Goal: Task Accomplishment & Management: Complete application form

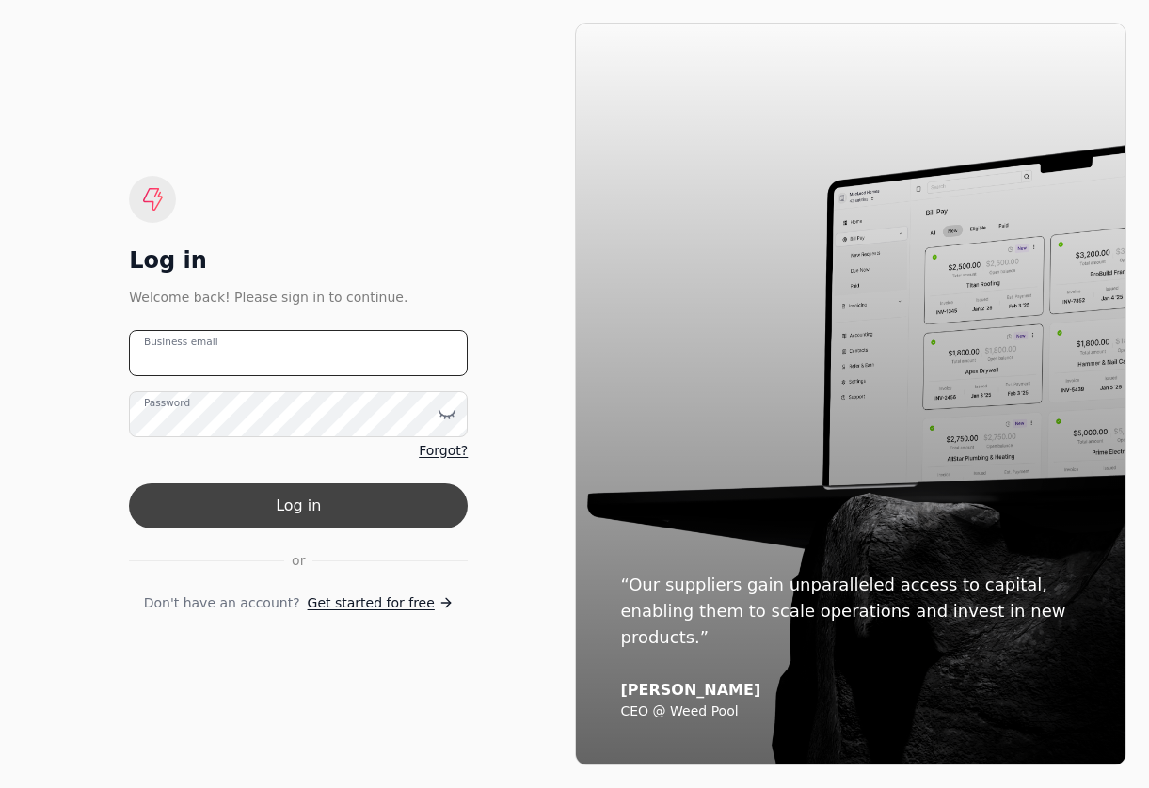
type email "[EMAIL_ADDRESS][DOMAIN_NAME]"
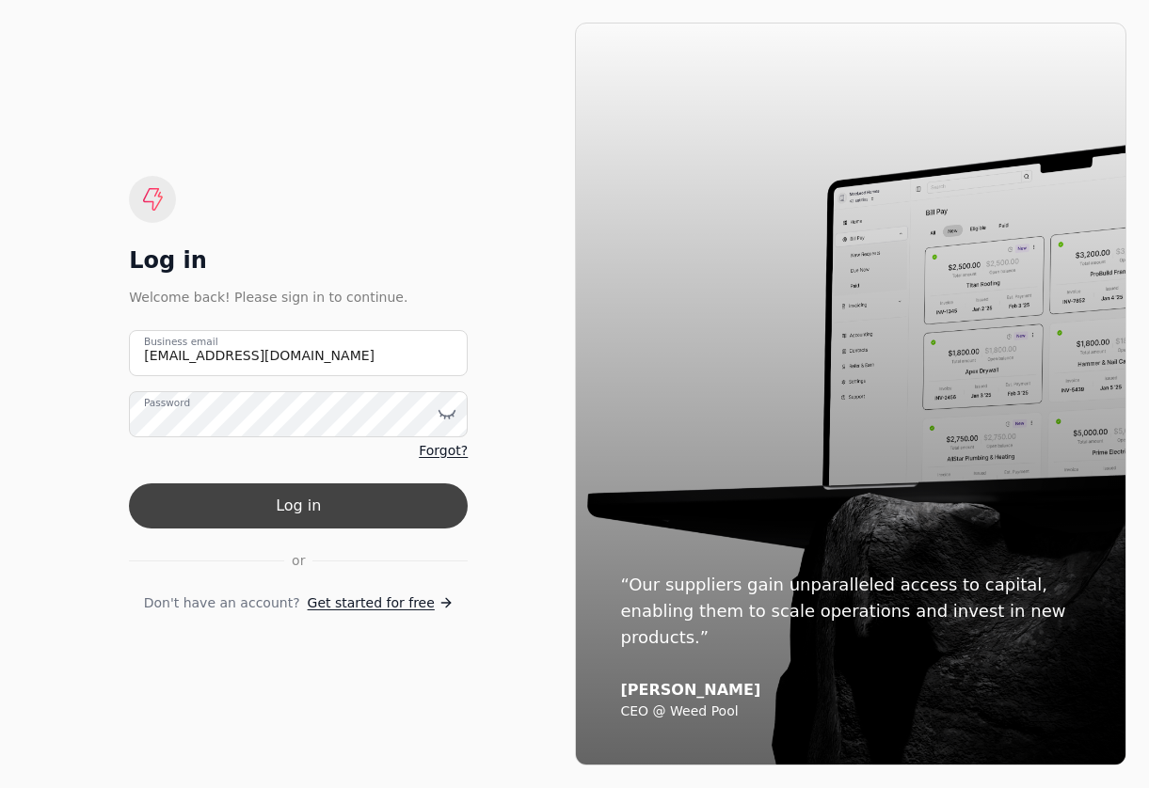
click at [364, 517] on button "Log in" at bounding box center [298, 506] width 339 height 45
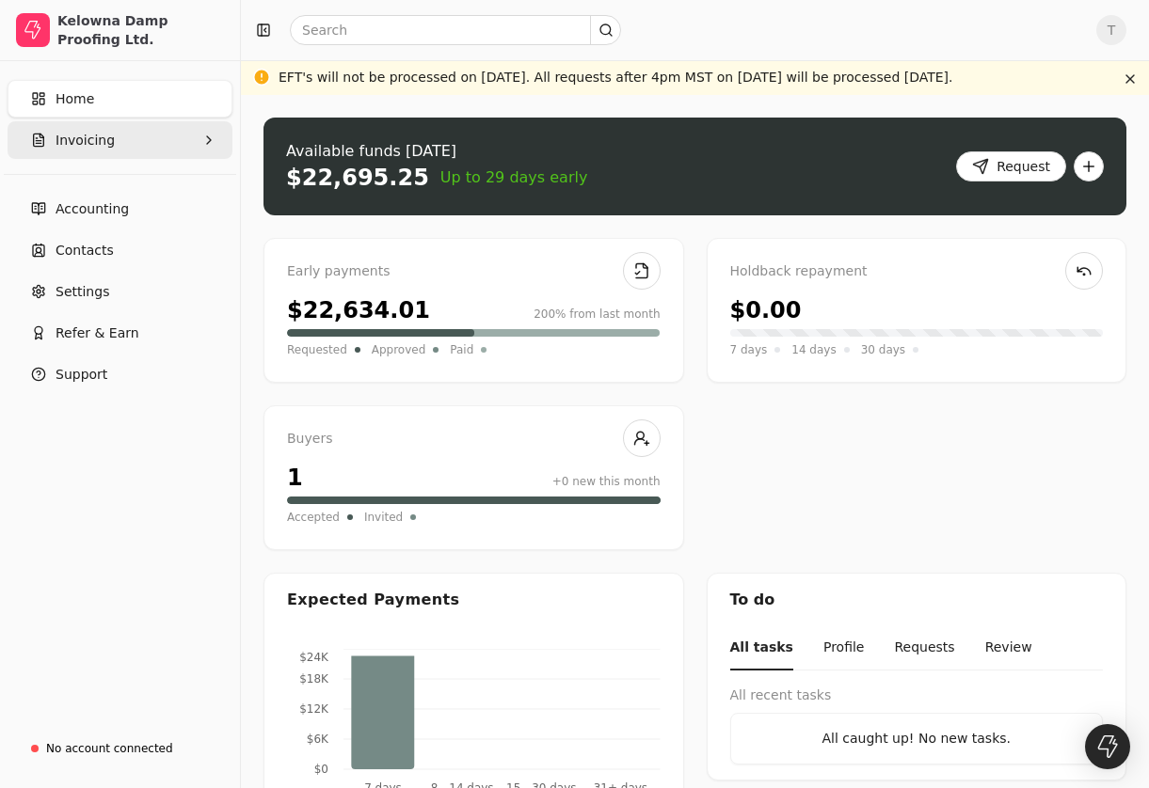
click at [134, 135] on button "Invoicing" at bounding box center [120, 140] width 225 height 38
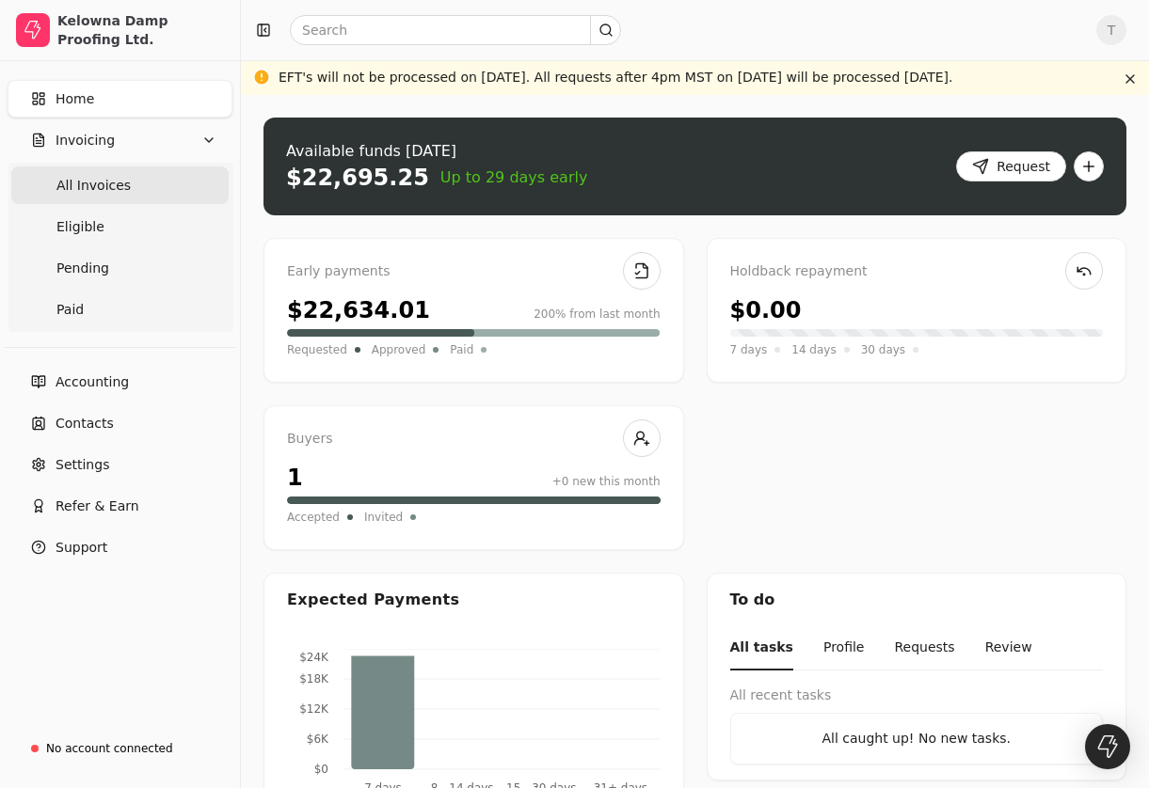
click at [186, 186] on Invoices "All Invoices" at bounding box center [119, 186] width 217 height 38
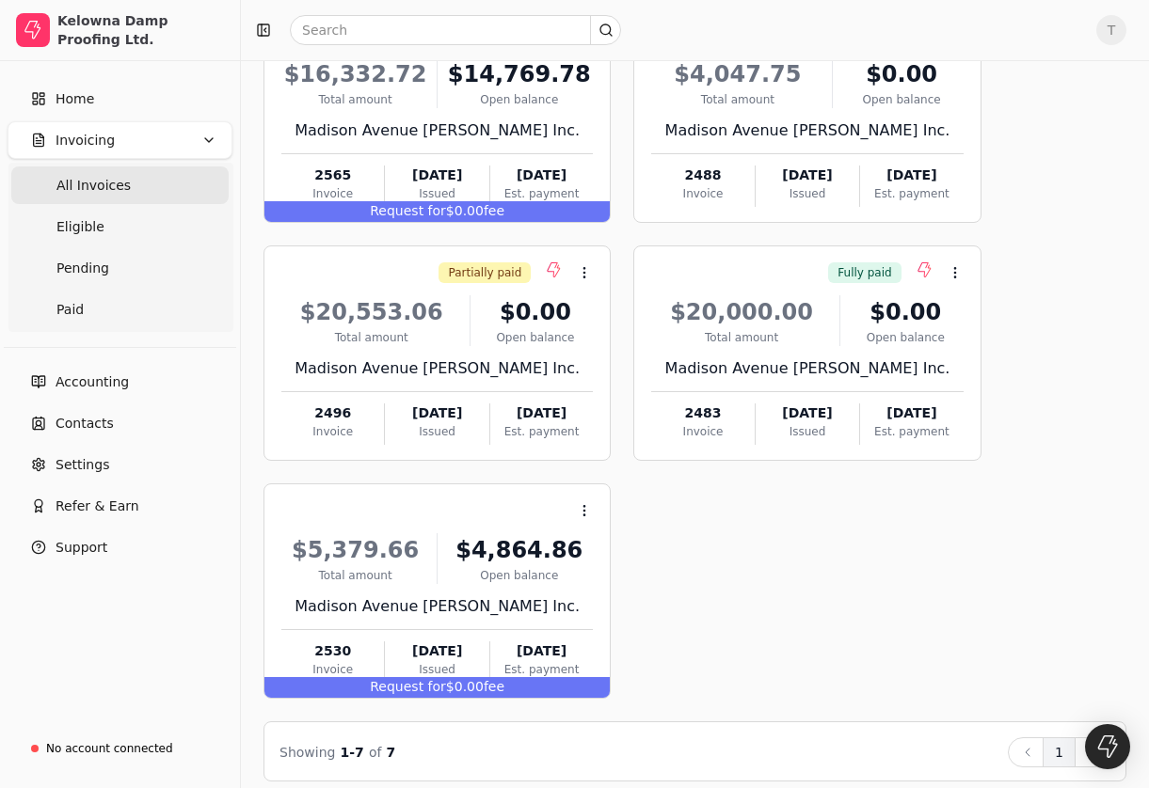
scroll to position [469, 0]
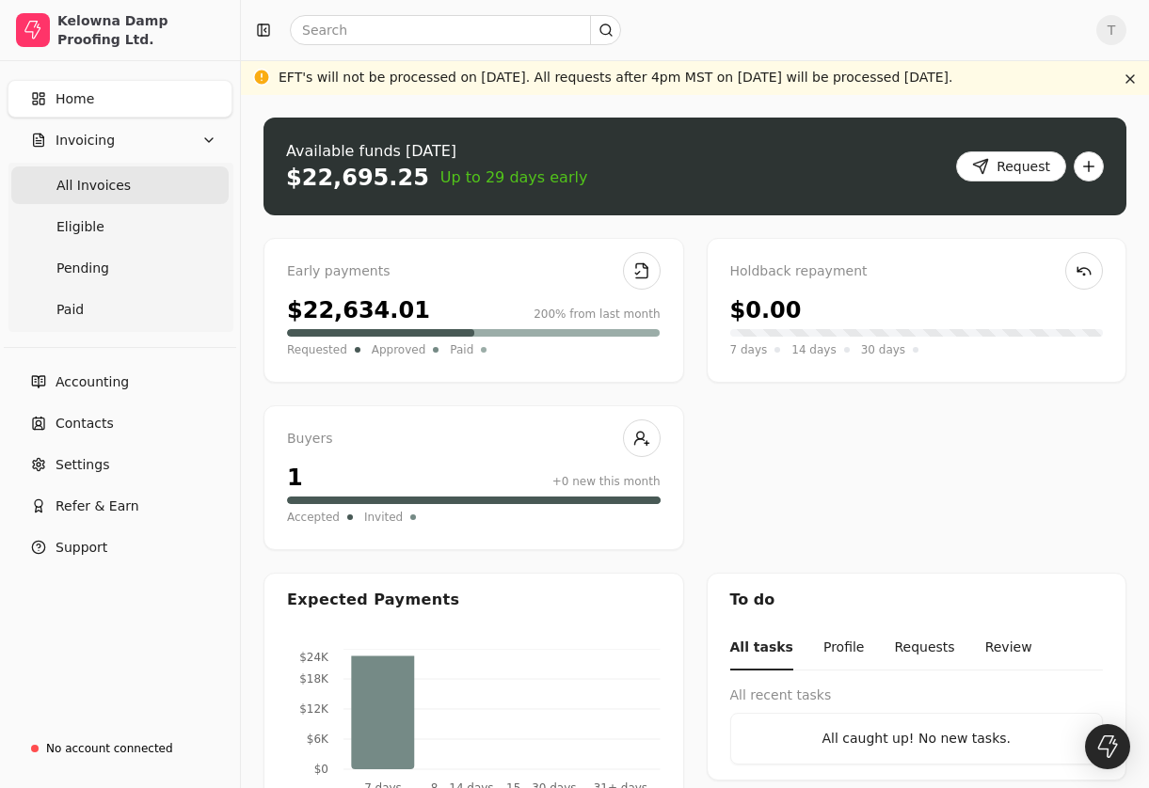
click at [115, 182] on span "All Invoices" at bounding box center [93, 186] width 74 height 20
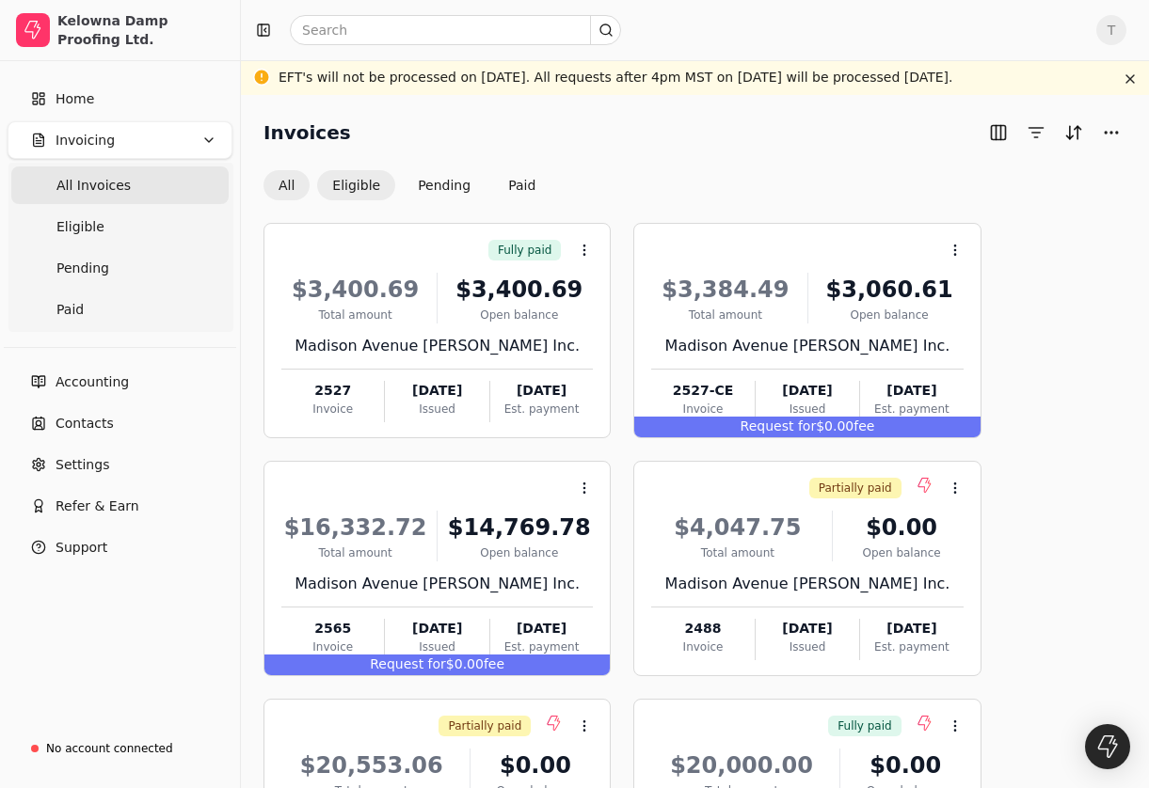
click at [355, 180] on button "Eligible" at bounding box center [356, 185] width 78 height 30
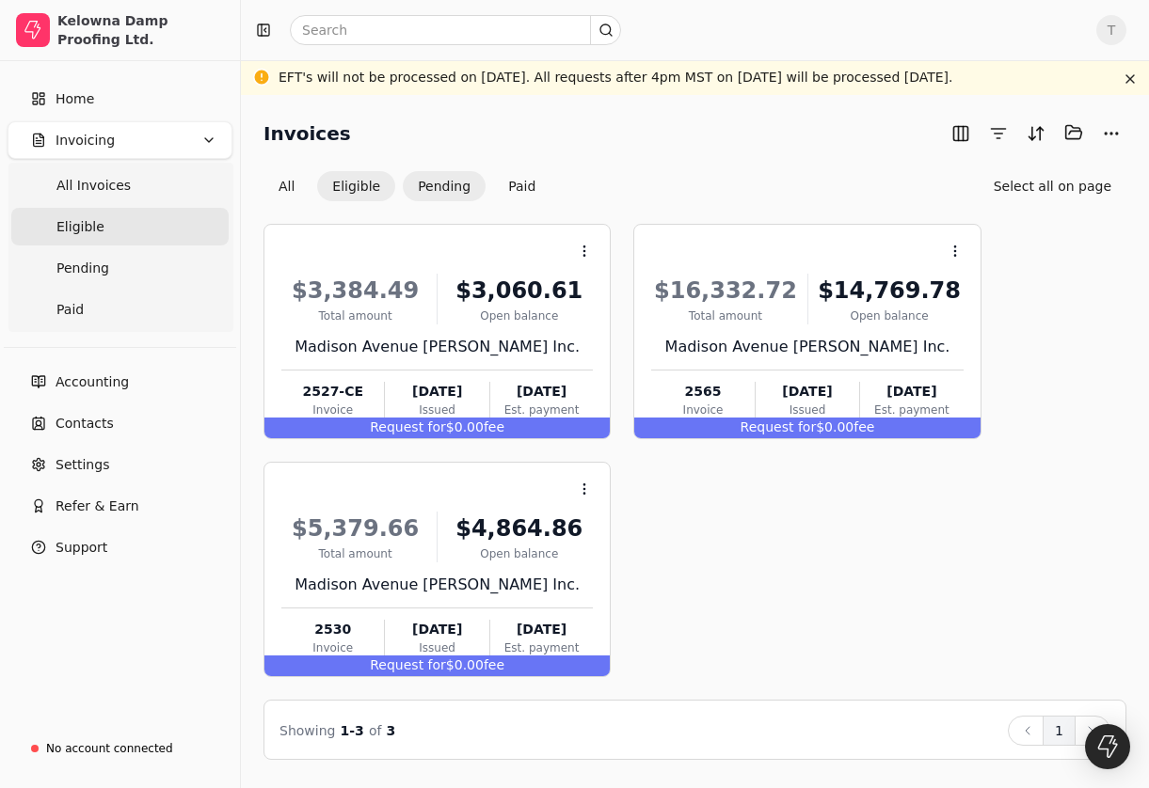
click at [424, 194] on button "Pending" at bounding box center [444, 186] width 83 height 30
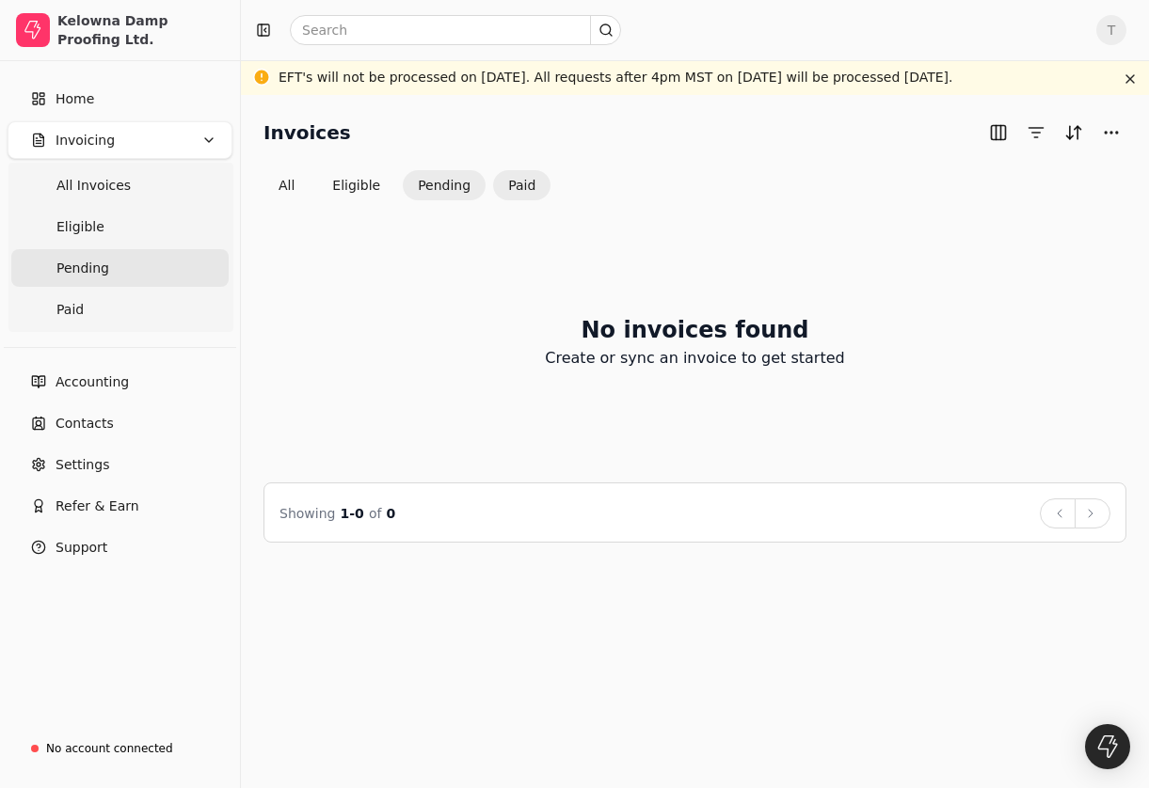
click at [515, 183] on button "Paid" at bounding box center [521, 185] width 57 height 30
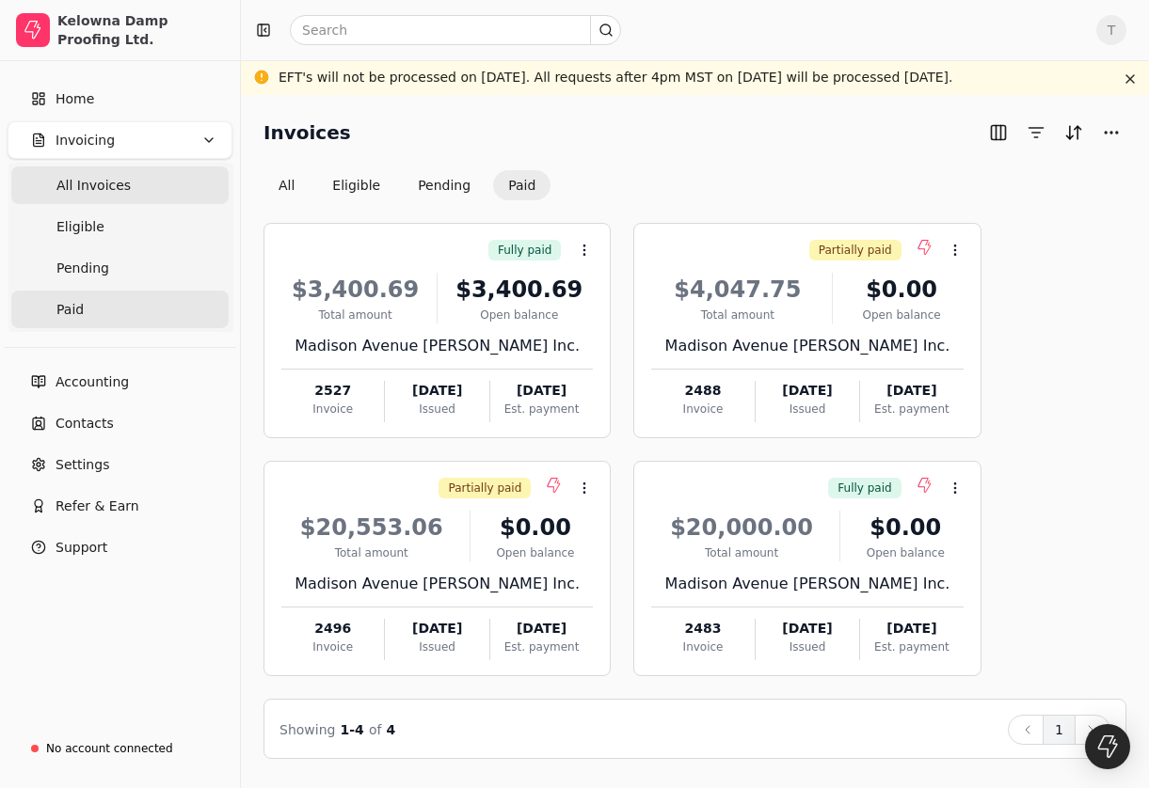
click at [121, 199] on Invoices "All Invoices" at bounding box center [119, 186] width 217 height 38
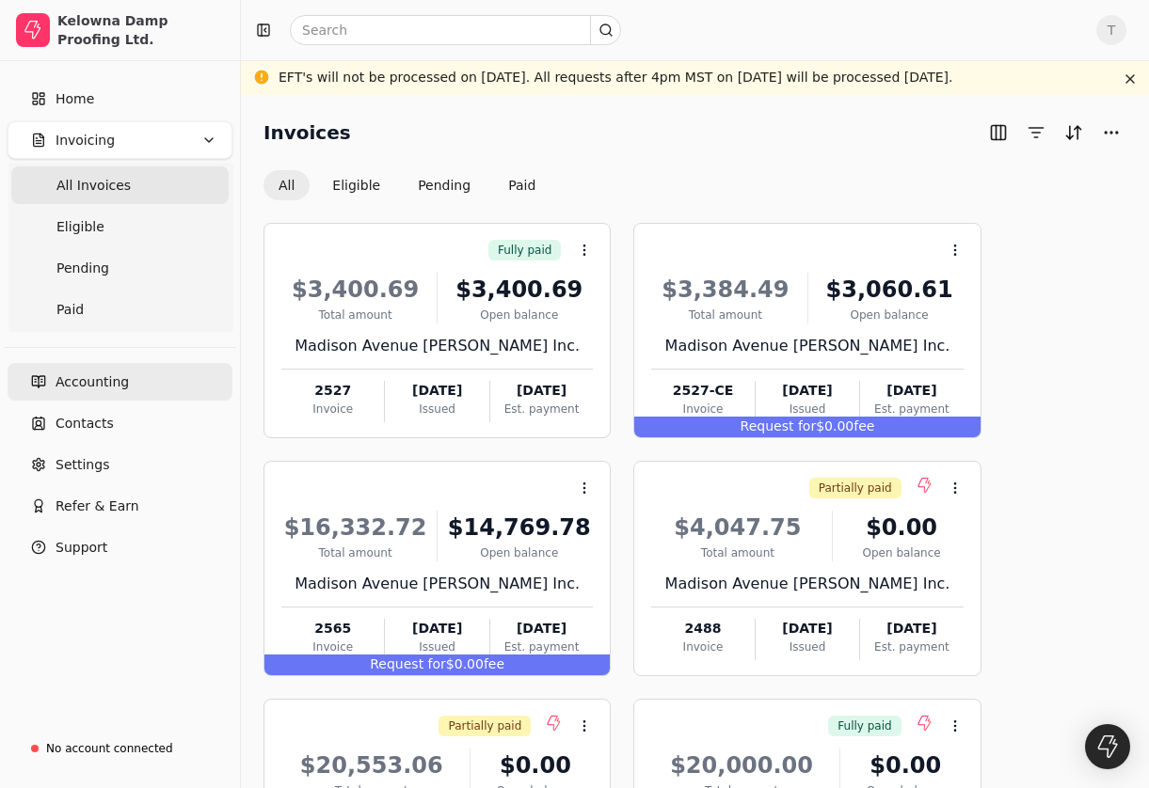
click at [111, 390] on span "Accounting" at bounding box center [92, 383] width 73 height 20
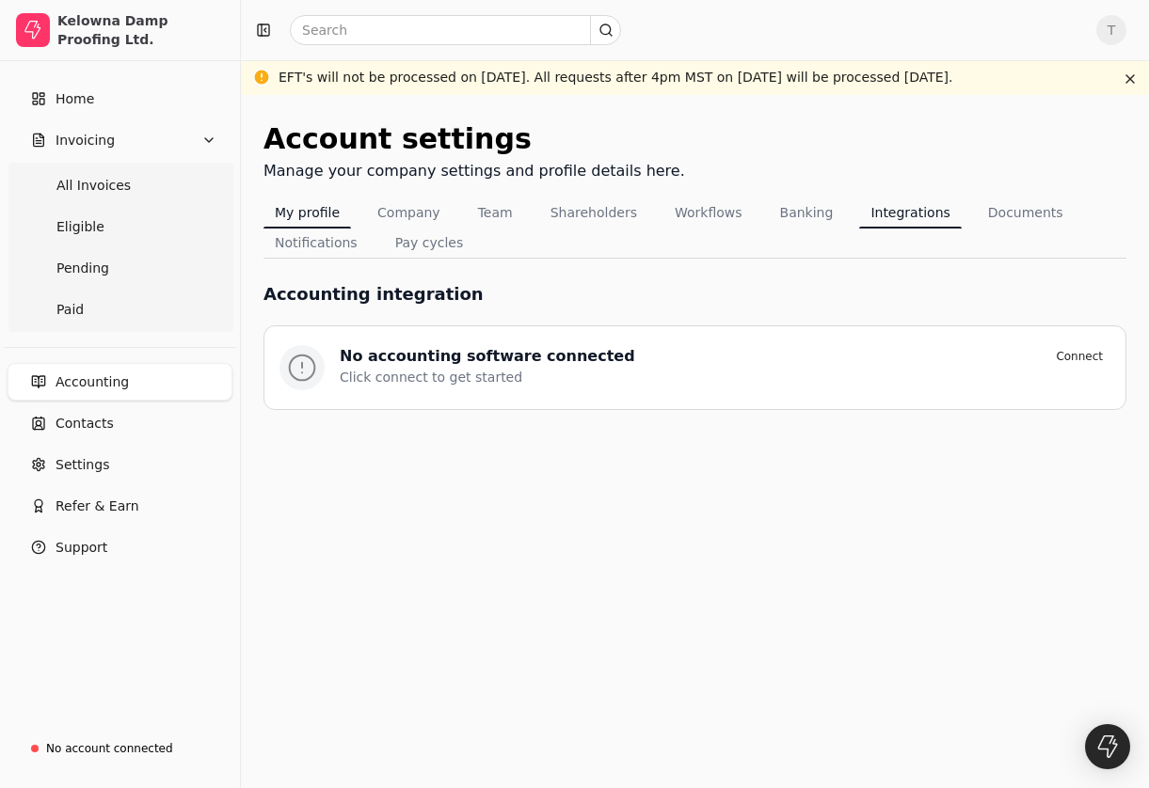
click at [302, 217] on button "My profile" at bounding box center [306, 213] width 87 height 30
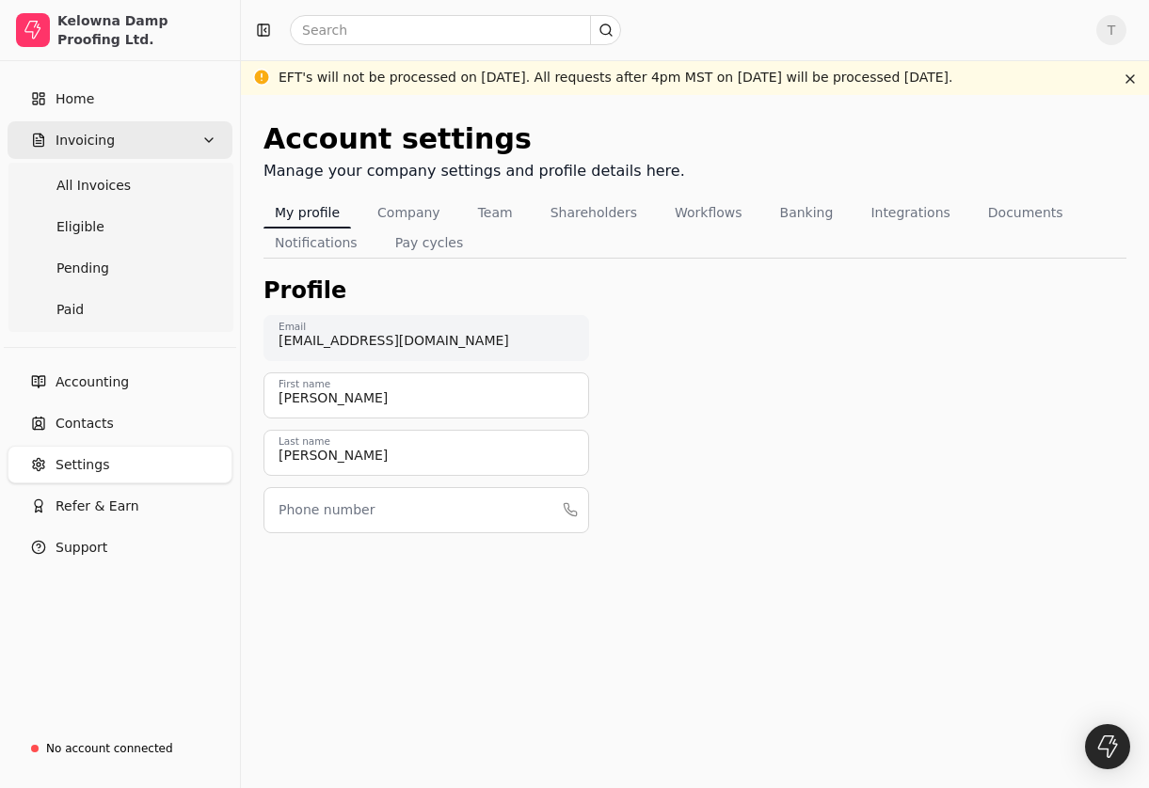
click at [102, 138] on span "Invoicing" at bounding box center [85, 141] width 59 height 20
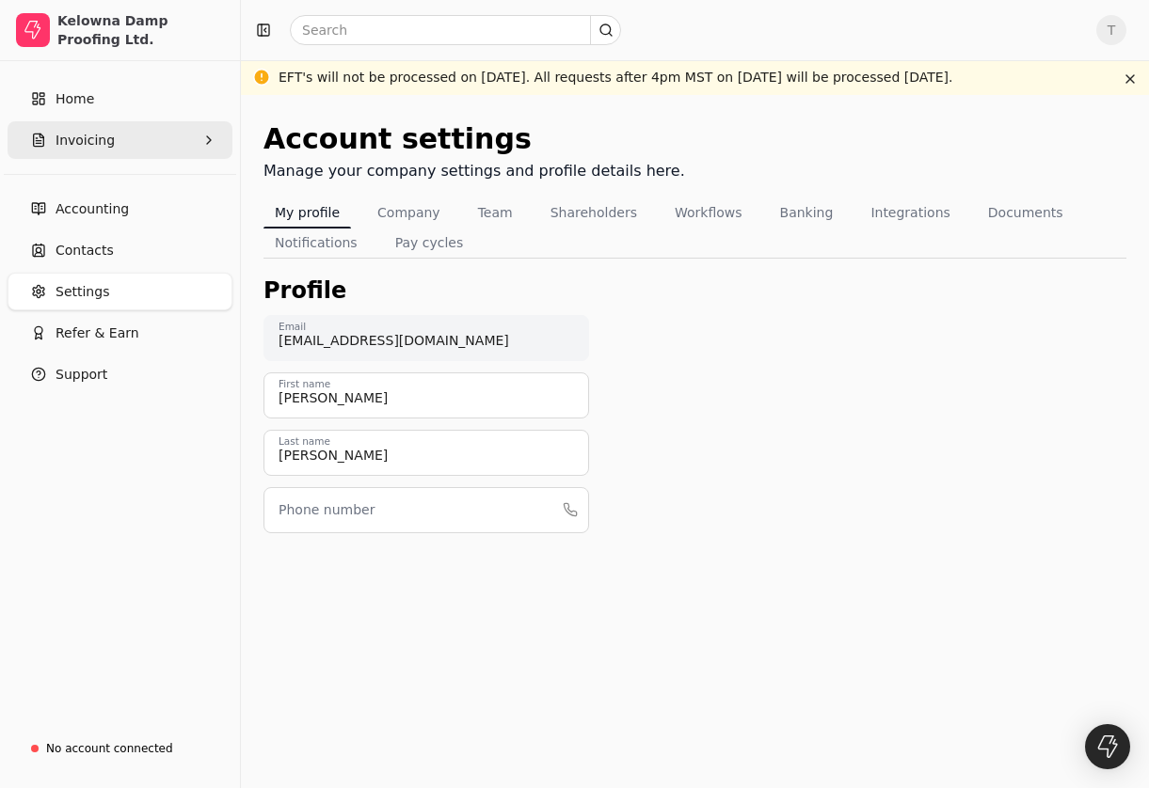
click at [101, 151] on button "Invoicing" at bounding box center [120, 140] width 225 height 38
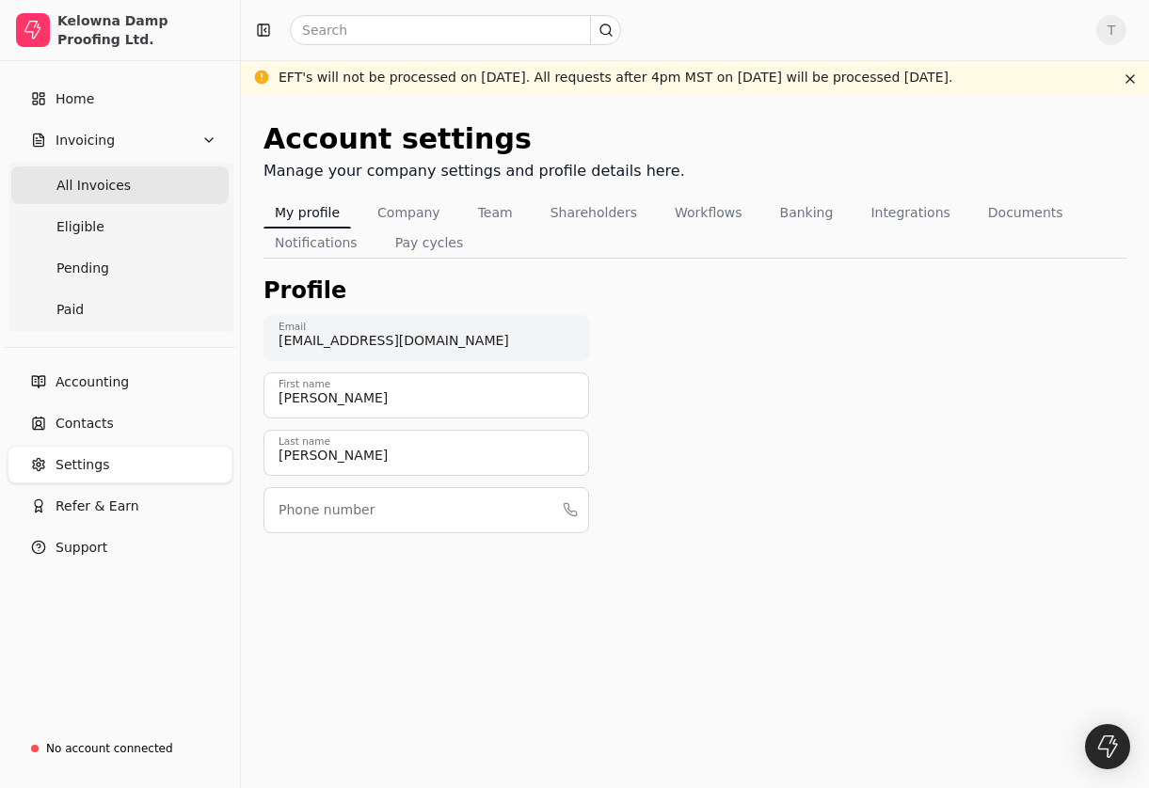
click at [100, 184] on span "All Invoices" at bounding box center [93, 186] width 74 height 20
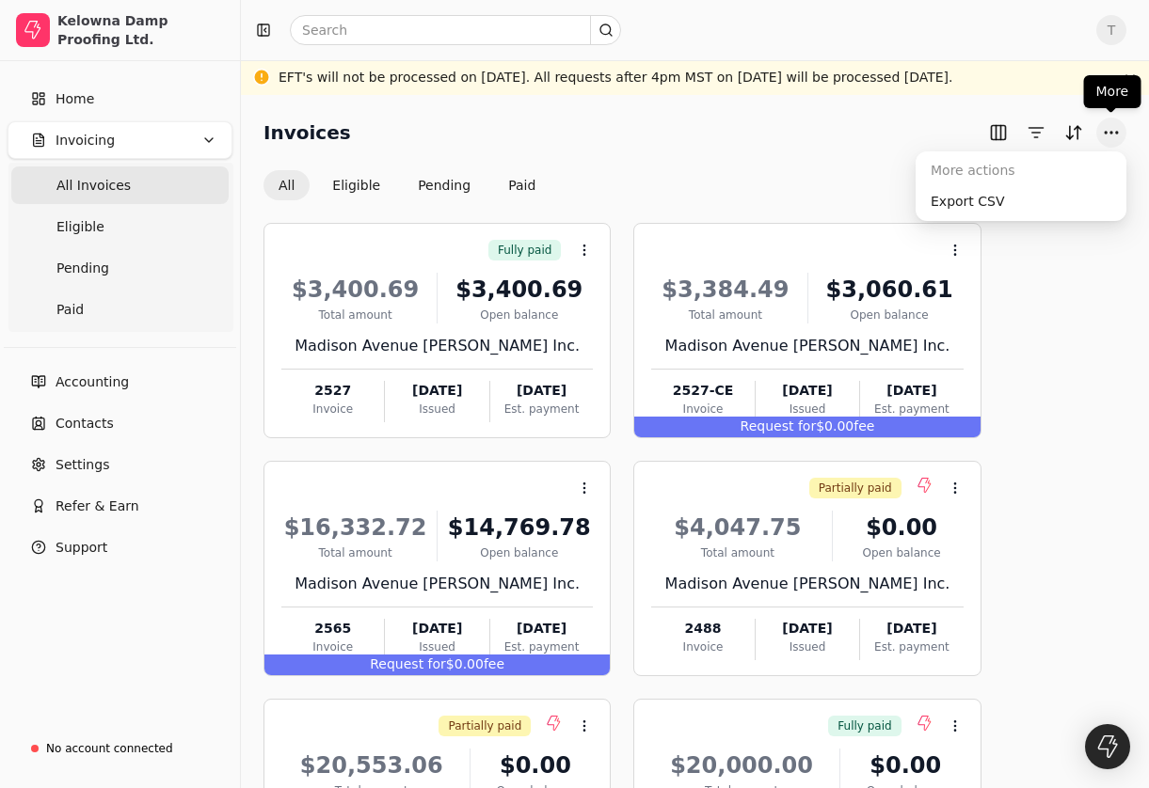
click at [1107, 132] on button "More" at bounding box center [1111, 133] width 30 height 30
click at [1035, 290] on div "Fully paid Context Menu Button $3,400.69 Total amount $3,400.69 Open balance Ma…" at bounding box center [694, 688] width 863 height 930
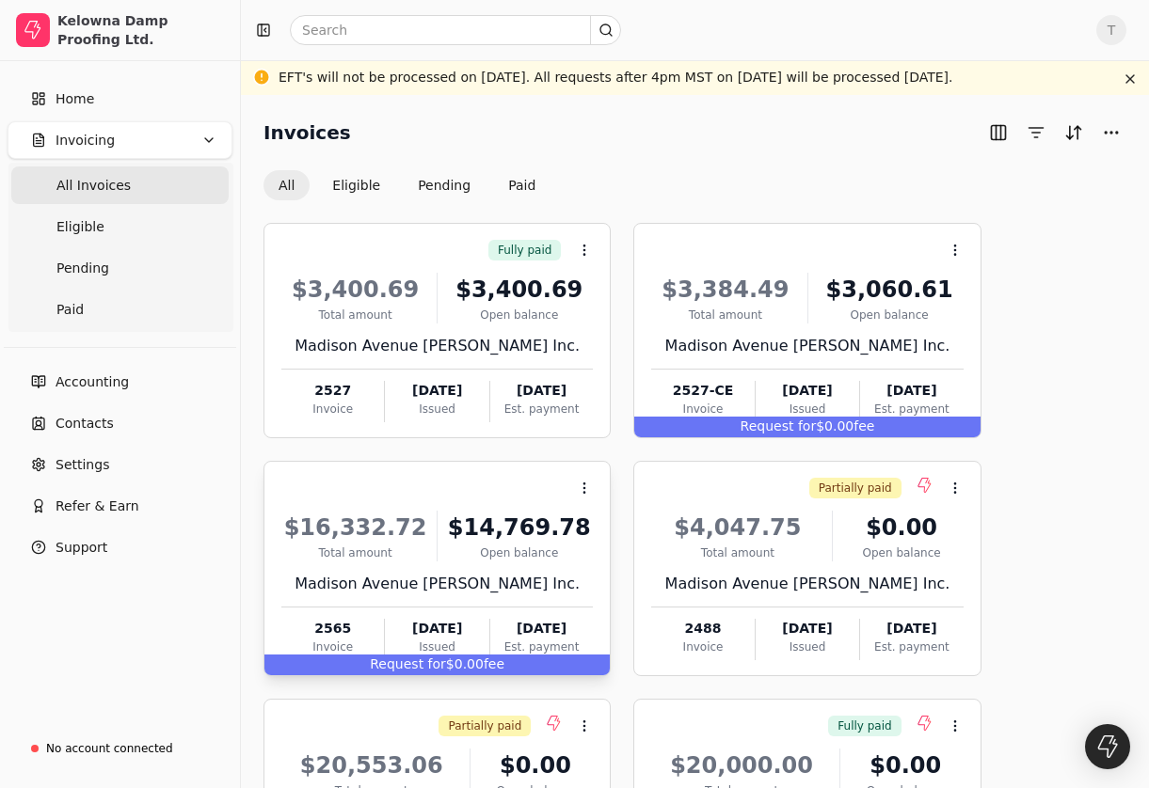
scroll to position [469, 0]
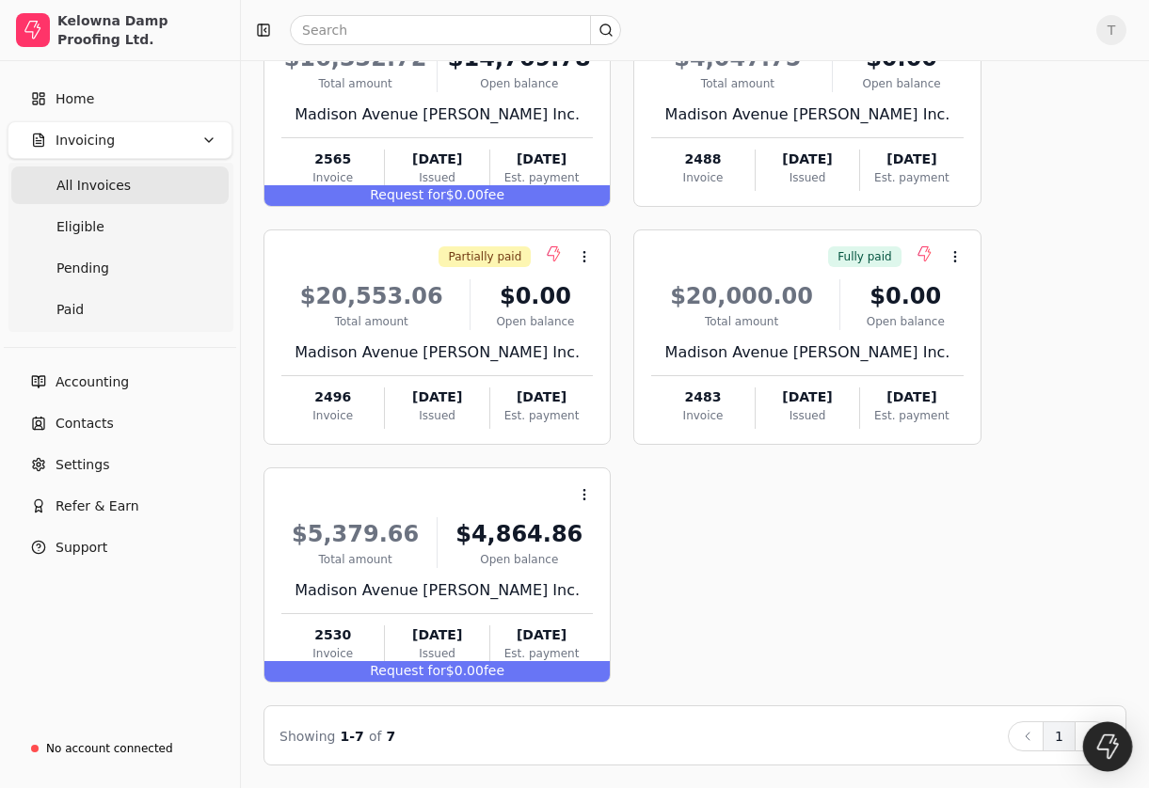
click at [1110, 748] on img "Open Intercom Messenger" at bounding box center [1107, 747] width 24 height 24
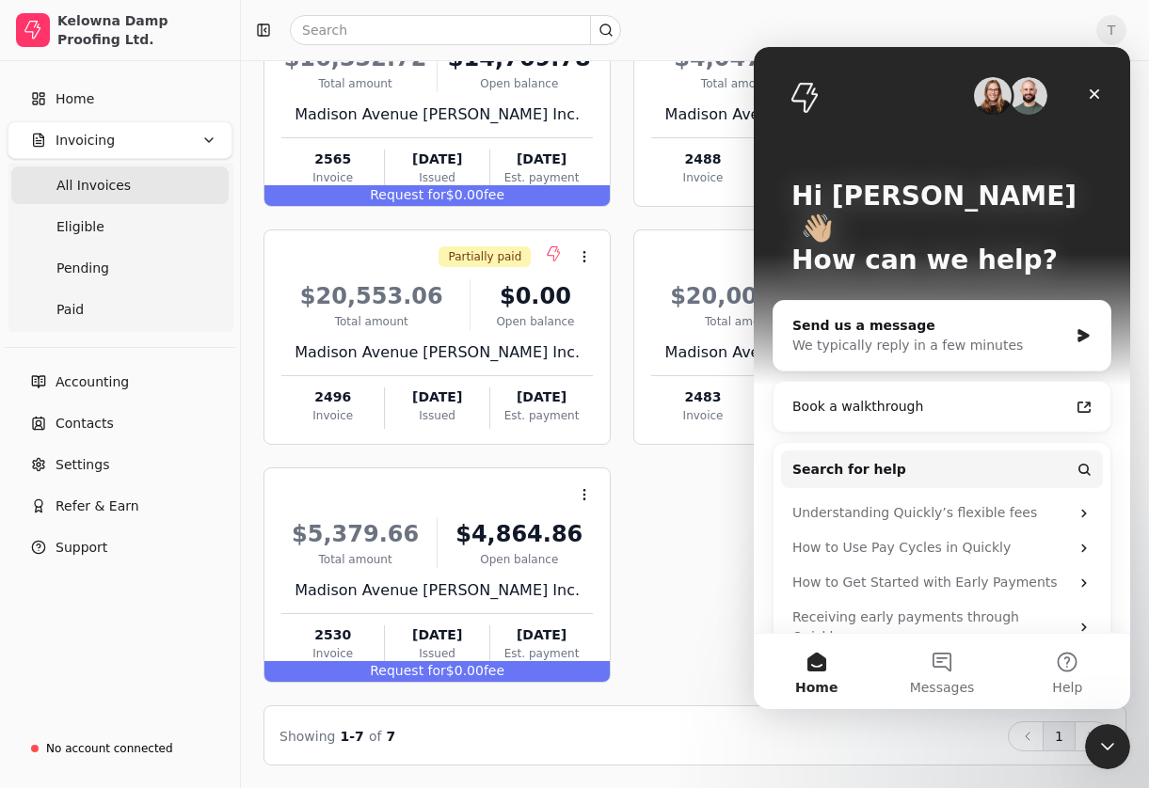
scroll to position [0, 0]
click at [1091, 92] on icon "Close" at bounding box center [1095, 94] width 10 height 10
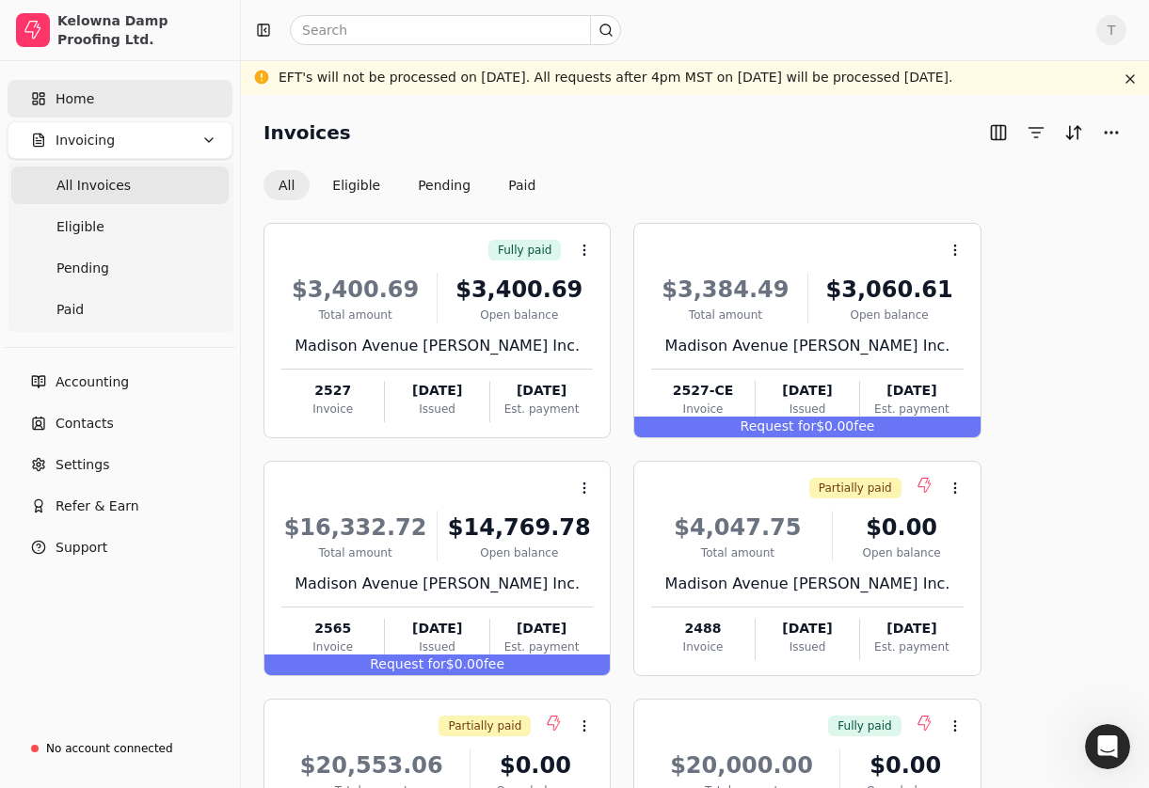
click at [113, 87] on link "Home" at bounding box center [120, 99] width 225 height 38
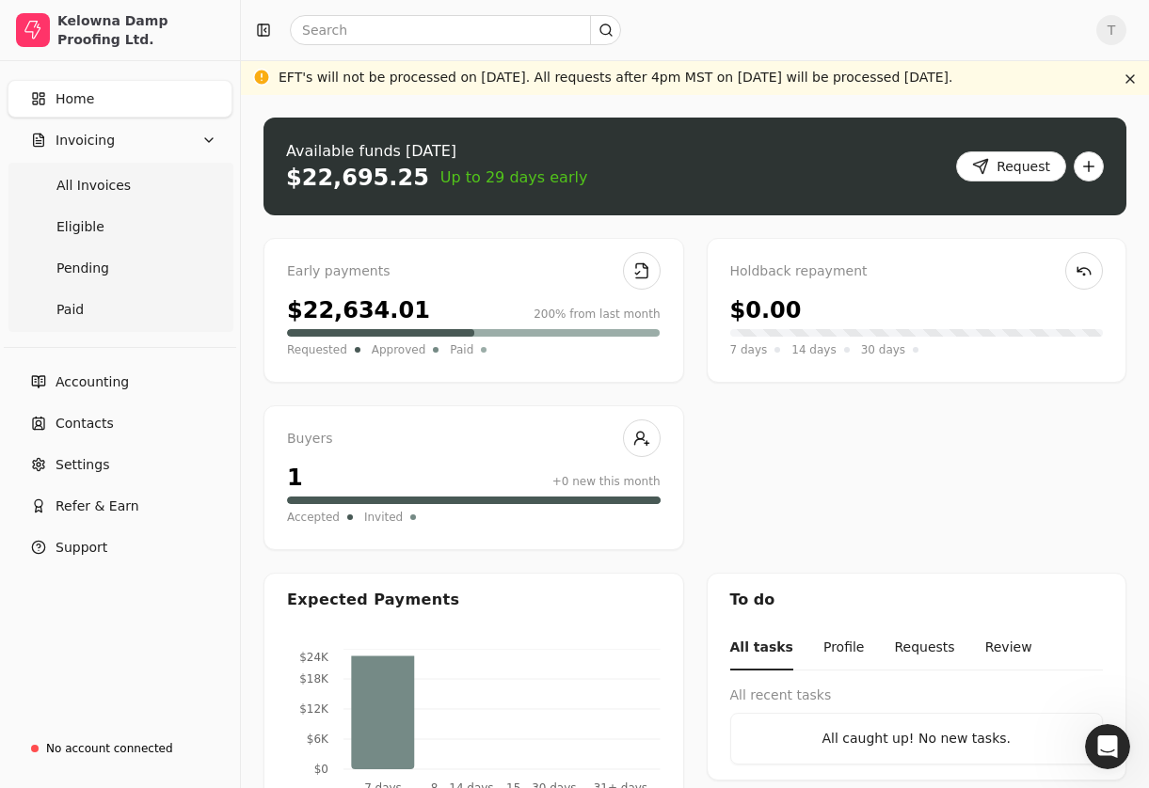
click at [584, 289] on div "Early payments $22,634.01 200% from last month Requested Approved Paid" at bounding box center [473, 310] width 421 height 145
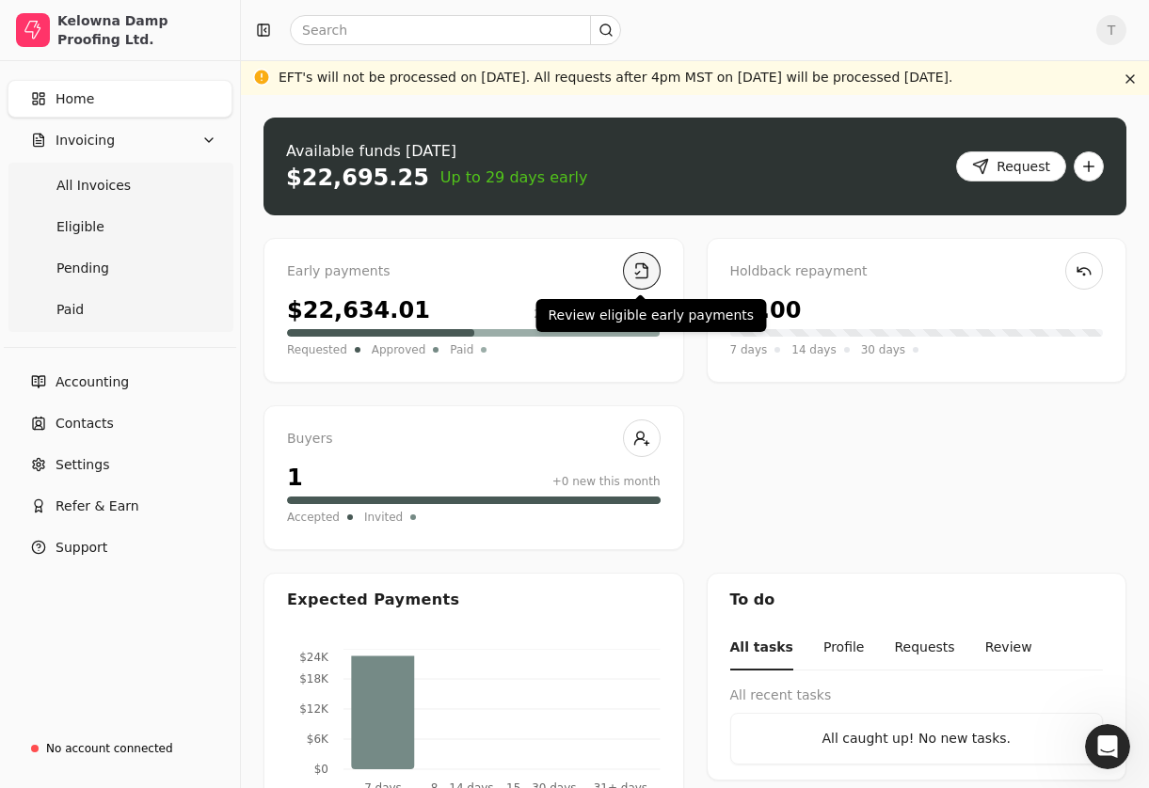
click at [636, 280] on link at bounding box center [642, 271] width 38 height 38
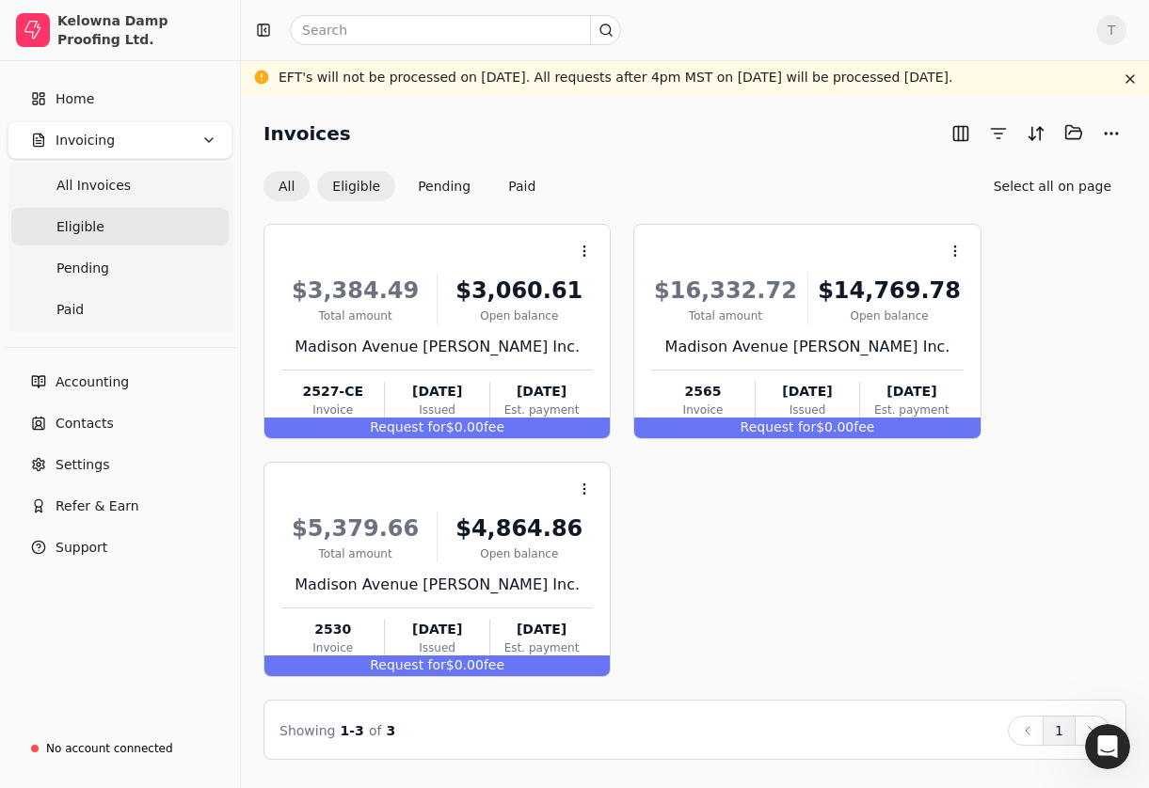
click at [294, 187] on button "All" at bounding box center [286, 186] width 46 height 30
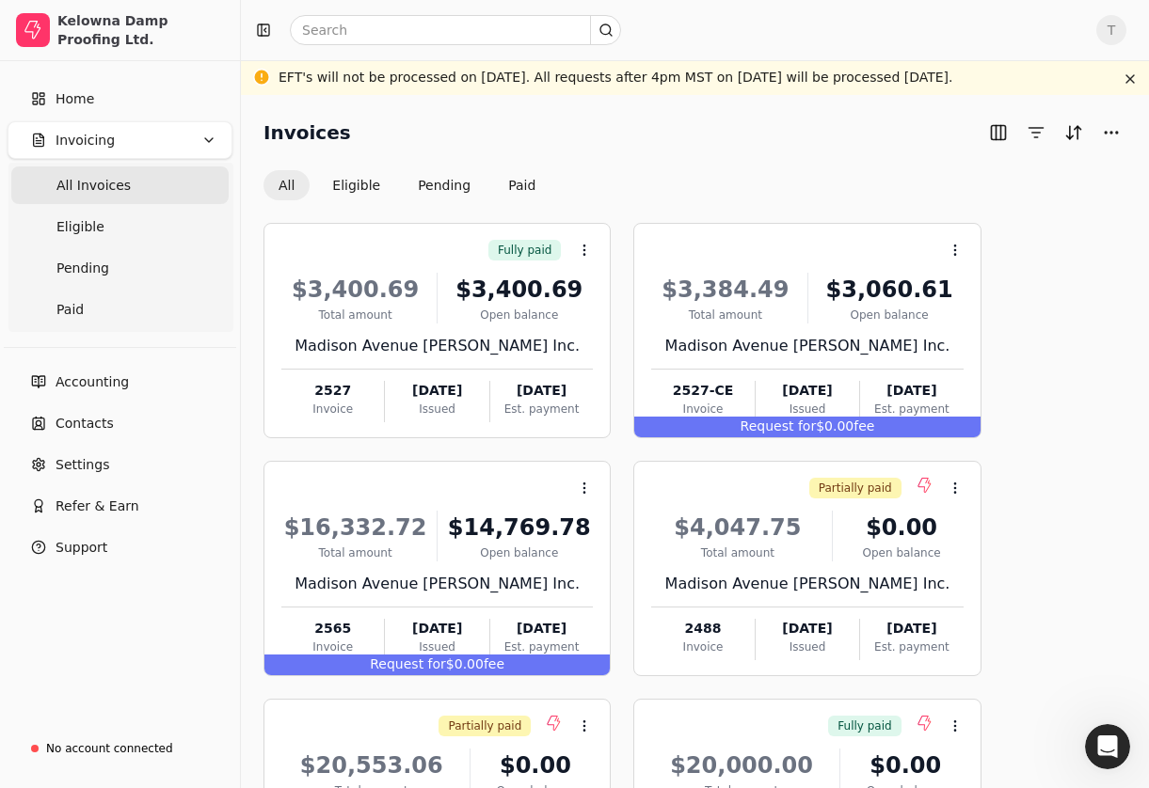
click at [303, 139] on h2 "Invoices" at bounding box center [306, 133] width 87 height 30
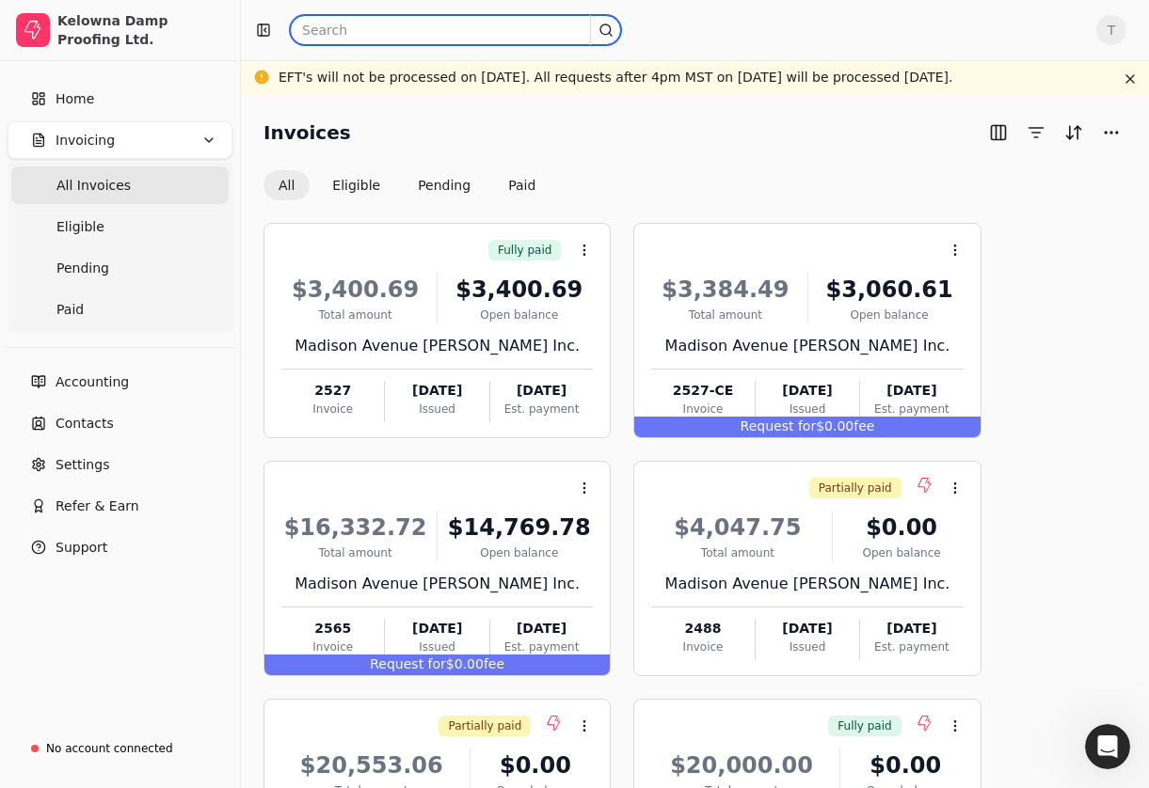
click at [356, 24] on input "text" at bounding box center [455, 30] width 331 height 30
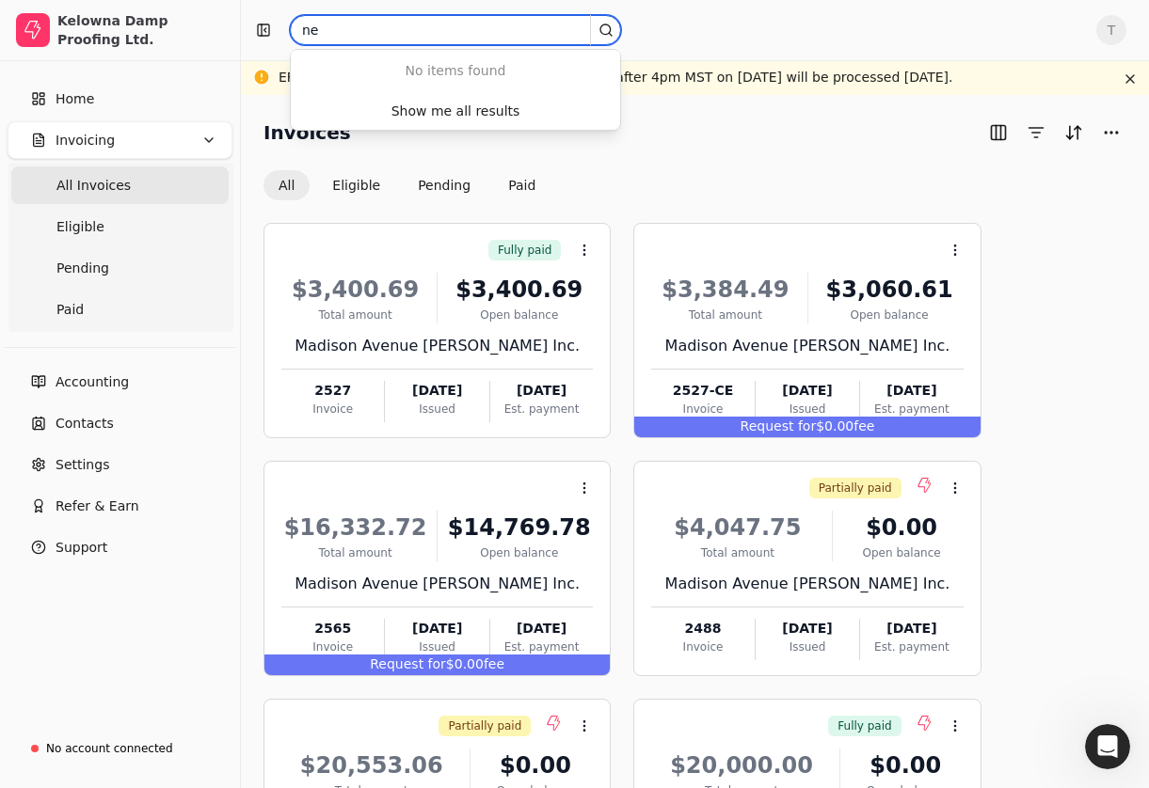
type input "n"
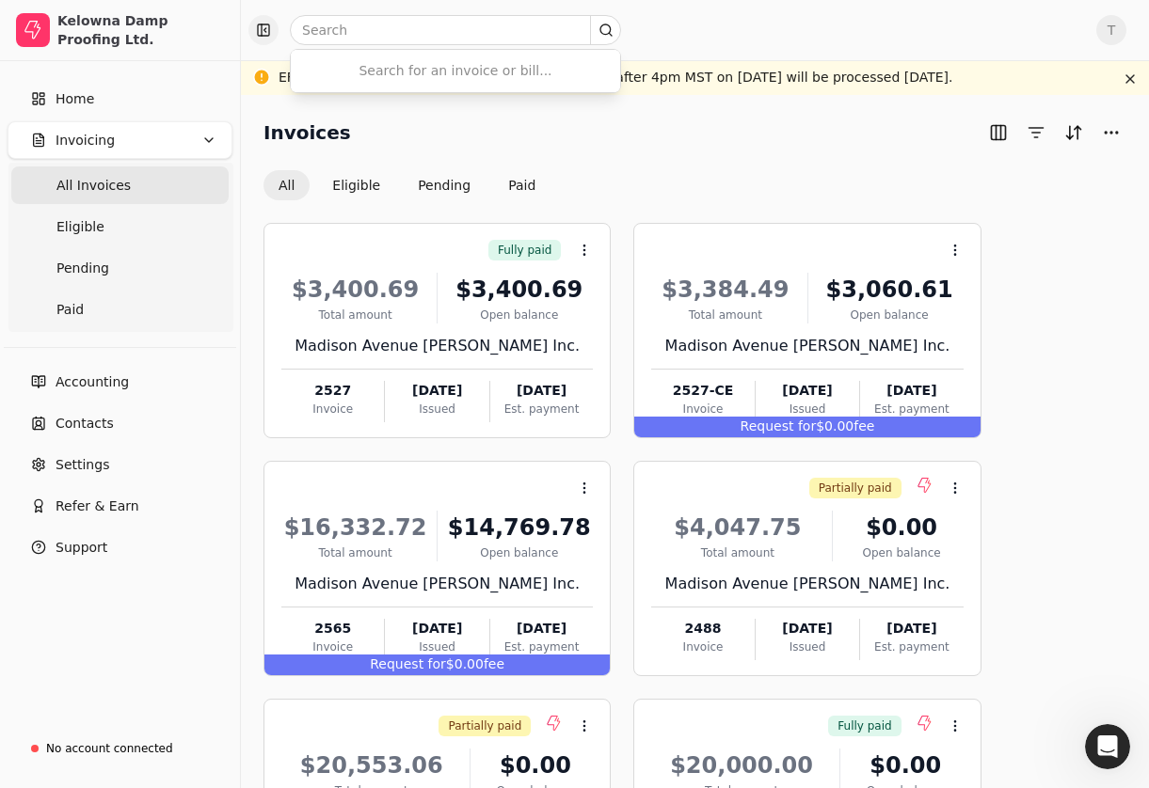
click at [265, 32] on button "button" at bounding box center [263, 30] width 30 height 30
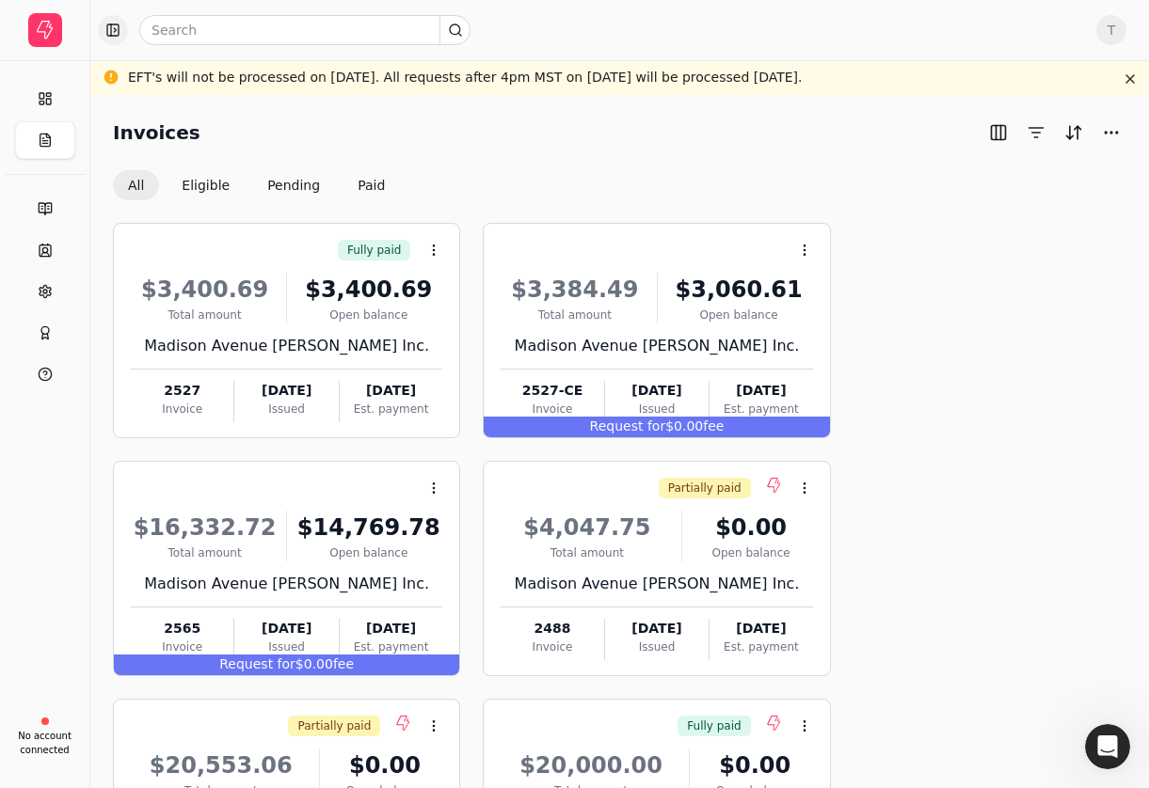
click at [112, 29] on button "button" at bounding box center [113, 30] width 30 height 30
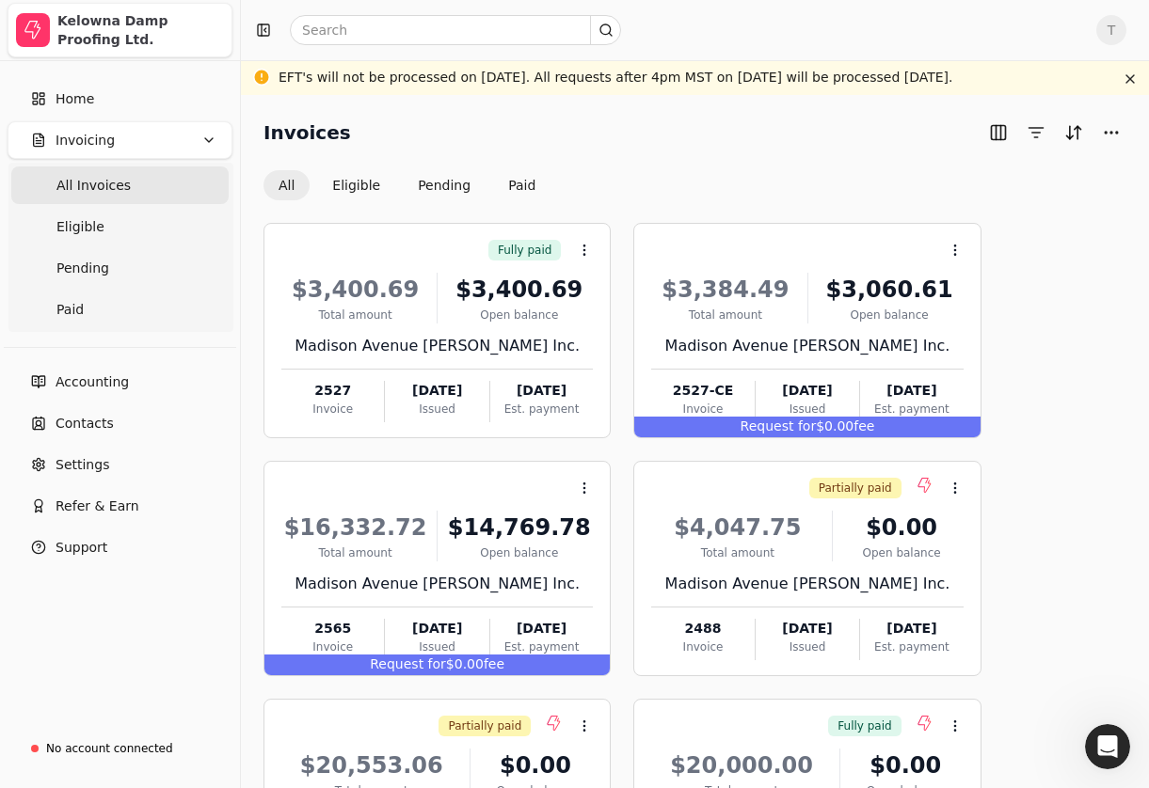
click at [50, 29] on li "Kelowna Damp Proofing Ltd." at bounding box center [120, 30] width 225 height 55
click at [130, 24] on div "Kelowna Damp Proofing Ltd." at bounding box center [140, 30] width 167 height 38
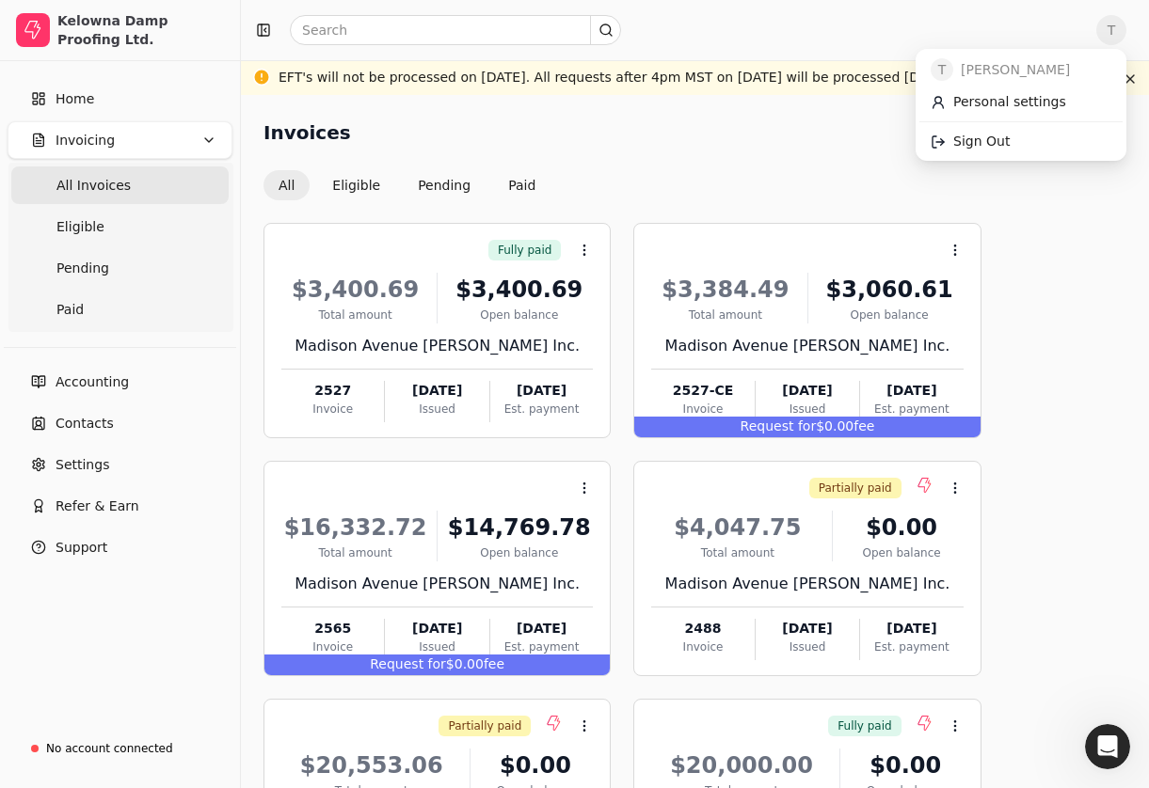
click at [1123, 27] on span "T" at bounding box center [1111, 30] width 30 height 30
click at [1074, 244] on div "Fully paid Context Menu Button $3,400.69 Total amount $3,400.69 Open balance Ma…" at bounding box center [694, 688] width 863 height 930
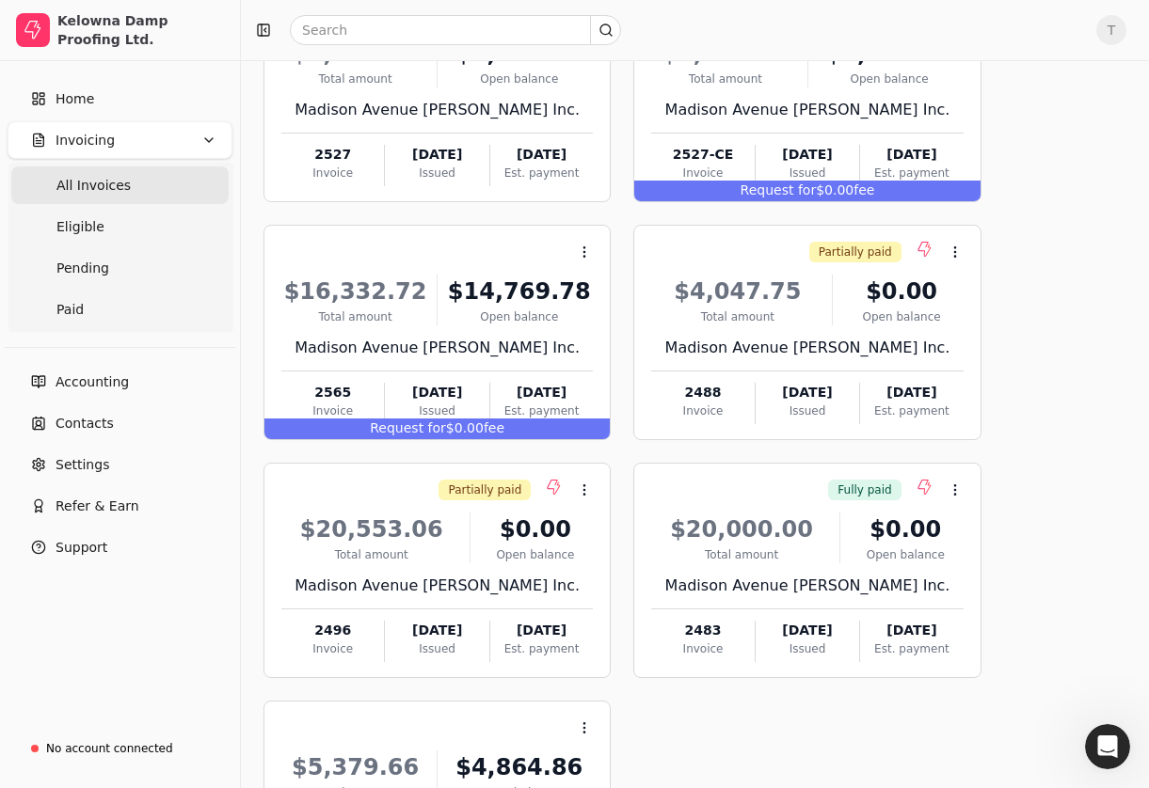
scroll to position [250, 0]
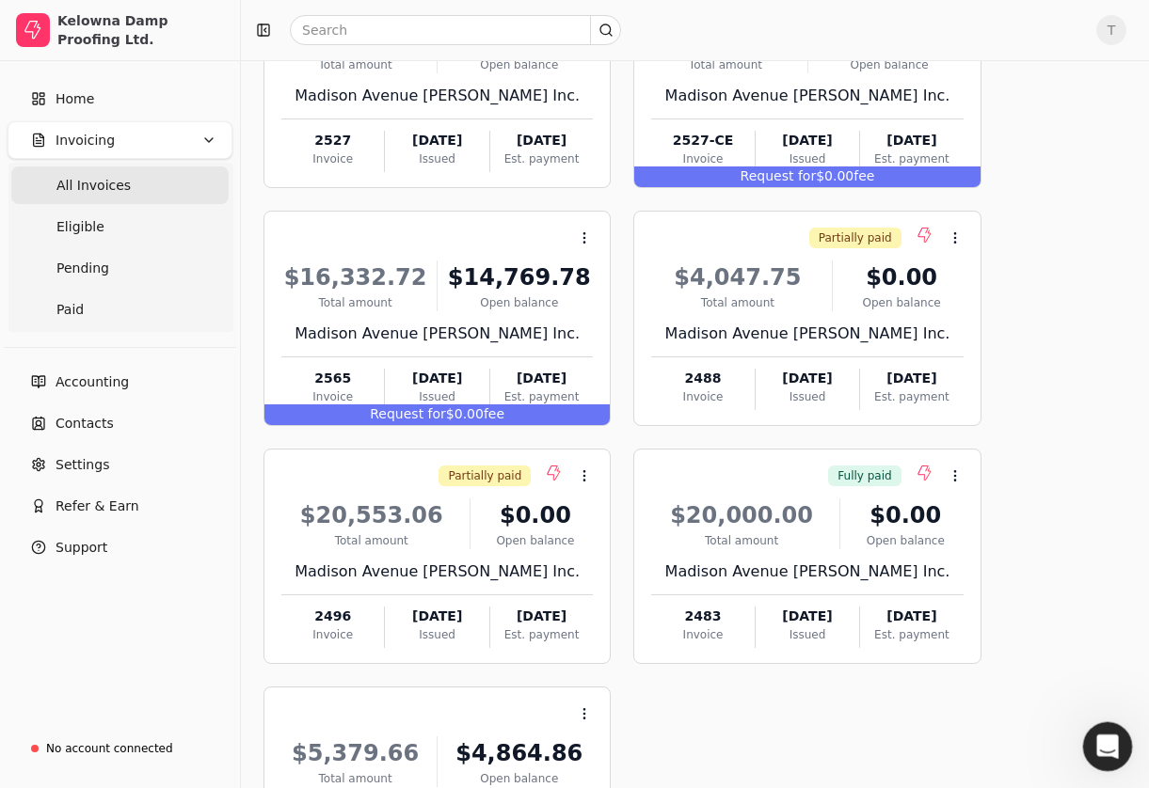
click at [1104, 745] on icon "Open Intercom Messenger" at bounding box center [1105, 744] width 31 height 31
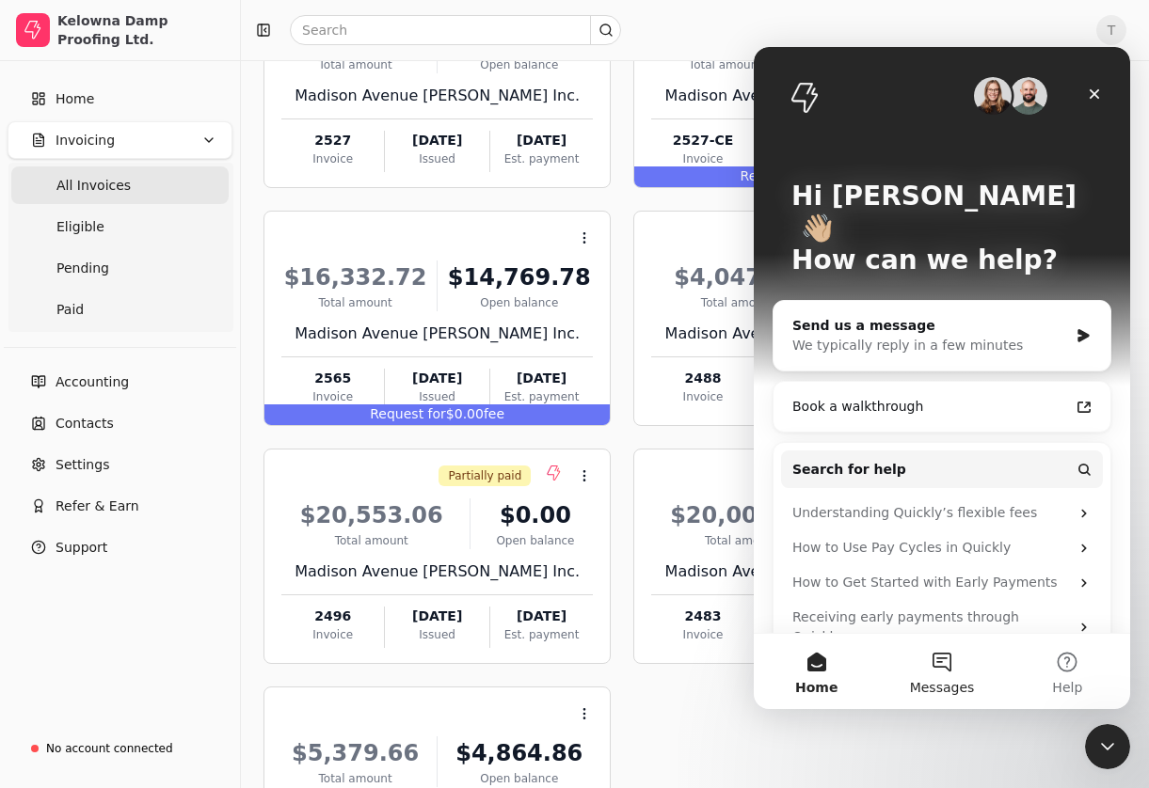
click at [940, 659] on button "Messages" at bounding box center [941, 671] width 125 height 75
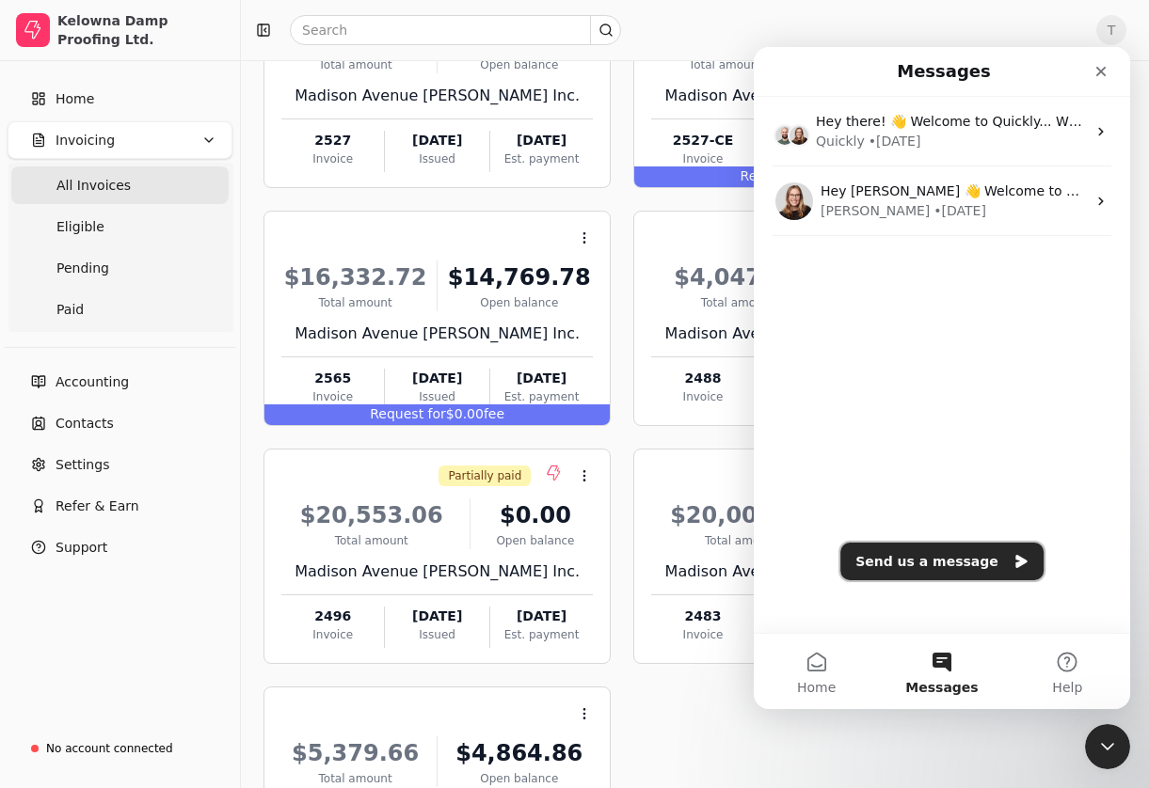
click at [907, 570] on button "Send us a message" at bounding box center [941, 562] width 203 height 38
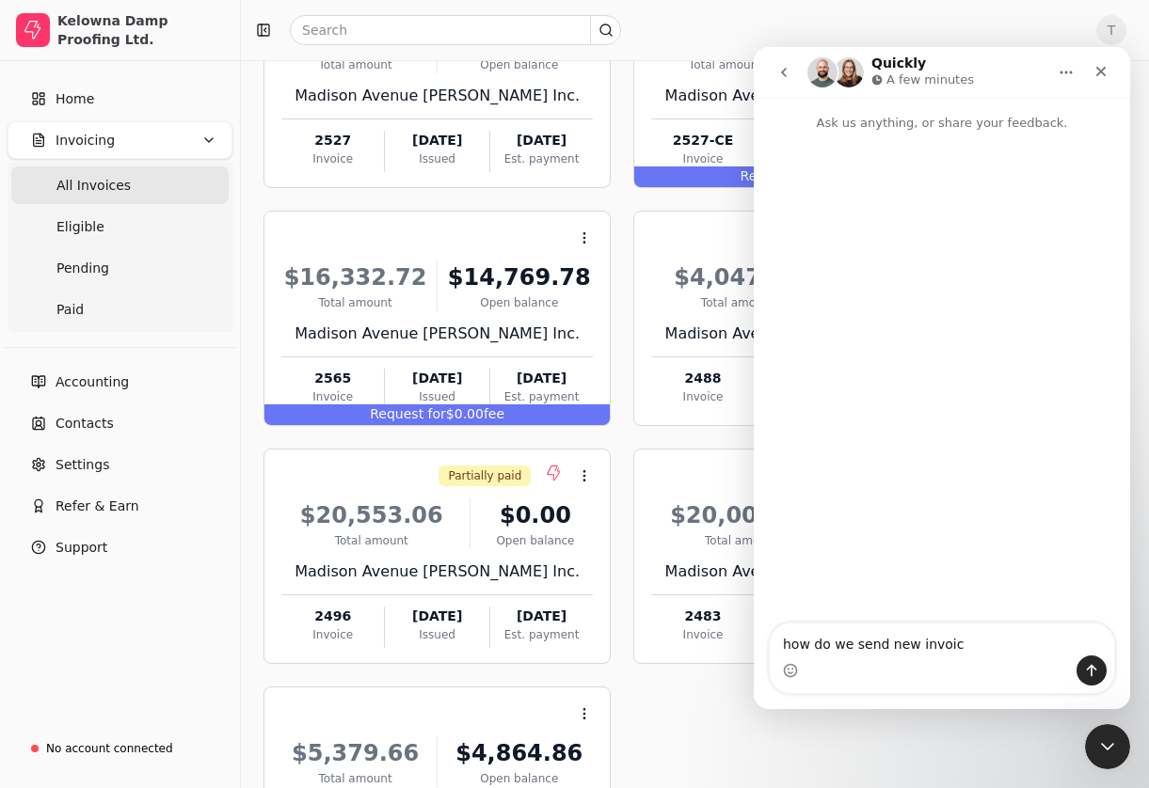
type textarea "how do we send new invoice"
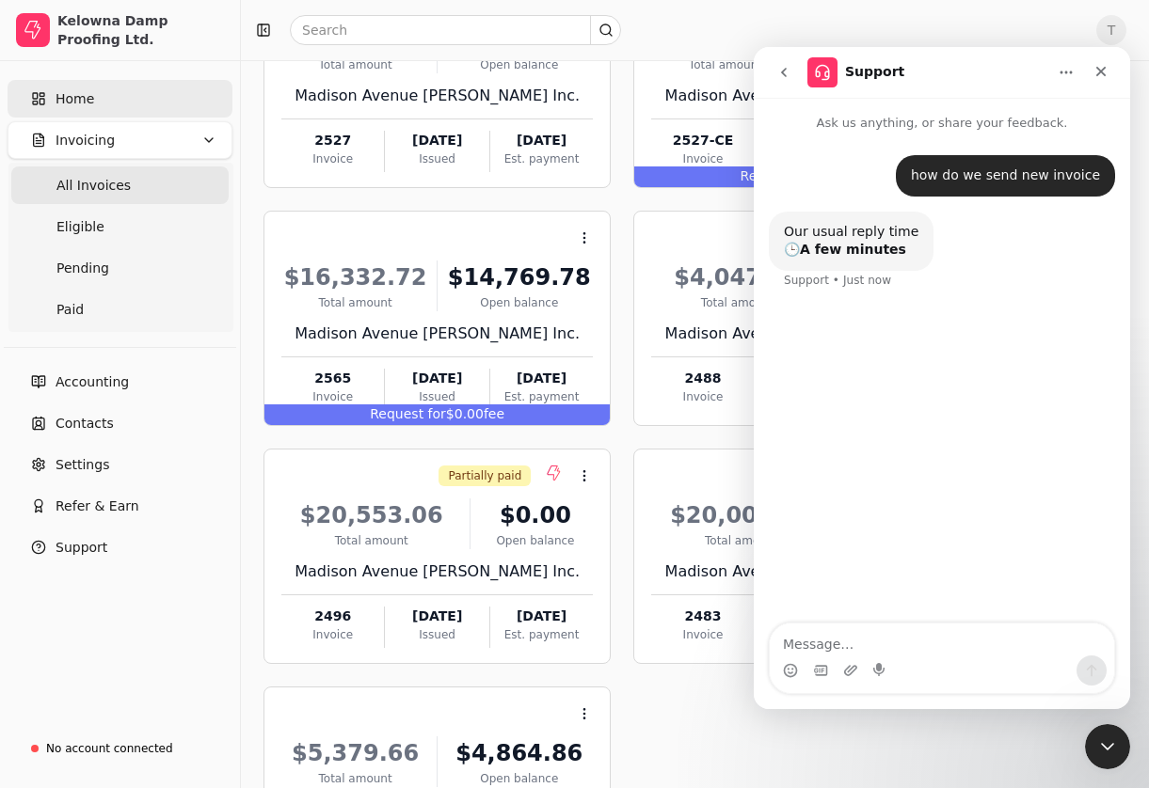
click at [105, 91] on link "Home" at bounding box center [120, 99] width 225 height 38
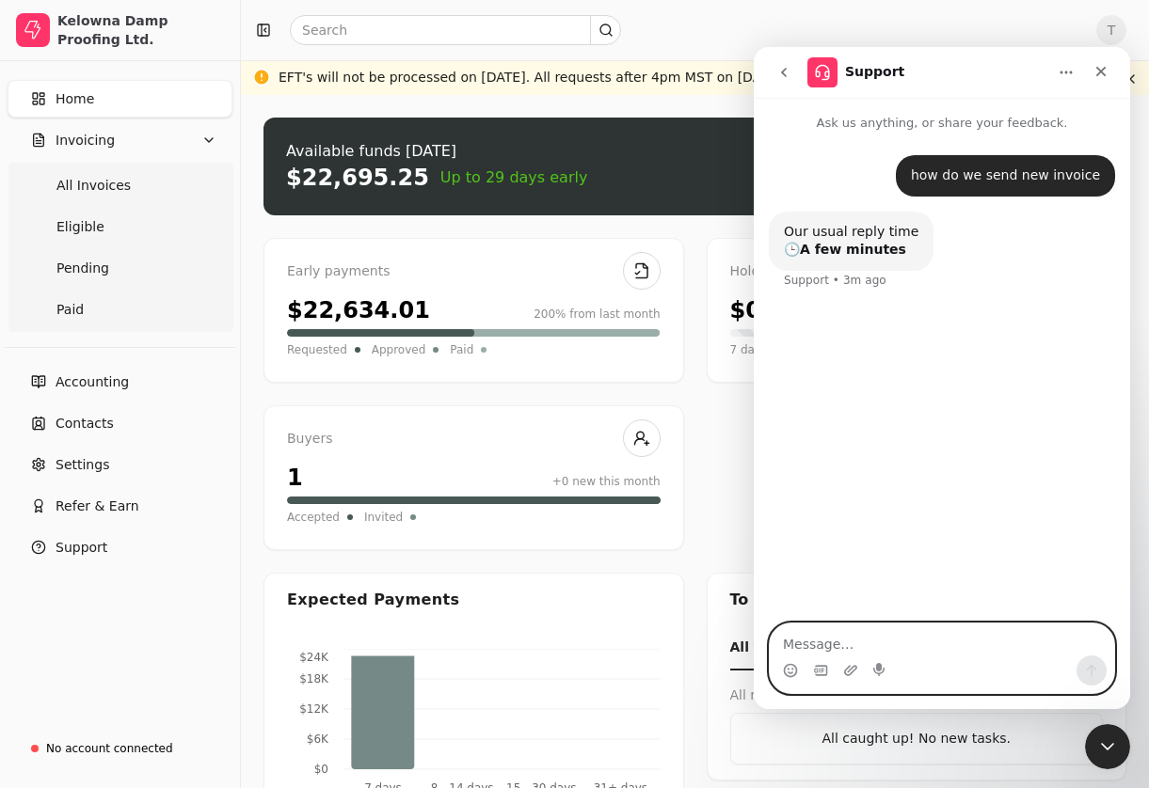
click at [915, 642] on textarea "Message…" at bounding box center [942, 640] width 344 height 32
type textarea "?"
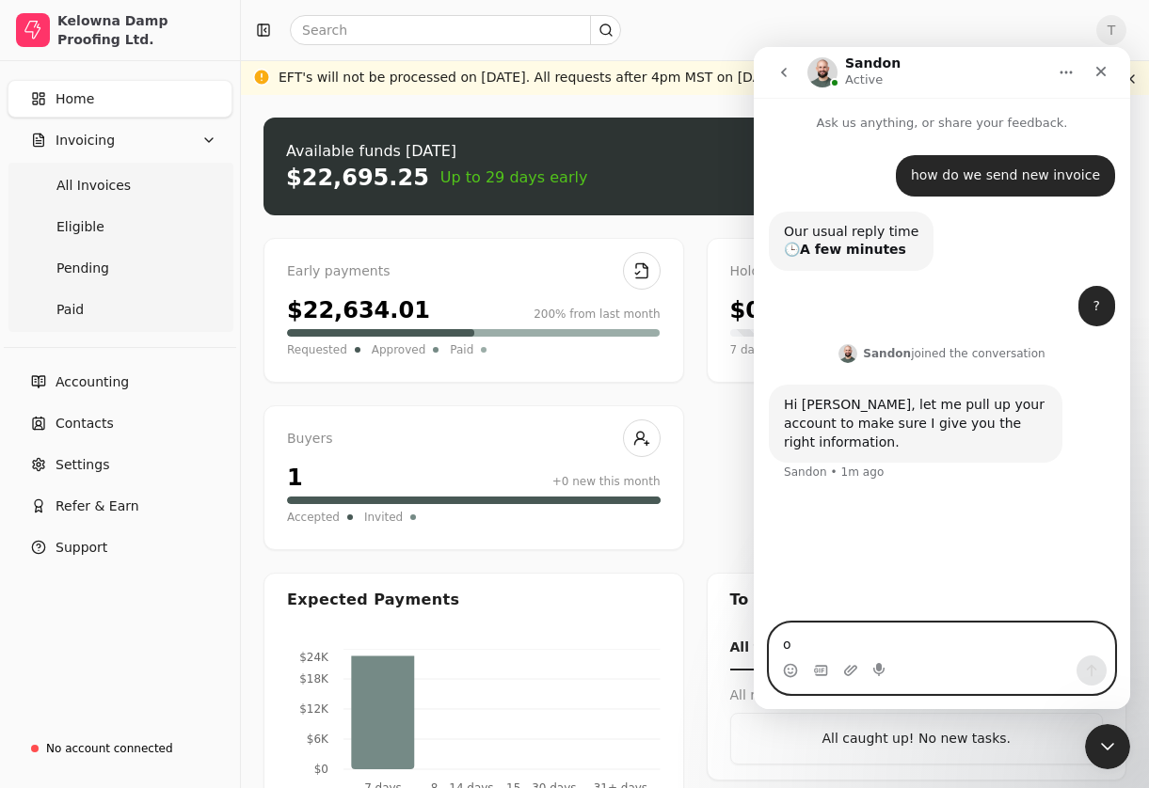
type textarea "ok"
type textarea "just need to know how to create a new invoice"
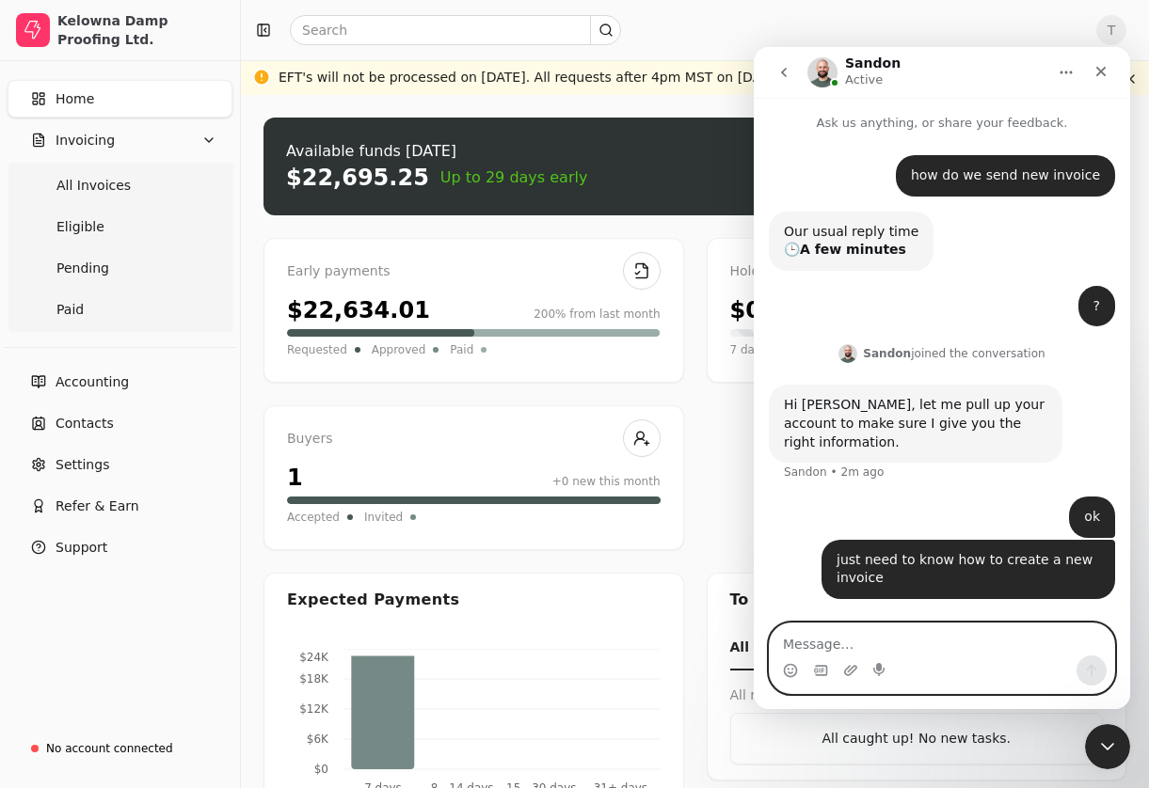
scroll to position [50, 0]
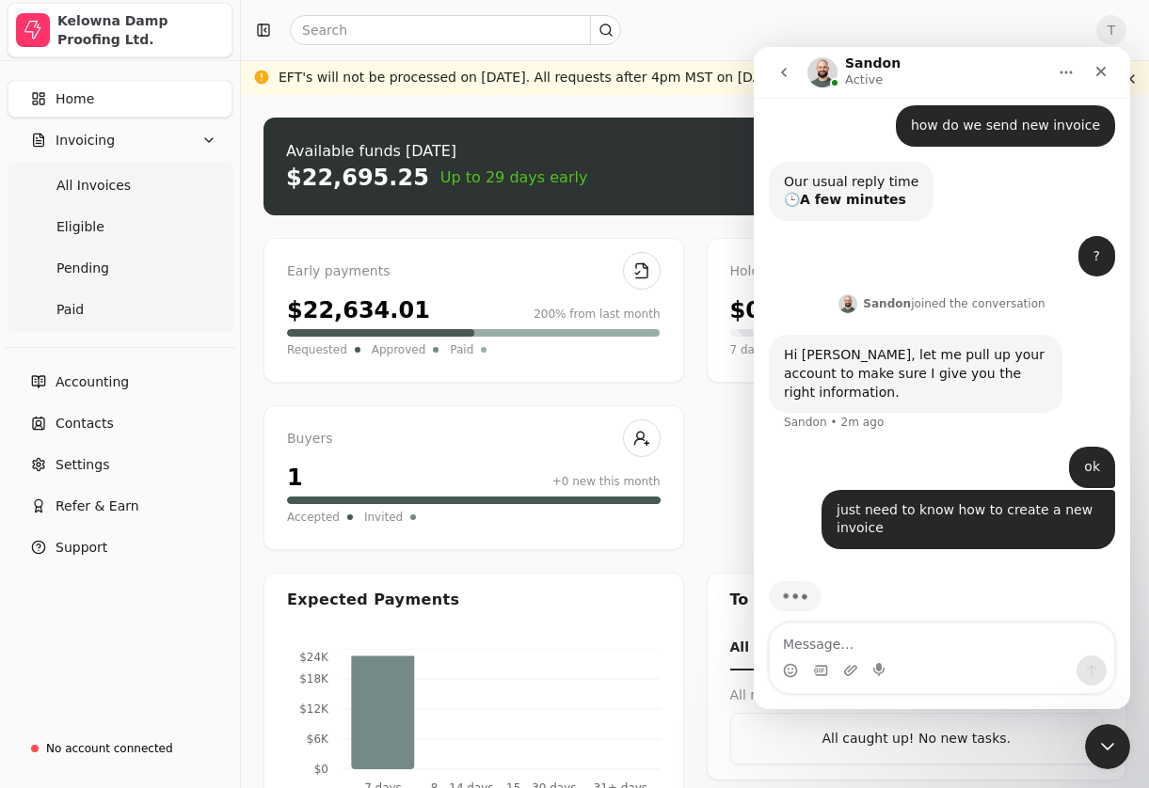
click at [173, 35] on div "Kelowna Damp Proofing Ltd." at bounding box center [140, 30] width 167 height 38
click at [713, 441] on div "Early payments $22,634.01 200% from last month Requested Approved Paid Holdback…" at bounding box center [694, 394] width 863 height 312
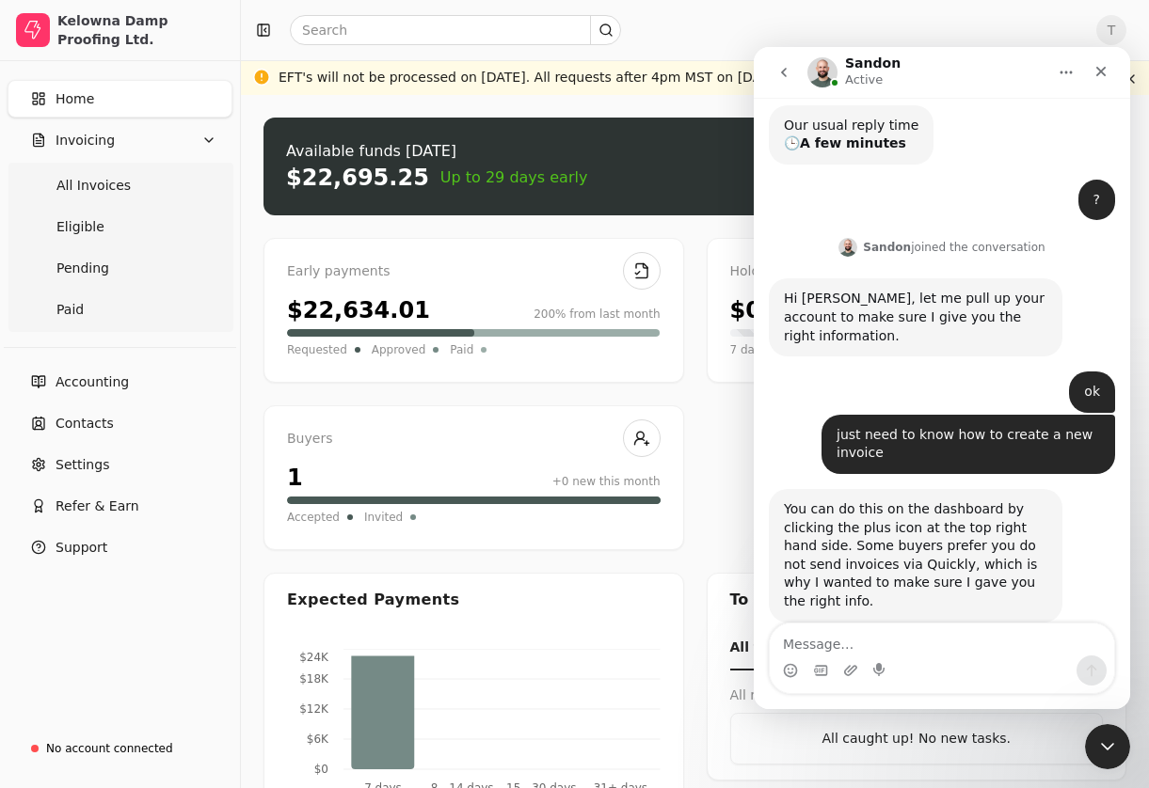
scroll to position [107, 0]
click at [1098, 73] on icon "Close" at bounding box center [1101, 72] width 10 height 10
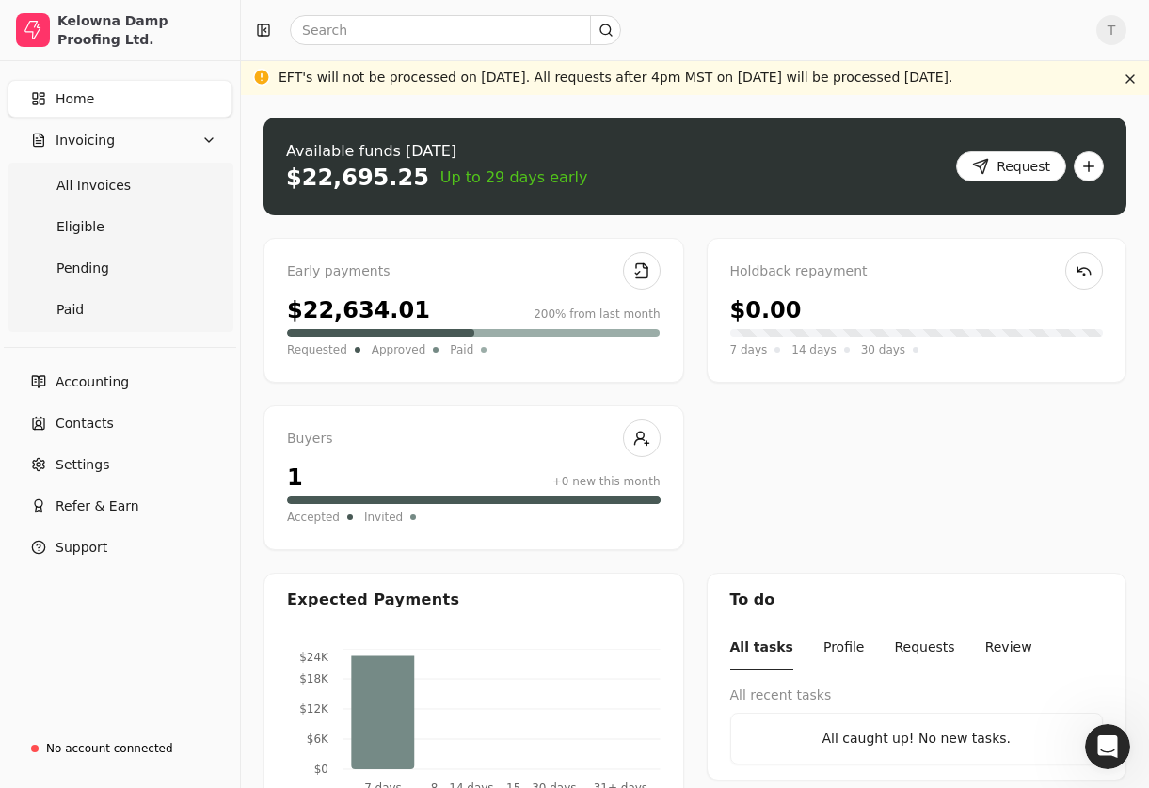
scroll to position [180, 0]
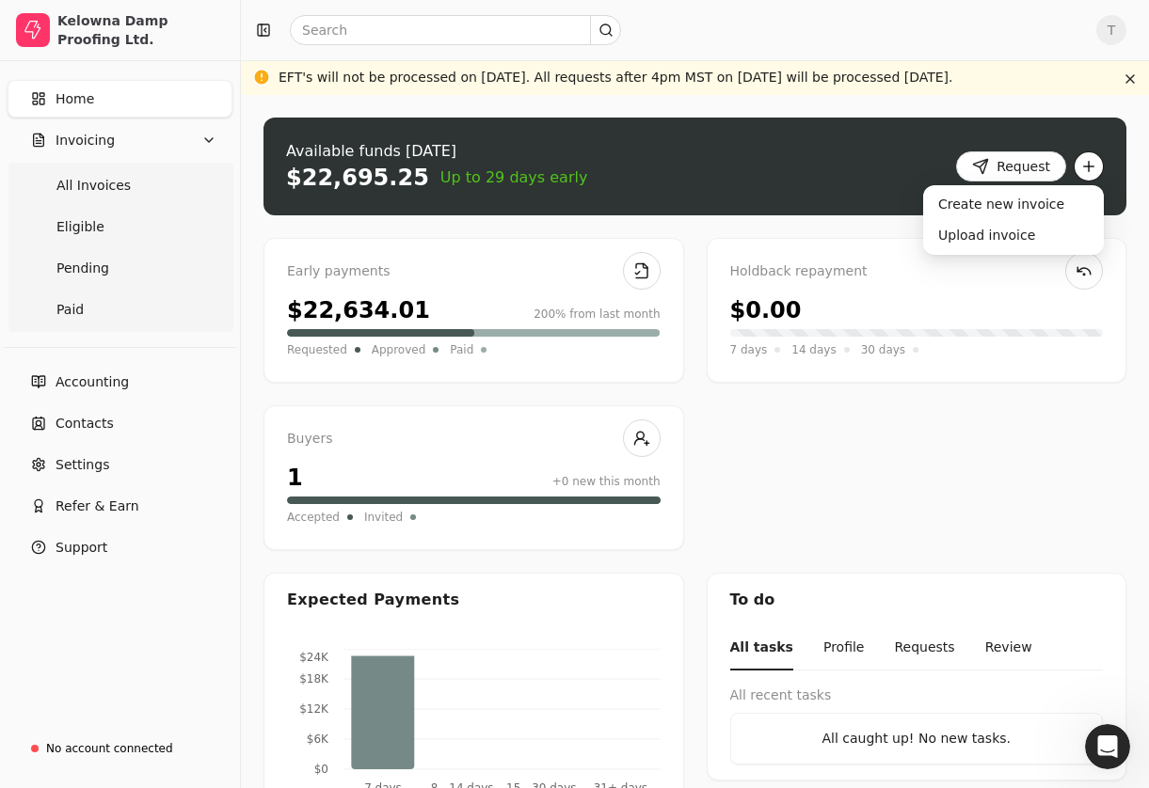
click at [1085, 168] on button "button" at bounding box center [1089, 166] width 30 height 30
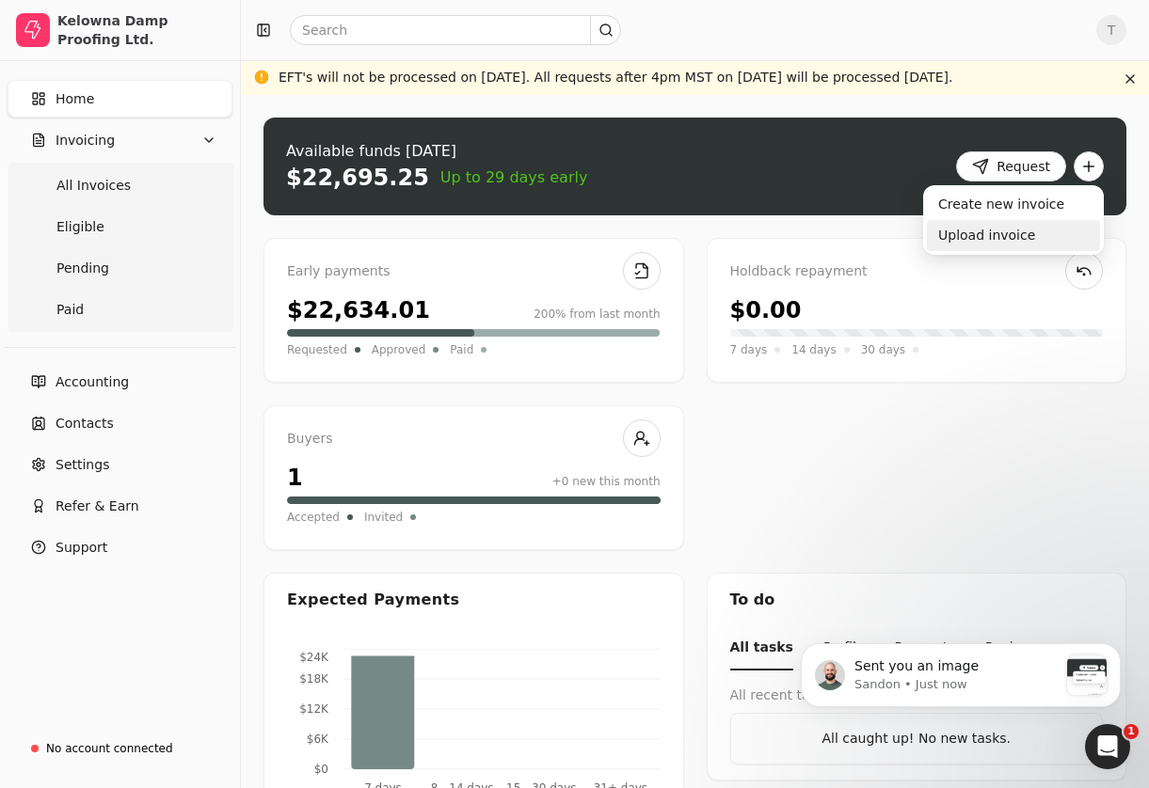
scroll to position [305, 0]
click at [1010, 240] on div "Upload invoice" at bounding box center [1013, 235] width 173 height 31
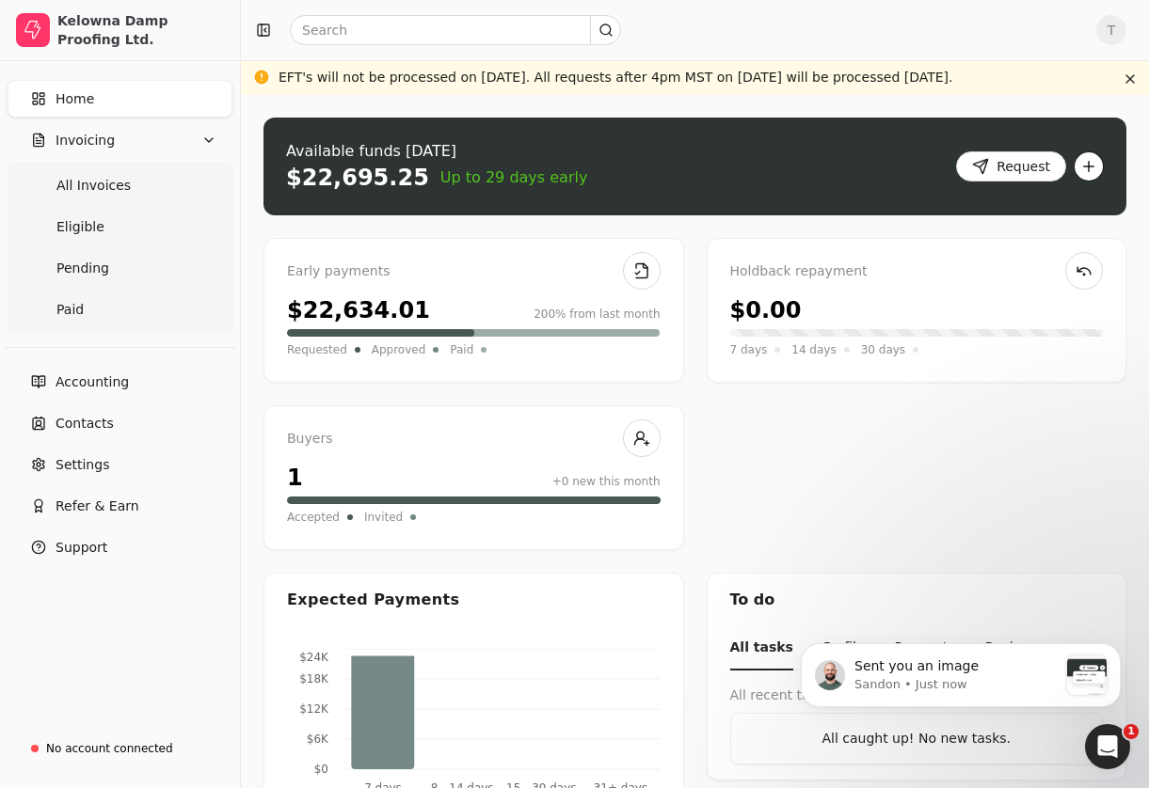
click at [1090, 167] on button "button" at bounding box center [1089, 166] width 30 height 30
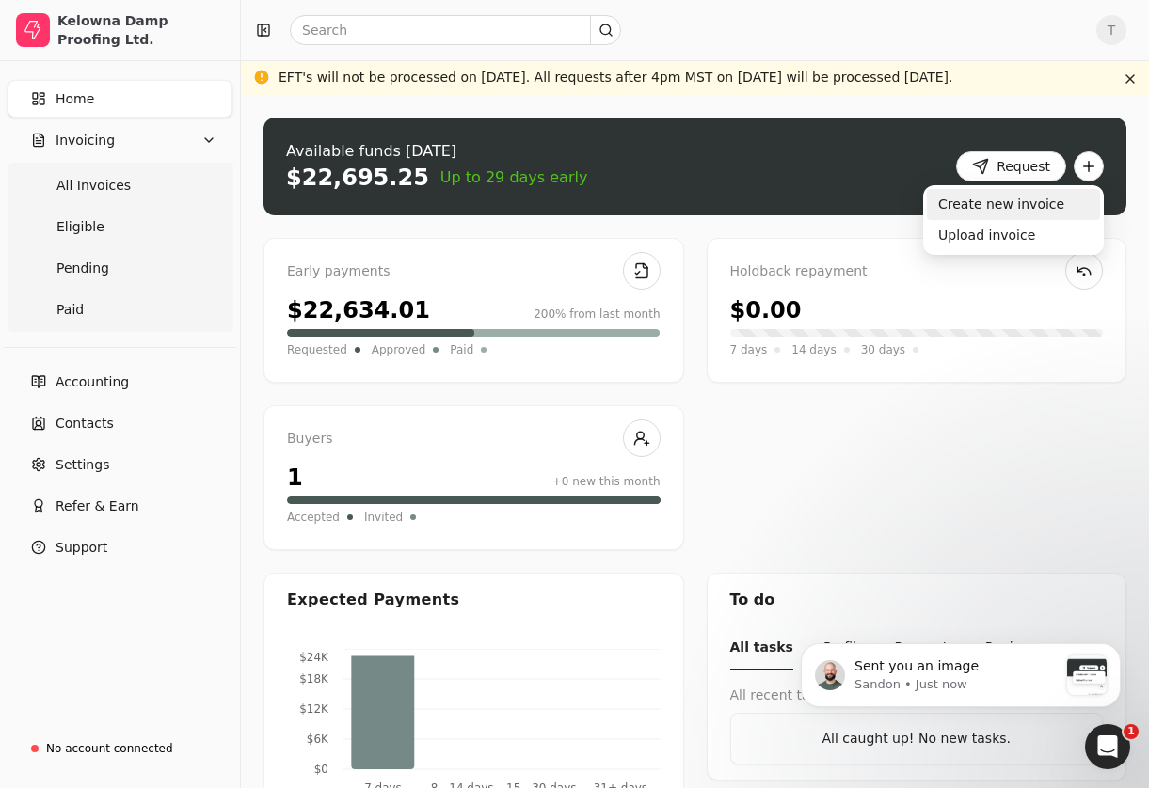
click at [1016, 214] on div "Create new invoice" at bounding box center [1013, 204] width 173 height 31
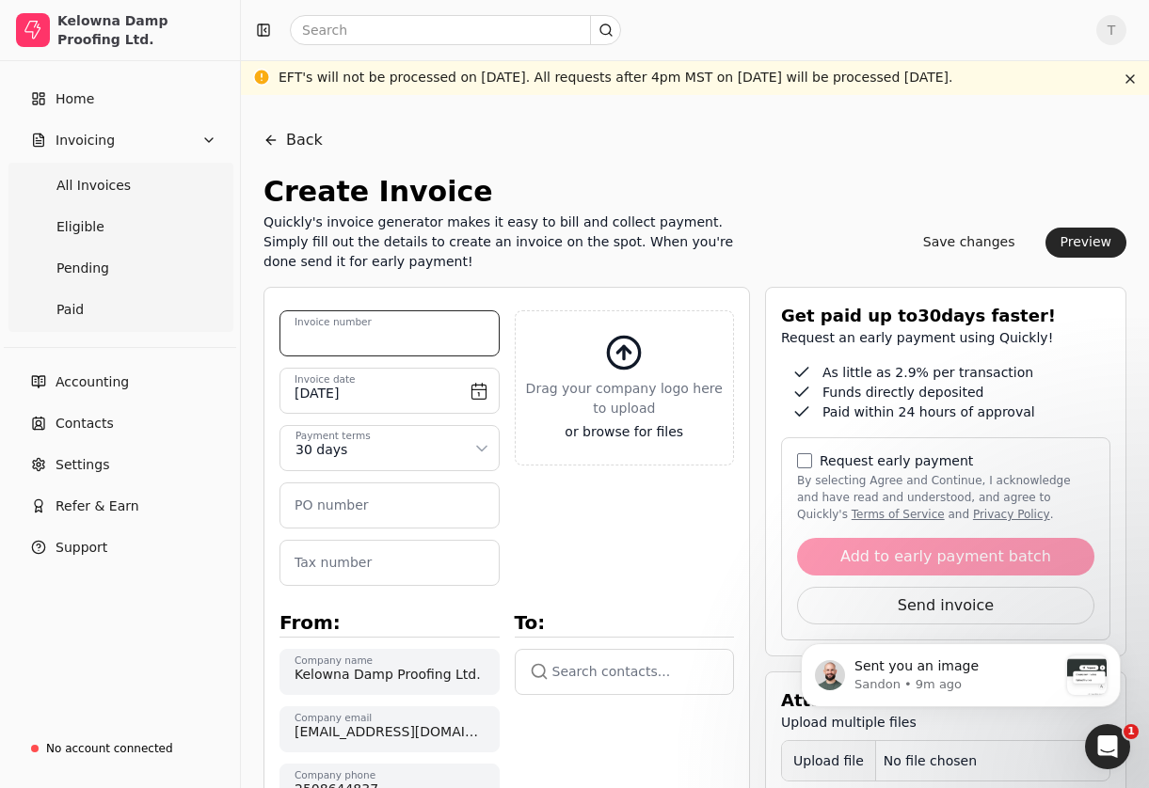
click at [458, 340] on number "Invoice number" at bounding box center [389, 333] width 220 height 46
type number "2607"
click at [424, 403] on input "[DATE]" at bounding box center [389, 391] width 220 height 46
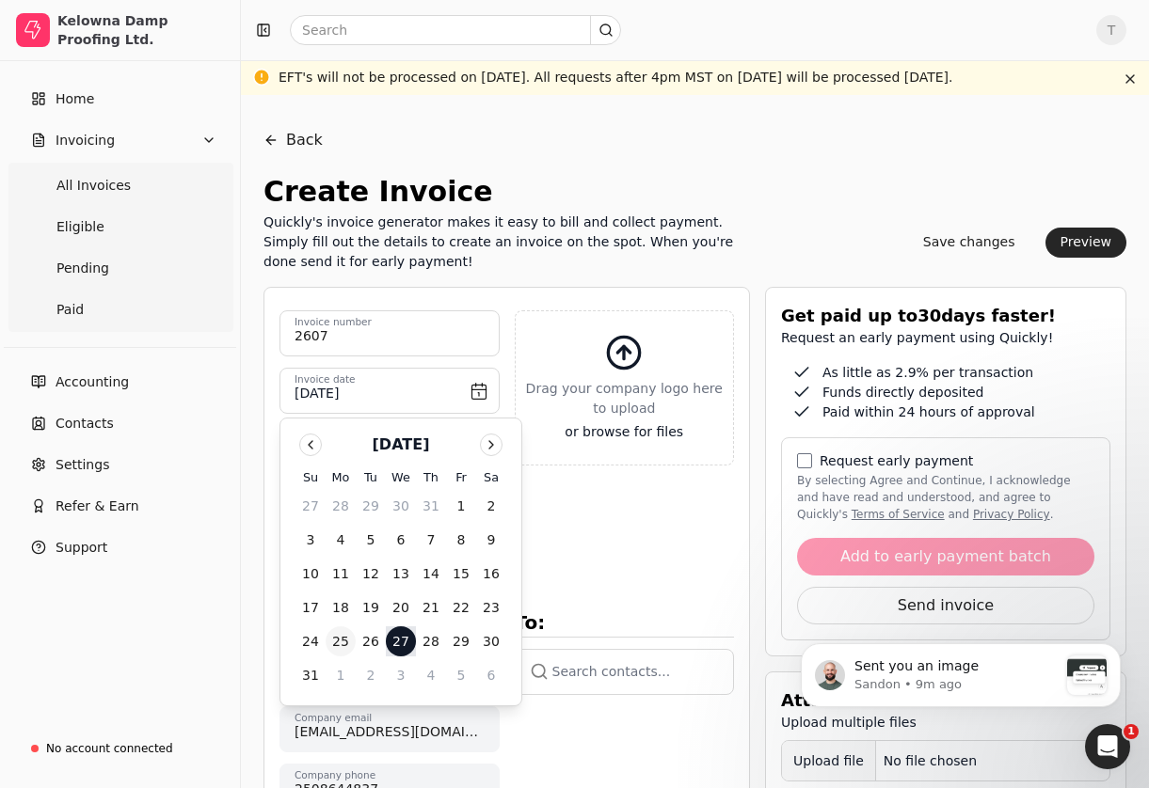
click at [342, 640] on button "25" at bounding box center [341, 642] width 30 height 30
type input "[DATE]"
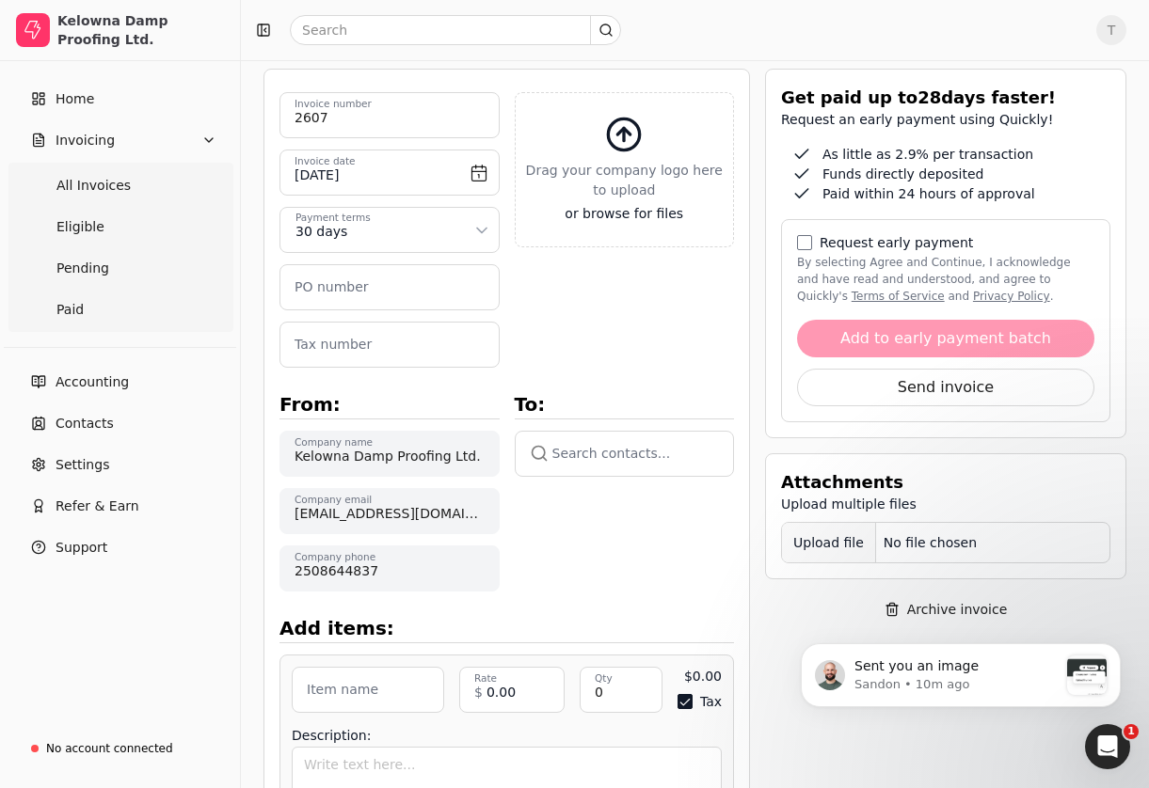
scroll to position [216, 0]
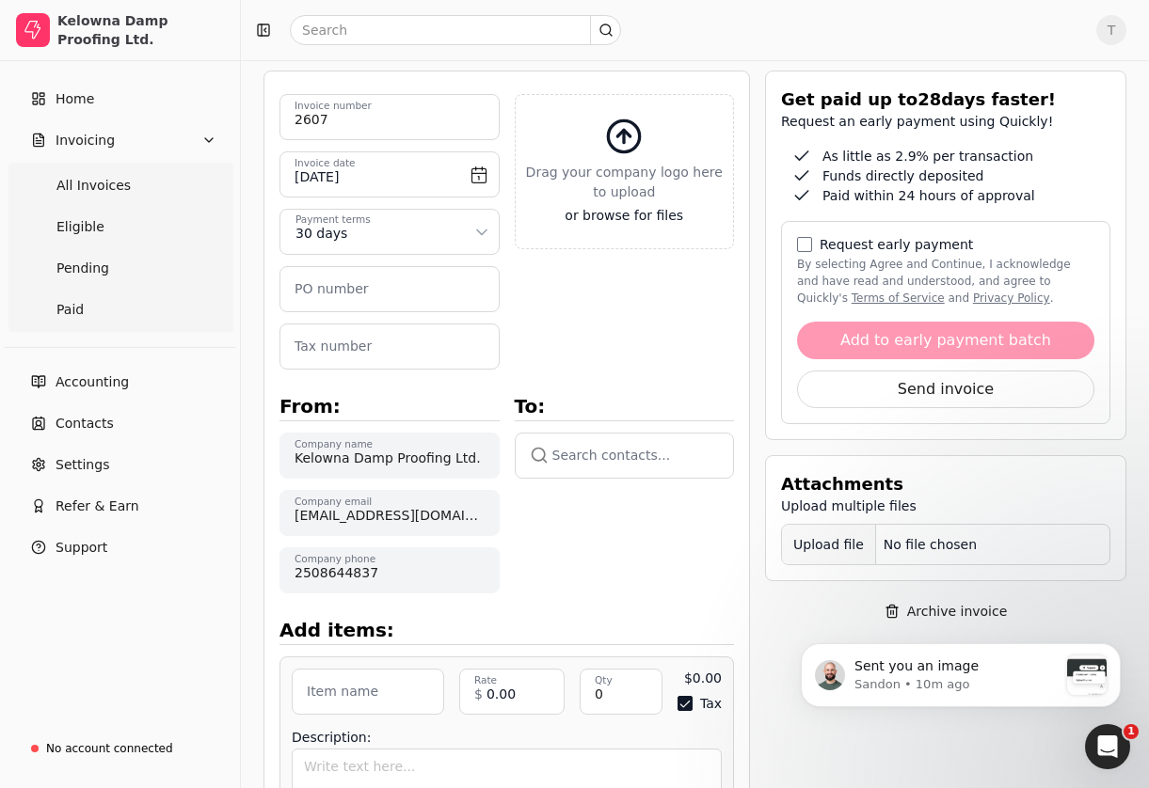
click at [614, 465] on button "button" at bounding box center [625, 455] width 220 height 45
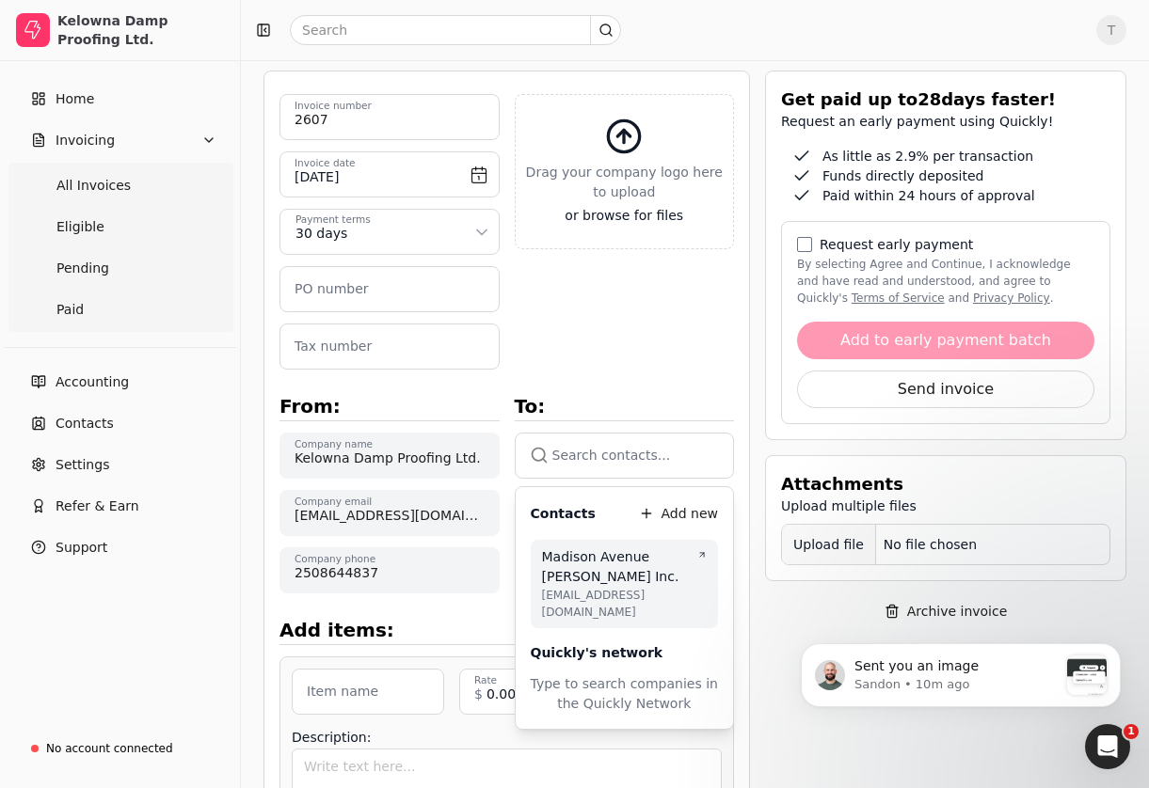
click at [585, 589] on span "[EMAIL_ADDRESS][DOMAIN_NAME]" at bounding box center [625, 604] width 166 height 34
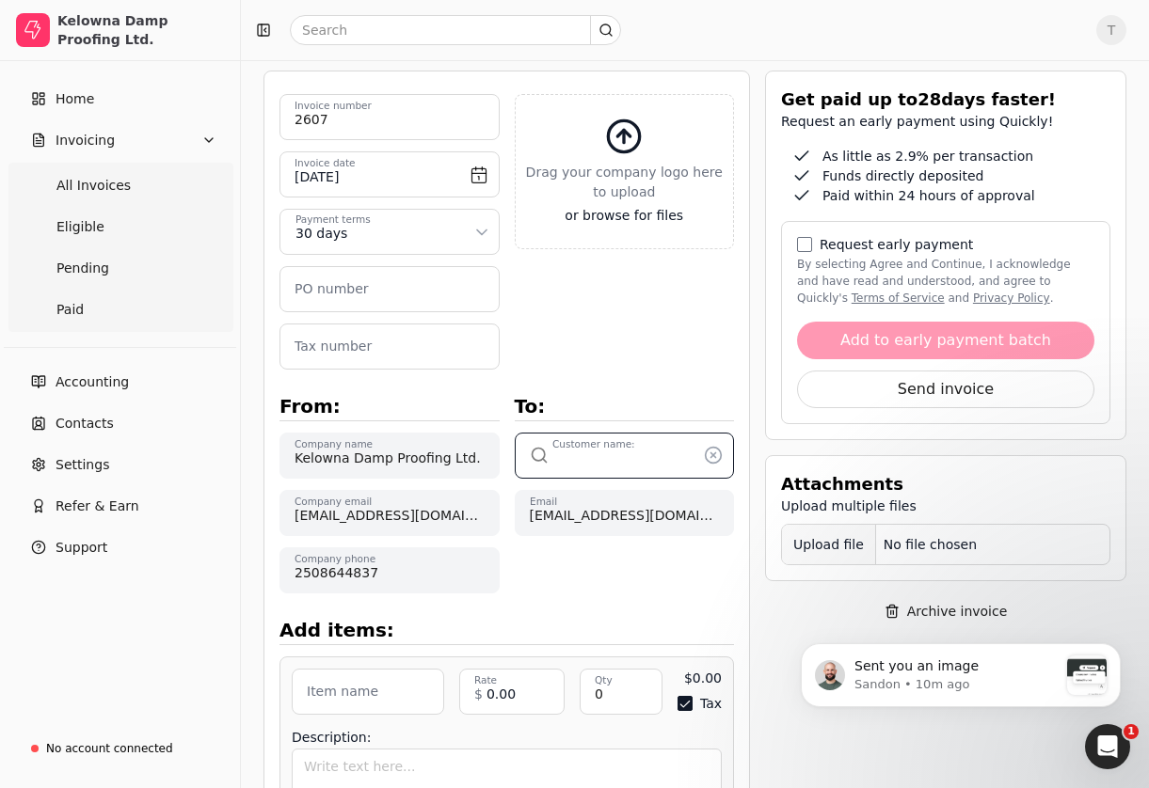
type input "Madison Avenue [PERSON_NAME] Inc."
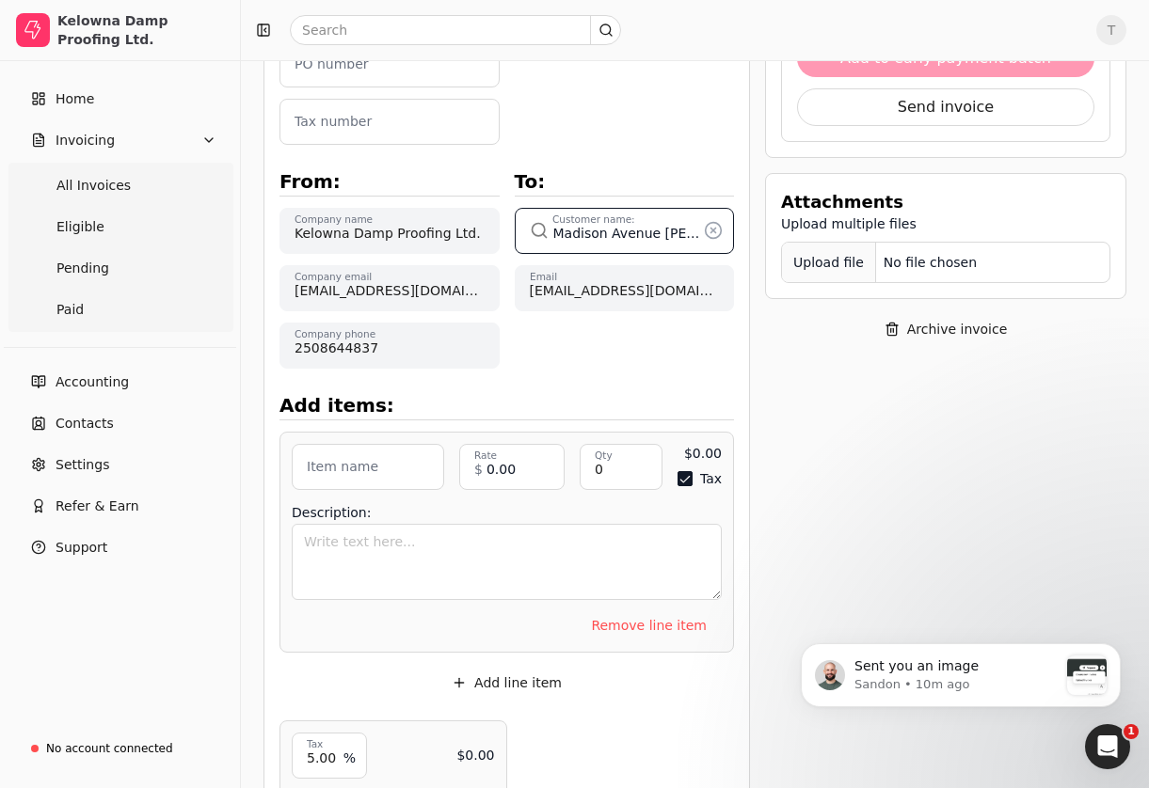
scroll to position [507, 0]
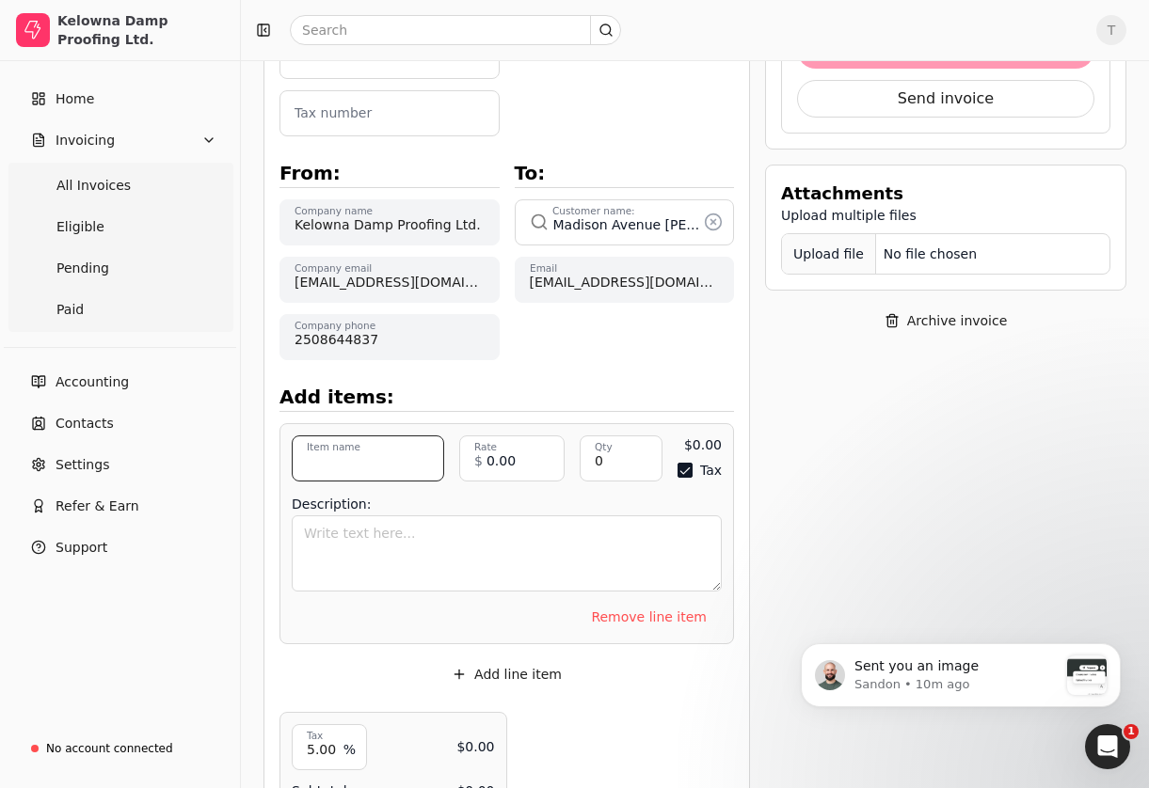
click at [383, 446] on input "Item name" at bounding box center [368, 459] width 152 height 46
type input "Open cut walls with swelltight and drainmat"
click at [511, 472] on input "0.00" at bounding box center [511, 459] width 105 height 46
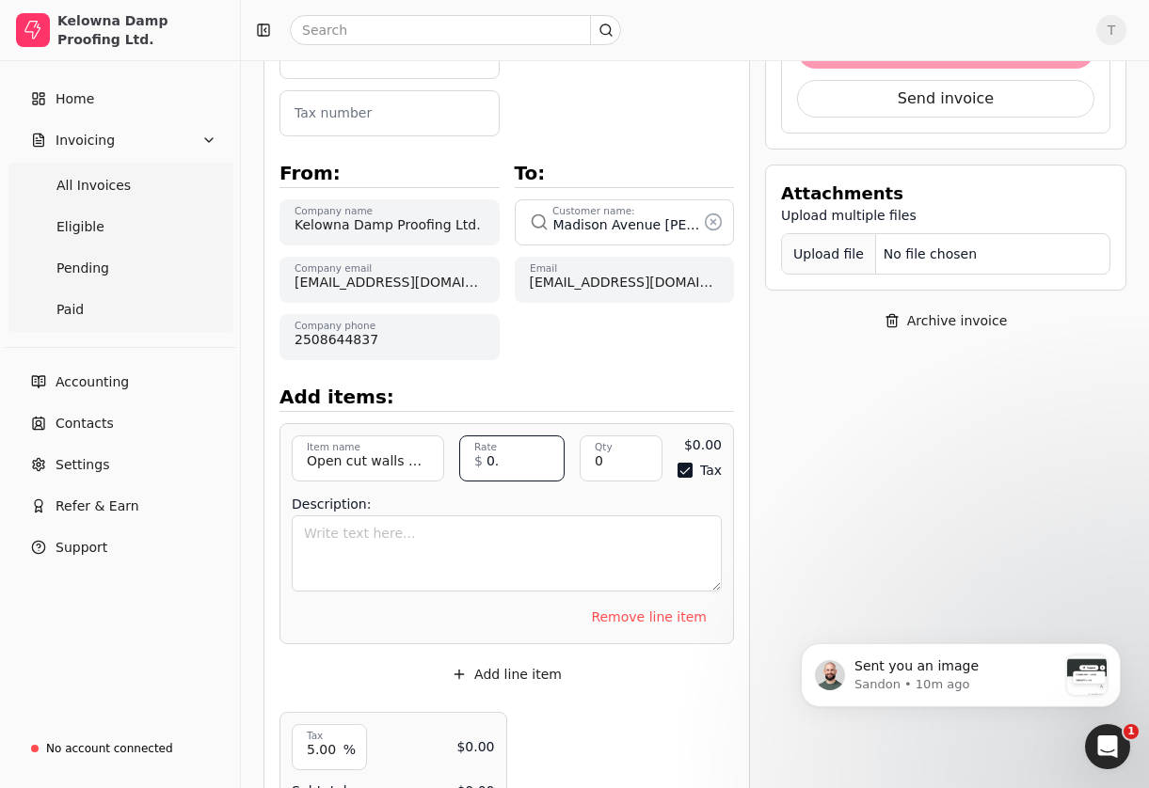
type input "0"
type input "13.00"
click at [653, 464] on input "0" at bounding box center [621, 459] width 83 height 46
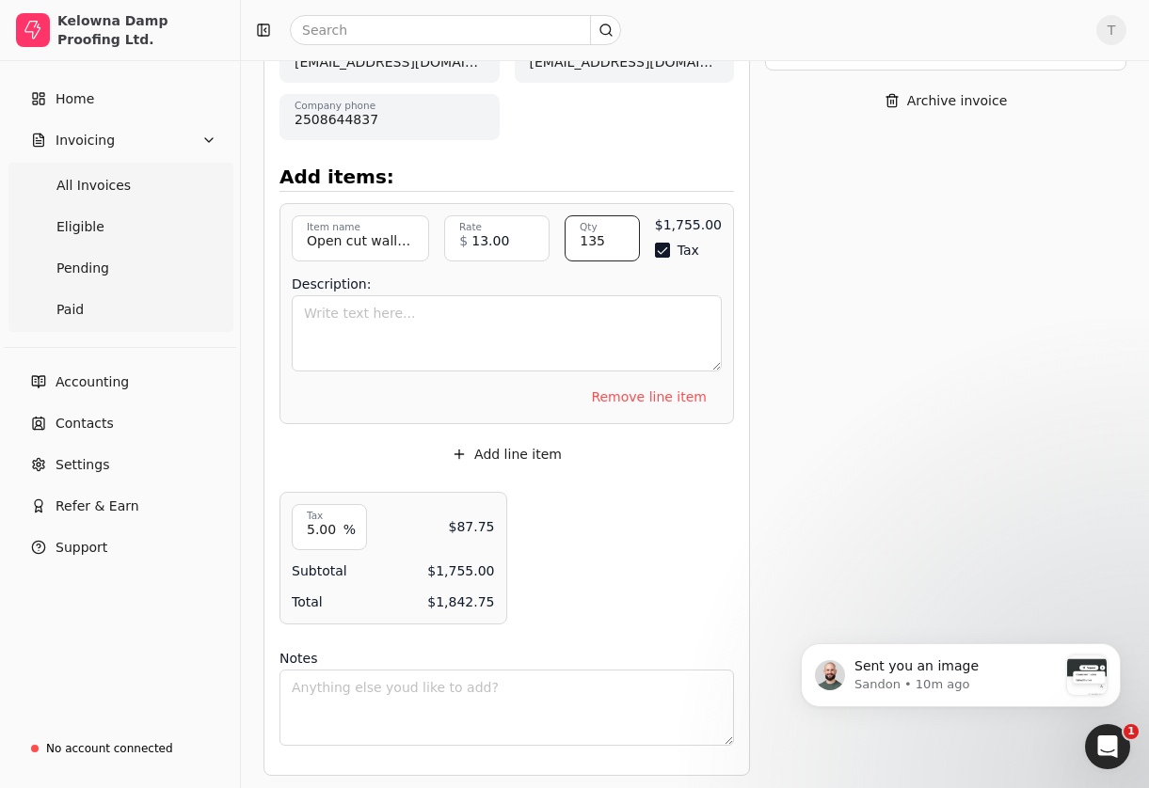
scroll to position [736, 0]
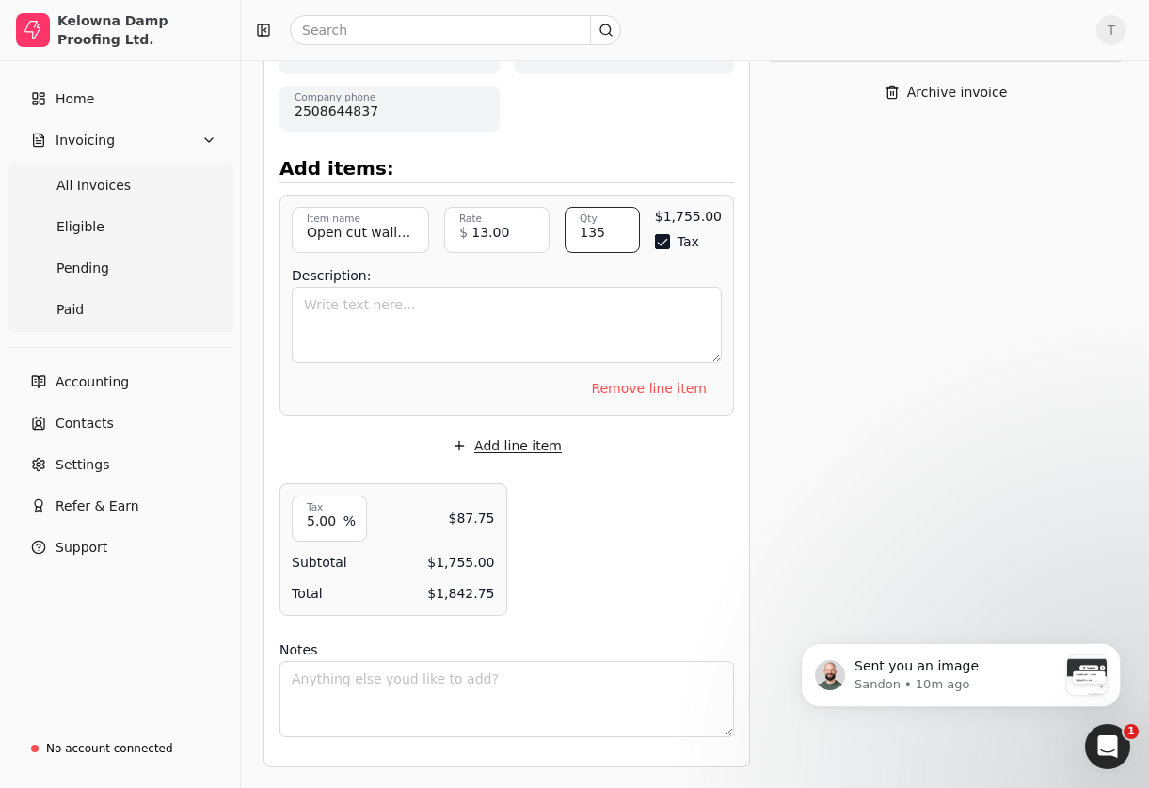
type input "135"
click at [505, 453] on button "Add line item" at bounding box center [507, 446] width 140 height 30
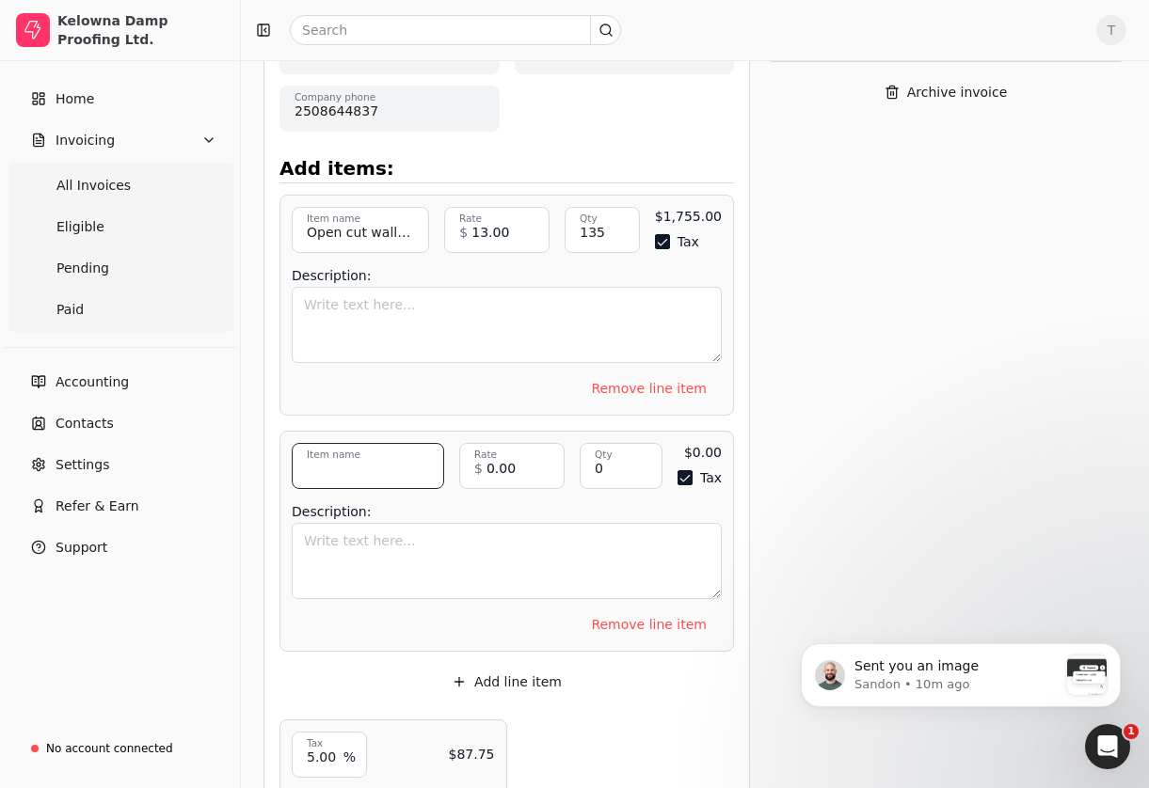
click at [400, 462] on input "Item name" at bounding box center [368, 466] width 152 height 46
type input "Cover tie holes and apply 2 coats damp proofing"
click at [484, 470] on input "0.00" at bounding box center [511, 466] width 105 height 46
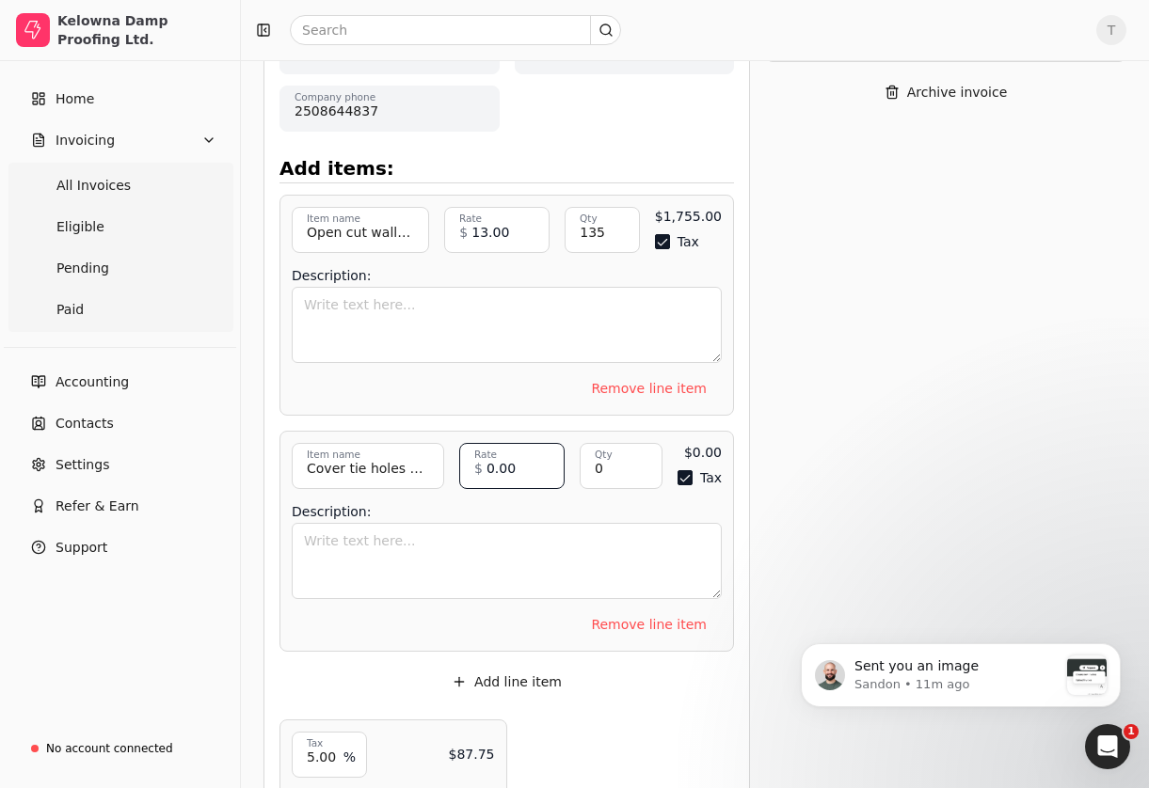
click at [528, 467] on input "0.00" at bounding box center [511, 466] width 105 height 46
type input "1.20"
click at [613, 482] on input "0" at bounding box center [621, 466] width 83 height 46
type input "216"
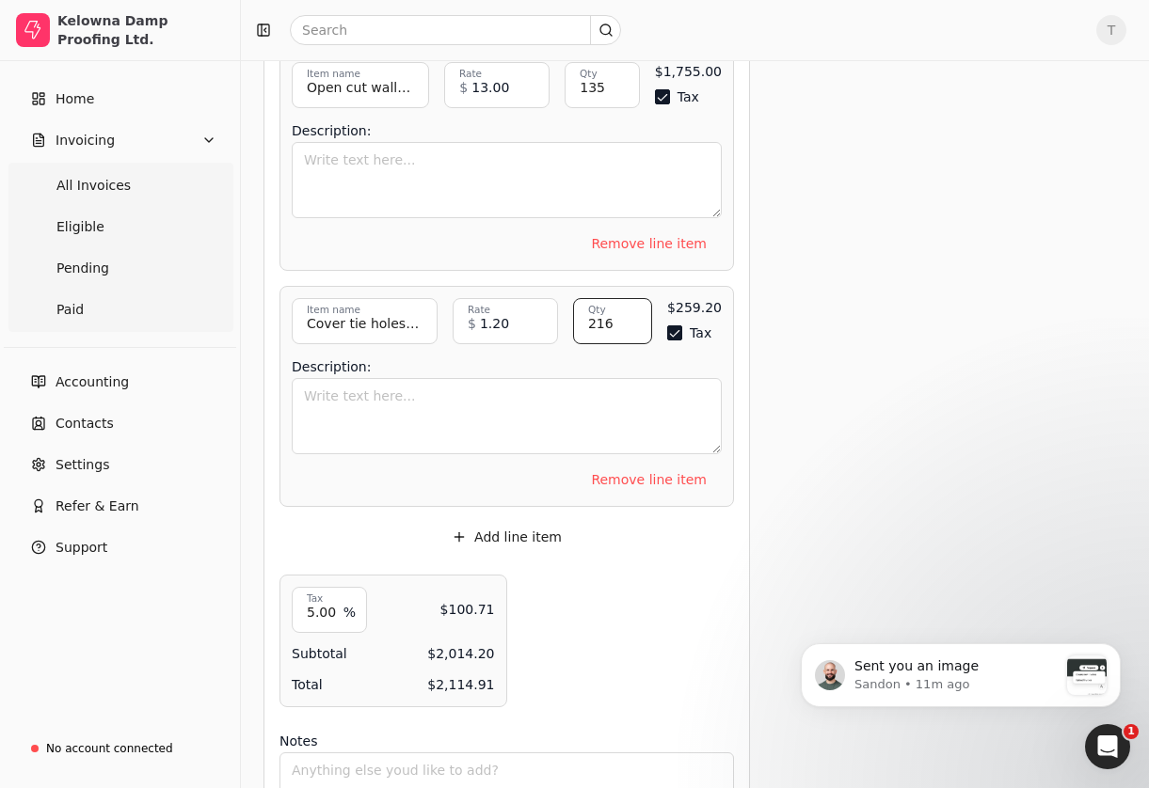
scroll to position [971, 0]
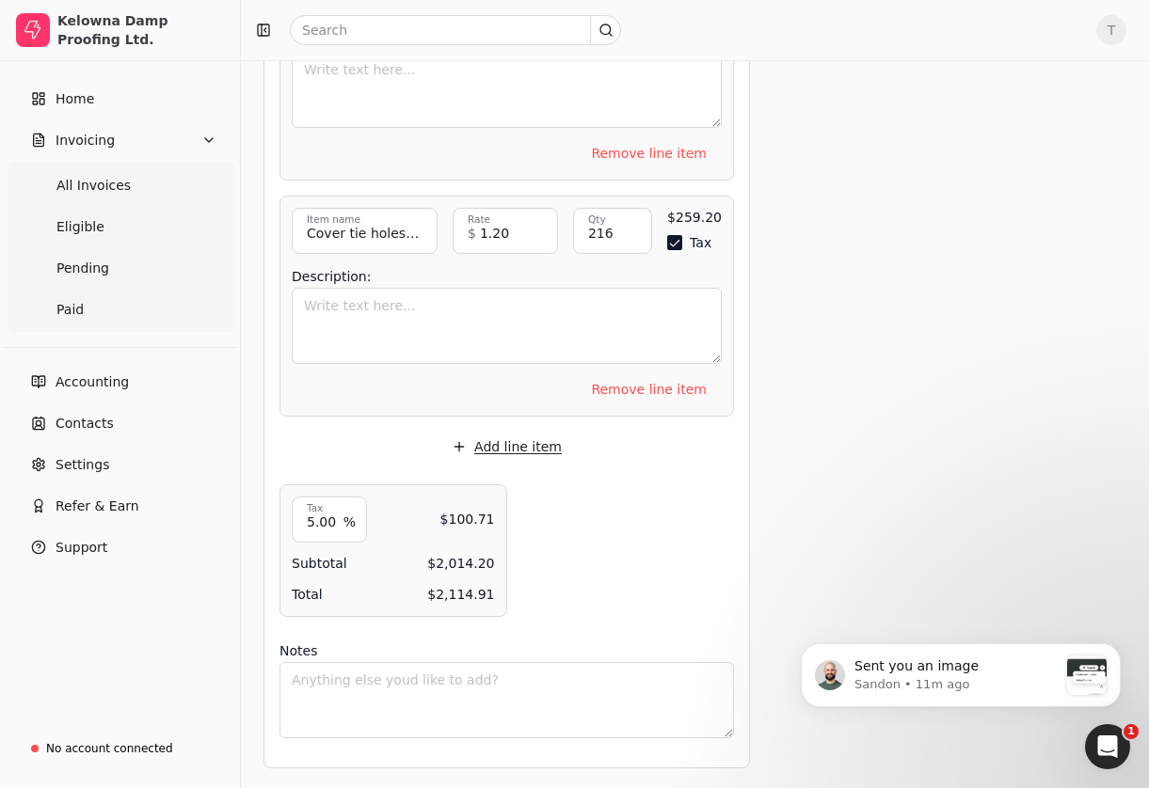
click at [548, 448] on button "Add line item" at bounding box center [507, 447] width 140 height 30
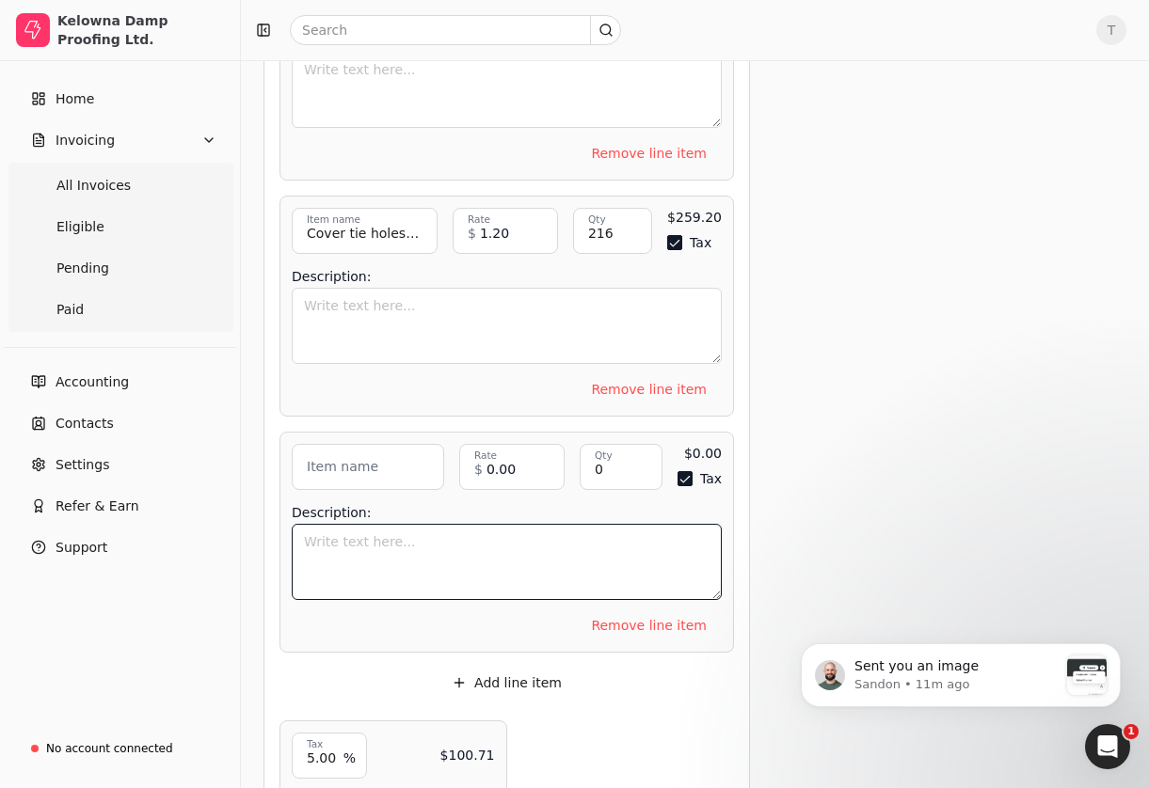
click at [438, 540] on textarea "Description:" at bounding box center [507, 562] width 430 height 76
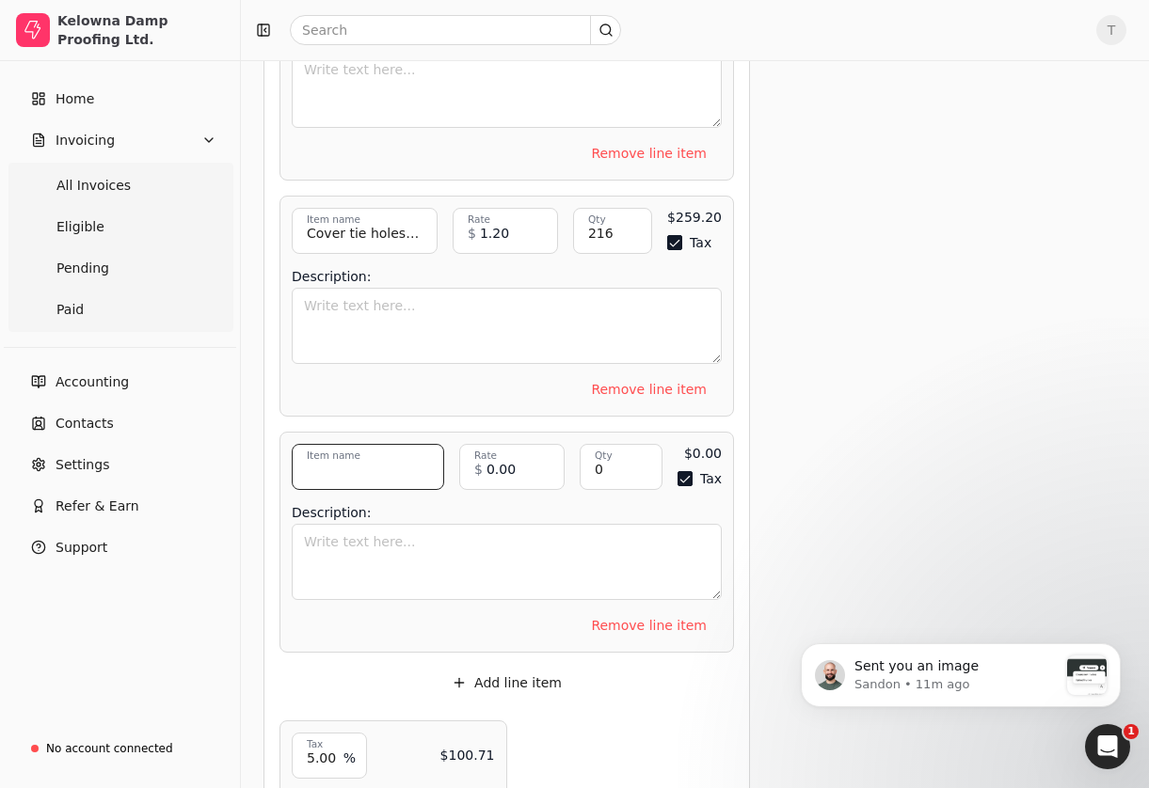
click at [377, 459] on input "Item name" at bounding box center [368, 467] width 152 height 46
type input "10% holdback"
click at [535, 469] on input "0.00" at bounding box center [511, 467] width 105 height 46
type input "0.00"
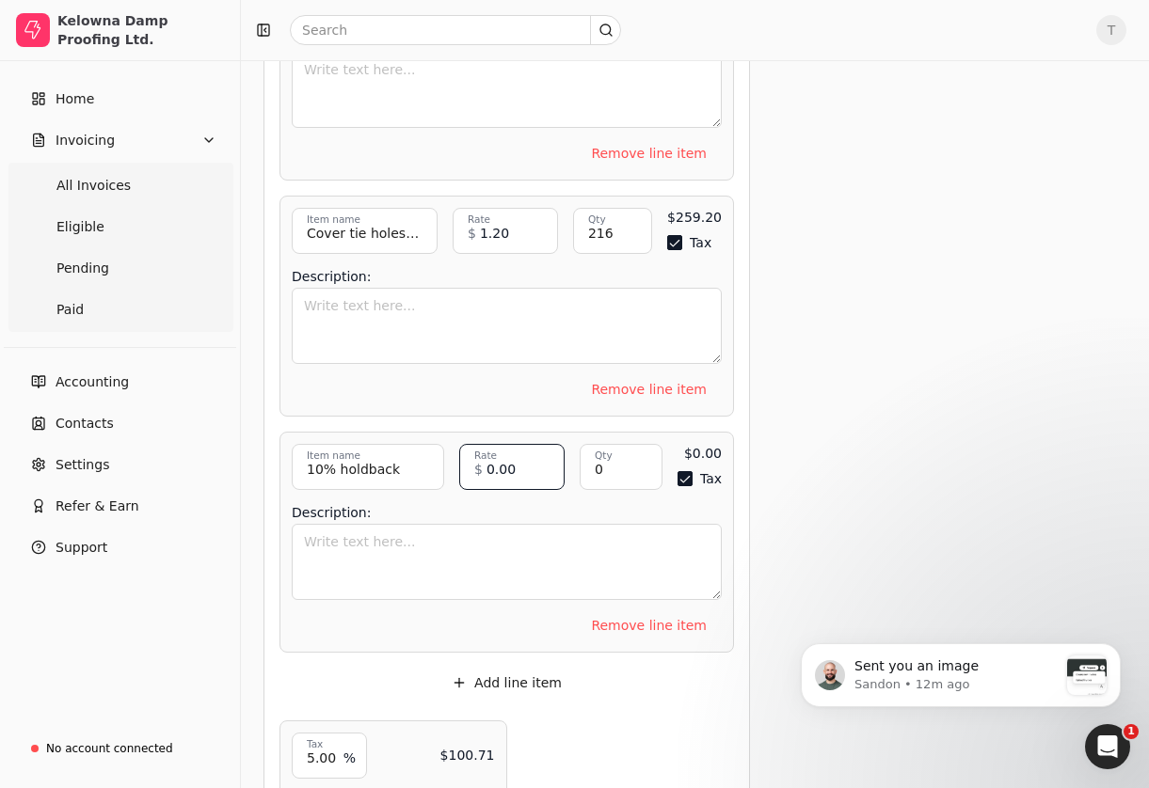
click at [529, 463] on input "0.00" at bounding box center [511, 467] width 105 height 46
type input "-"
type input "201.00"
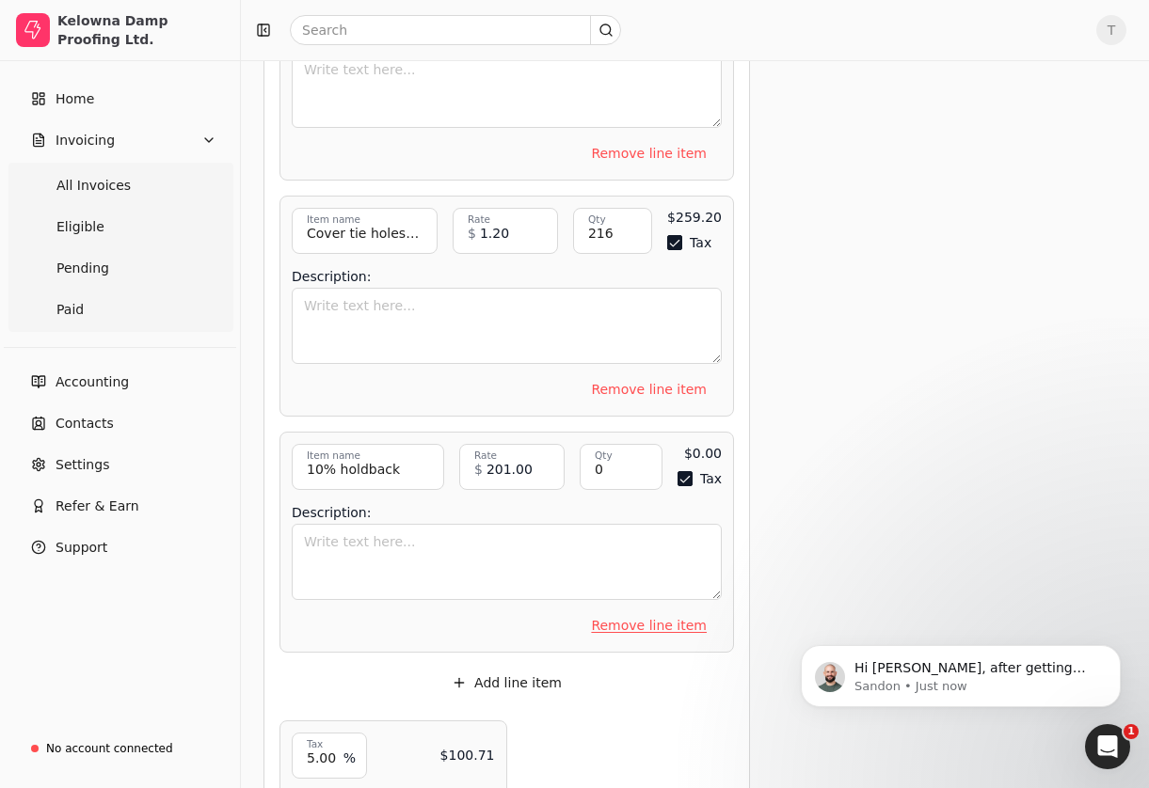
click at [669, 620] on button "Remove line item" at bounding box center [649, 626] width 146 height 30
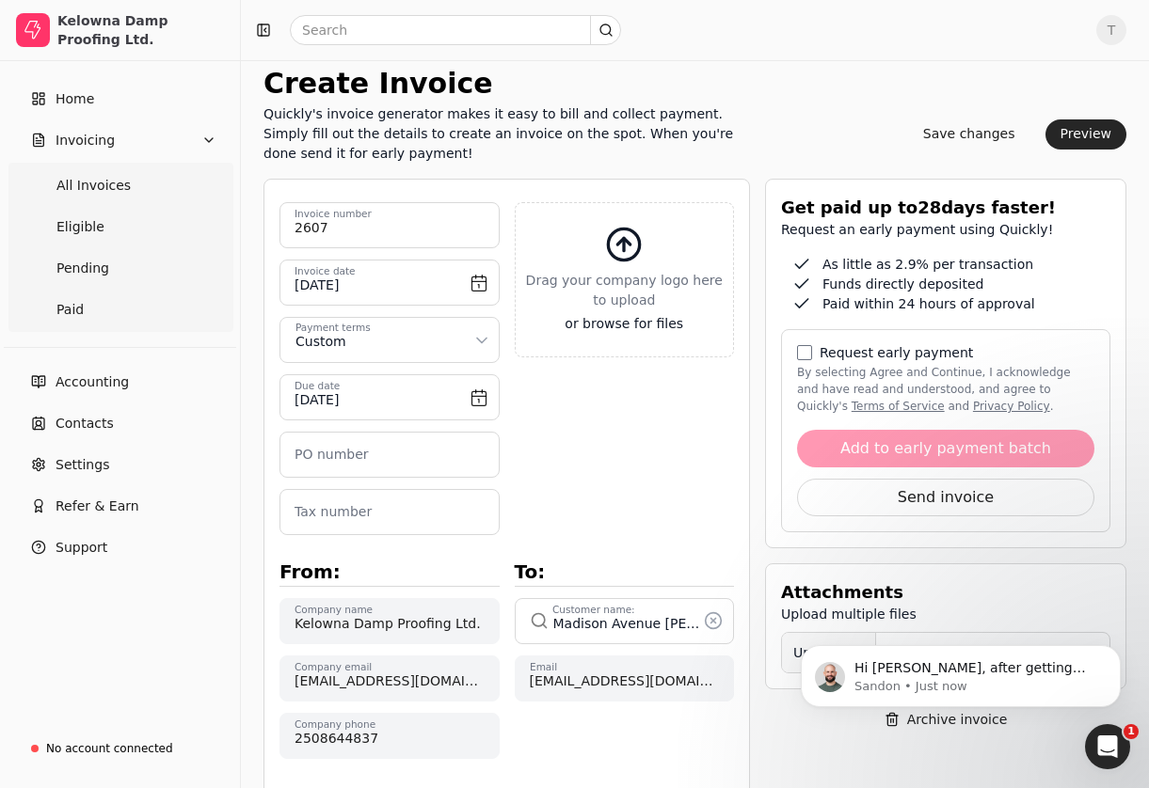
scroll to position [134, 0]
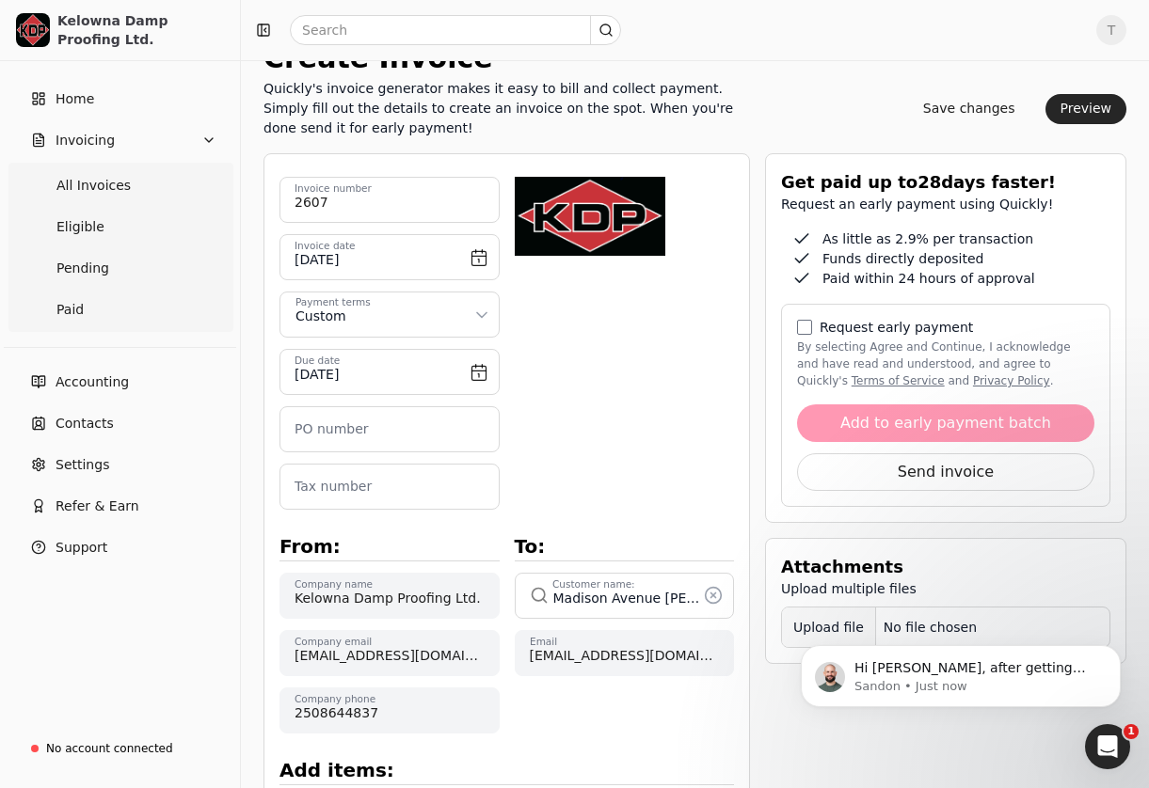
click at [482, 314] on html "Kelowna Damp Proofing Ltd. Home Invoicing All Invoices Eligible Pending Paid Ac…" at bounding box center [574, 747] width 1149 height 1762
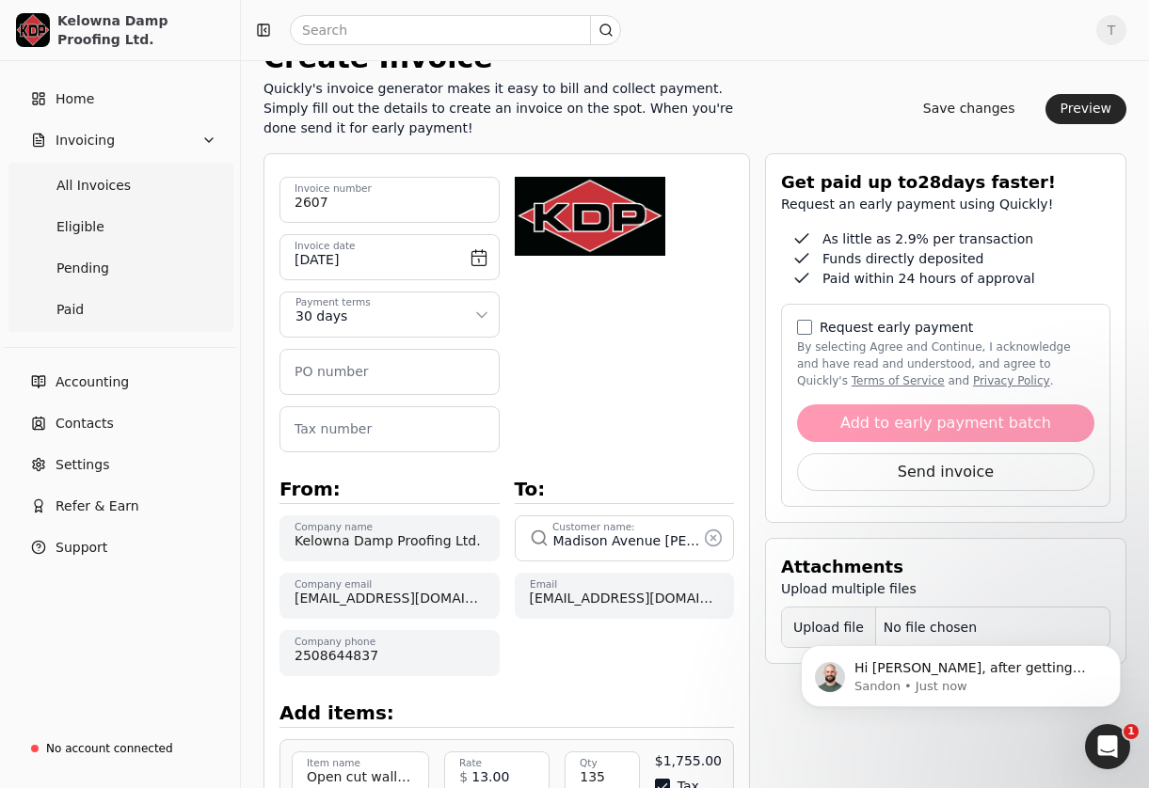
click at [585, 365] on div "Upload file: Drag your company logo here to upload or browse for files" at bounding box center [625, 303] width 220 height 253
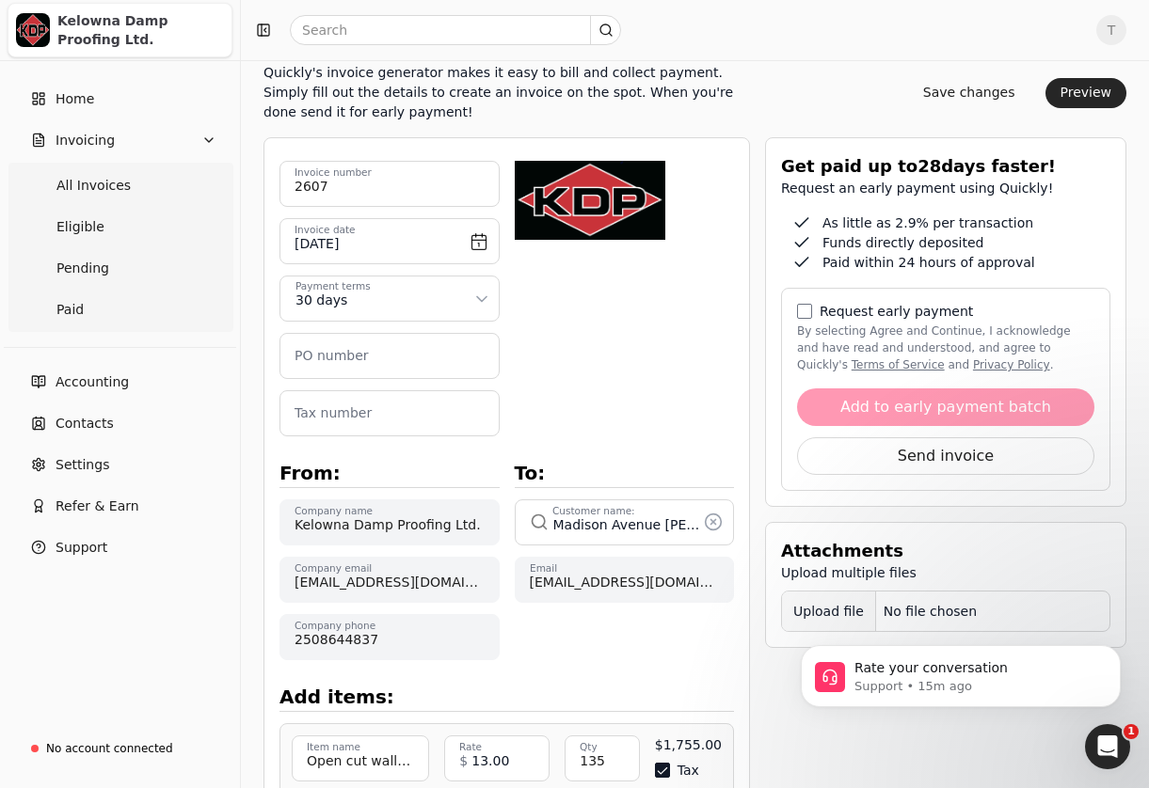
scroll to position [149, 0]
click at [1082, 97] on button "Preview" at bounding box center [1086, 94] width 82 height 30
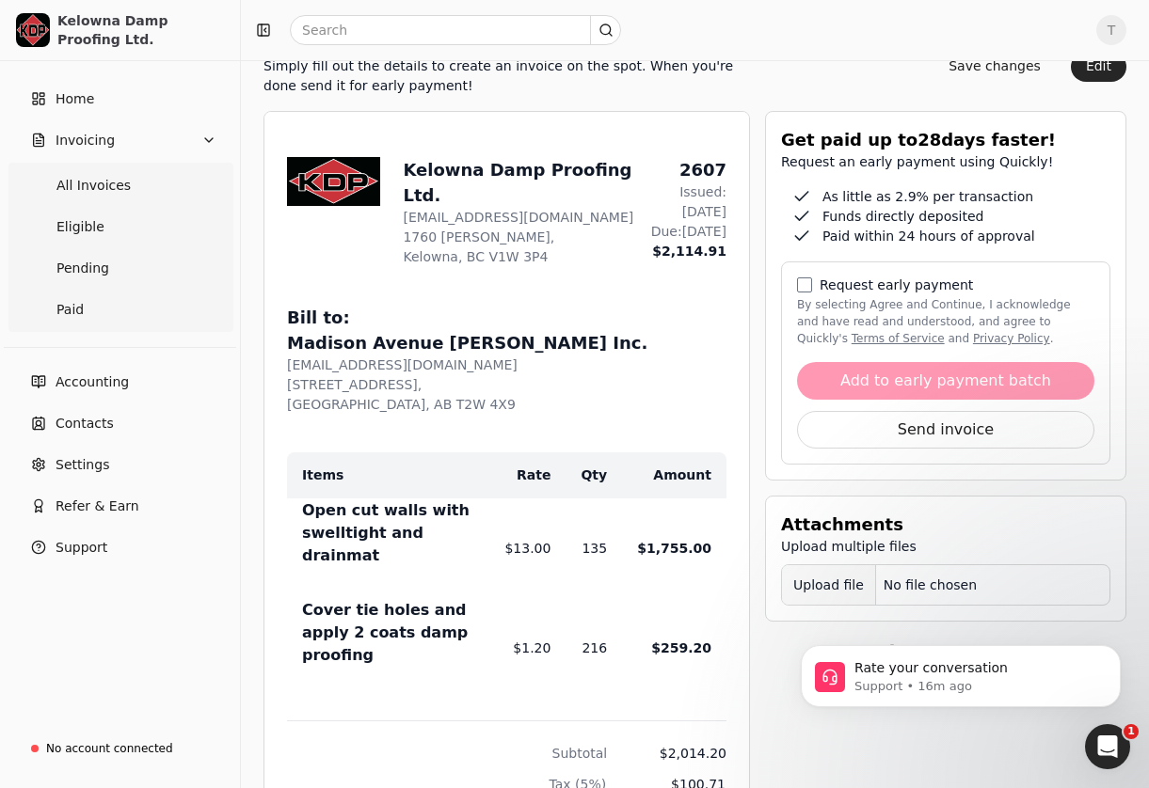
scroll to position [117, 0]
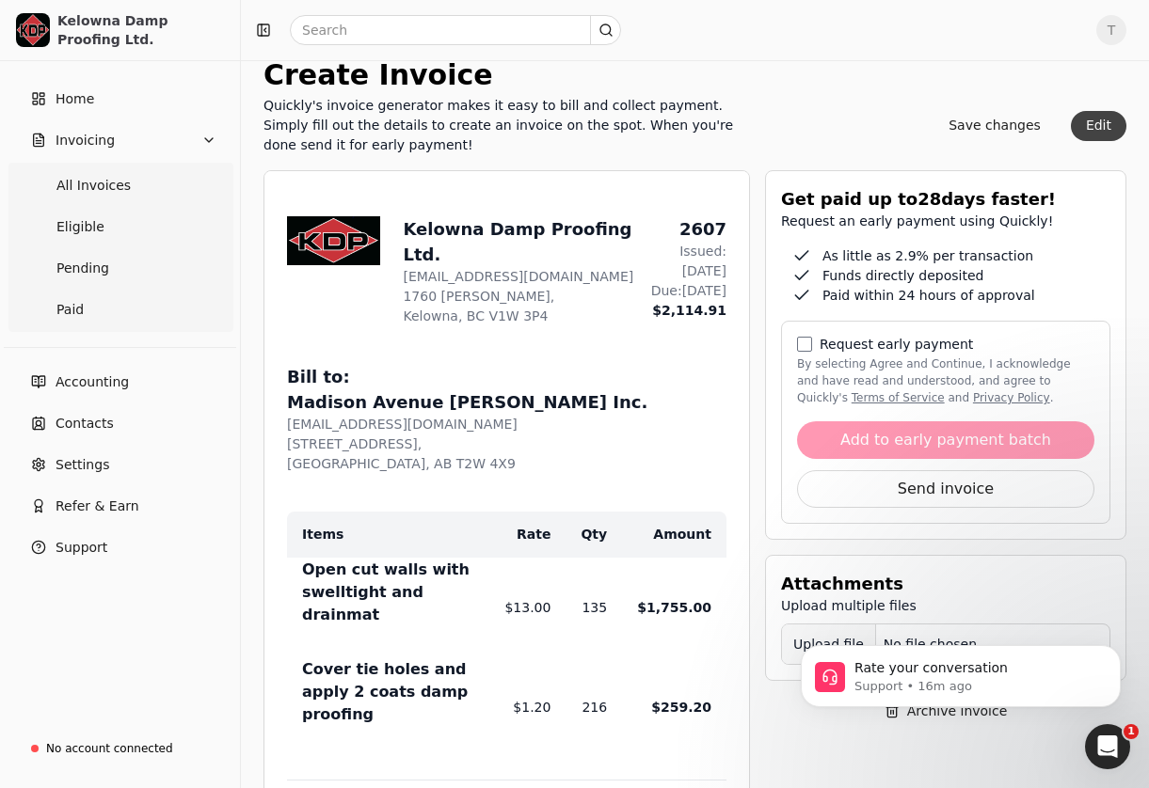
click at [1094, 119] on button "Edit" at bounding box center [1099, 126] width 56 height 30
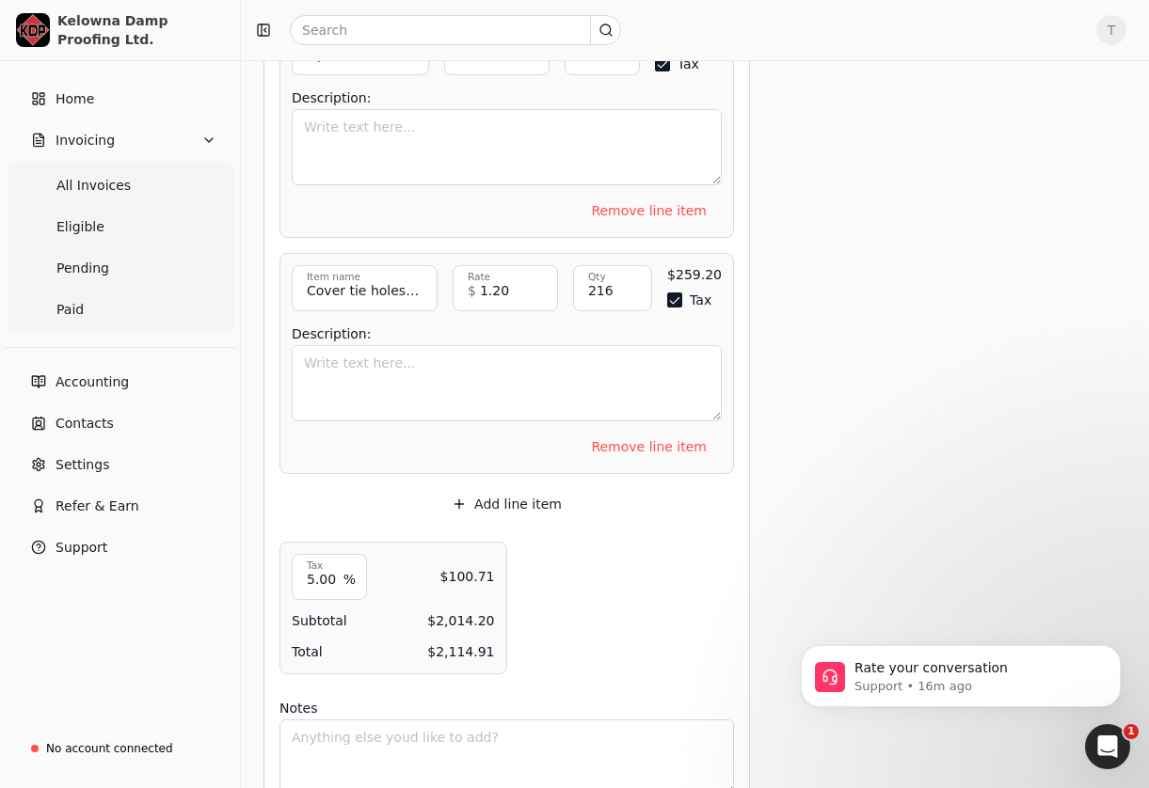
scroll to position [971, 0]
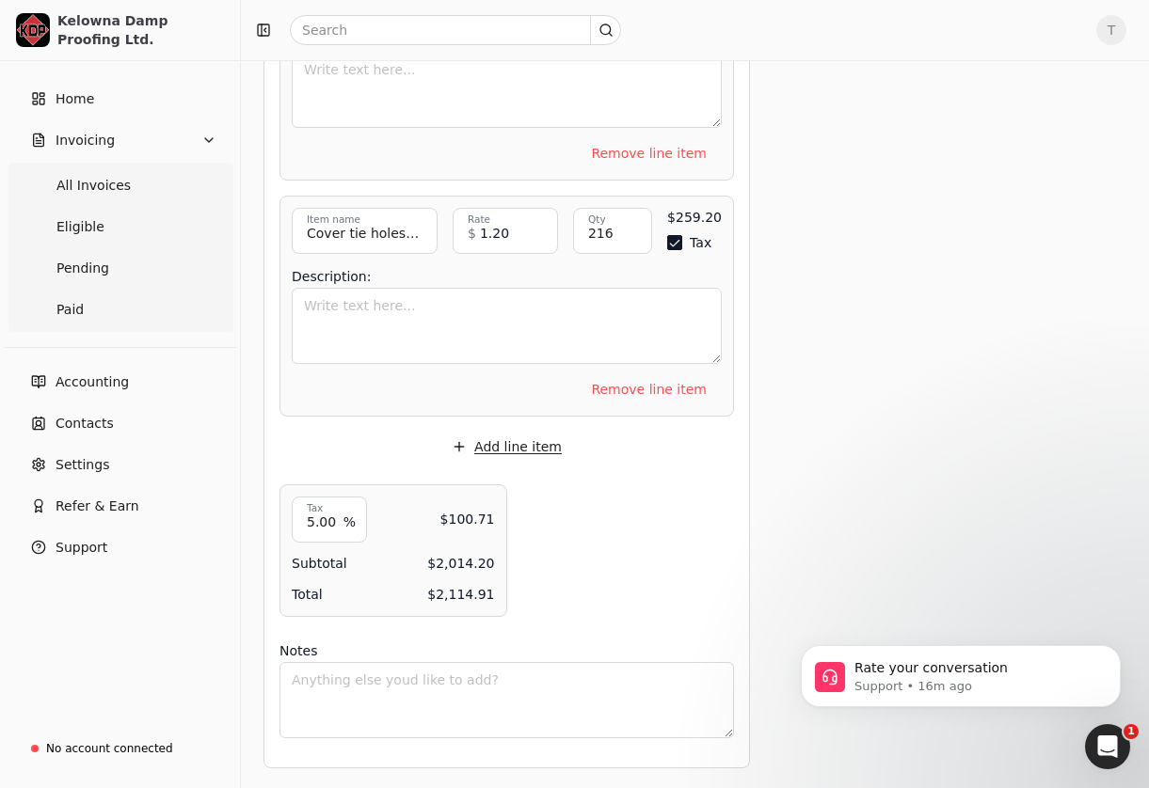
click at [520, 451] on button "Add line item" at bounding box center [507, 447] width 140 height 30
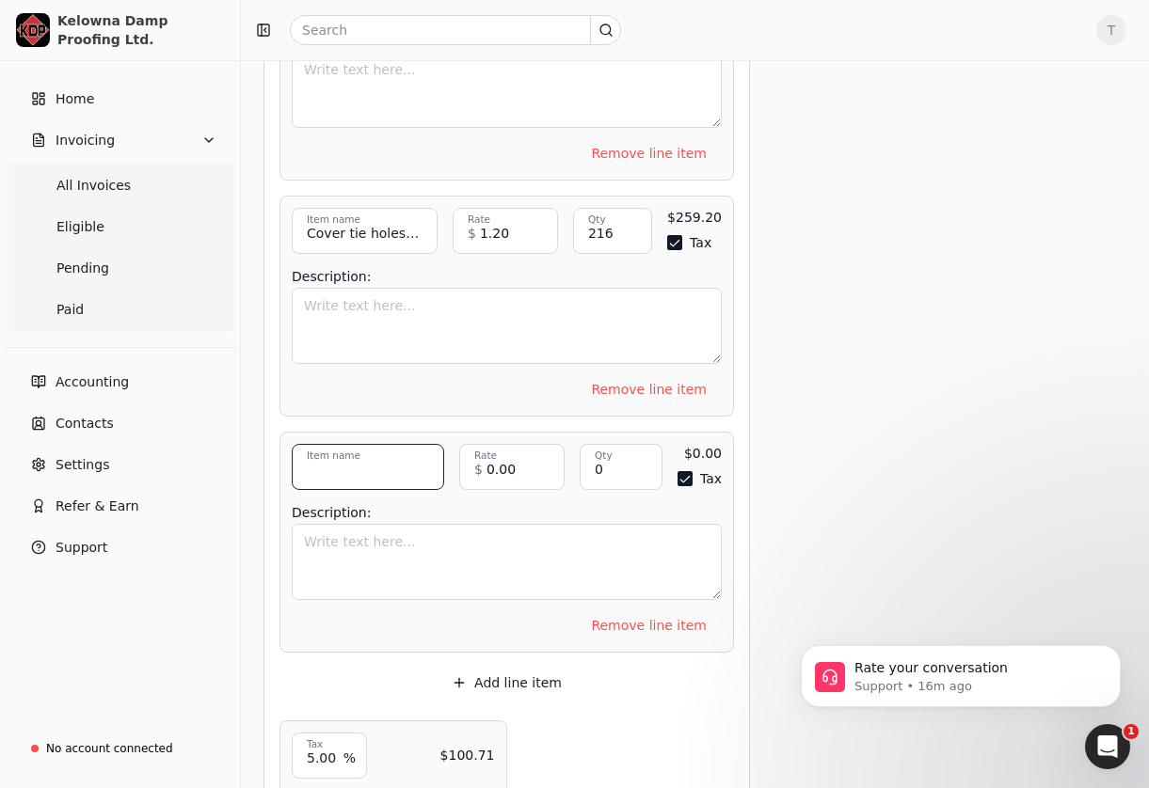
click at [408, 467] on input "Item name" at bounding box center [368, 467] width 152 height 46
type input "10% holdback"
click at [542, 464] on input "0.00" at bounding box center [511, 467] width 105 height 46
type input "0.00"
drag, startPoint x: 521, startPoint y: 459, endPoint x: 436, endPoint y: 459, distance: 85.6
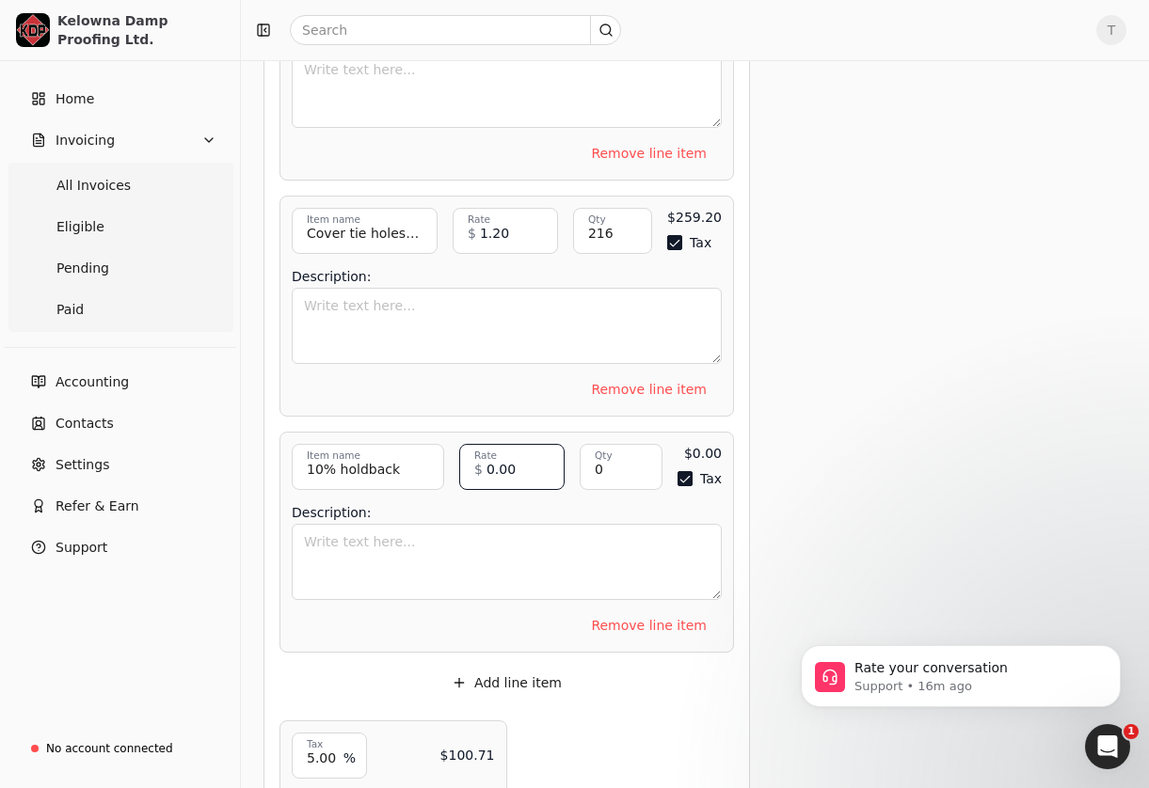
click at [436, 459] on div "10% holdback Item name Item description 0.00 Rate $ 0 Qty 0 Qty $0.00 Tax Enabl…" at bounding box center [507, 467] width 430 height 46
click at [510, 520] on div "Description:" at bounding box center [507, 553] width 430 height 105
click at [485, 464] on input "201.42" at bounding box center [511, 467] width 105 height 46
click at [479, 468] on input "201.42" at bounding box center [511, 467] width 105 height 46
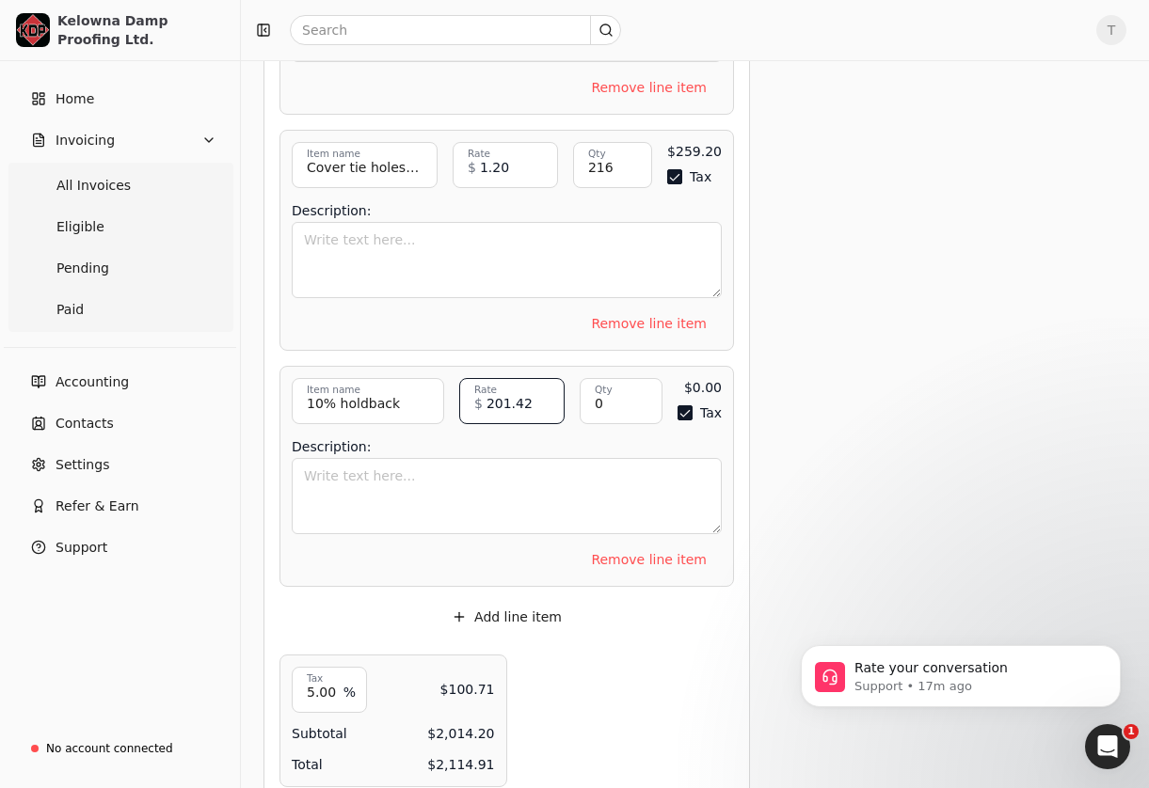
scroll to position [1053, 0]
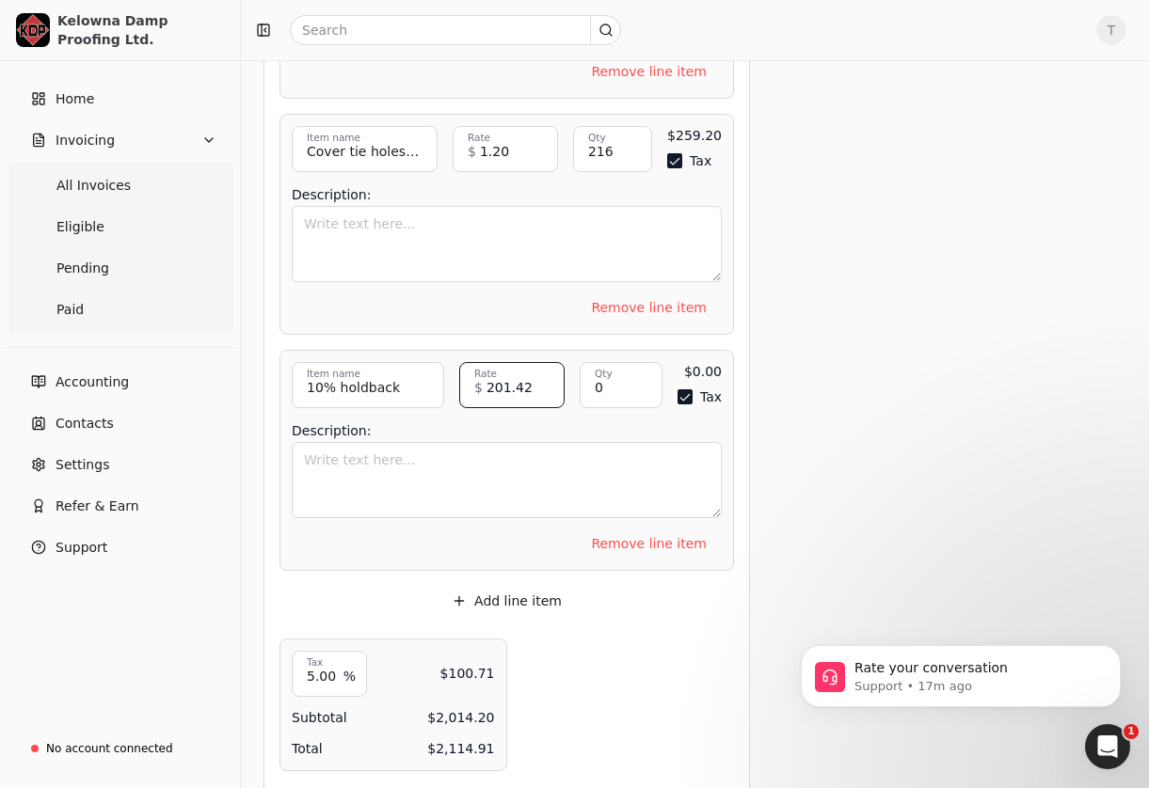
type input "201.42"
click at [589, 382] on input "0" at bounding box center [621, 385] width 83 height 46
type input "1"
click at [477, 385] on input "201.42" at bounding box center [505, 385] width 105 height 46
type input "201.42"
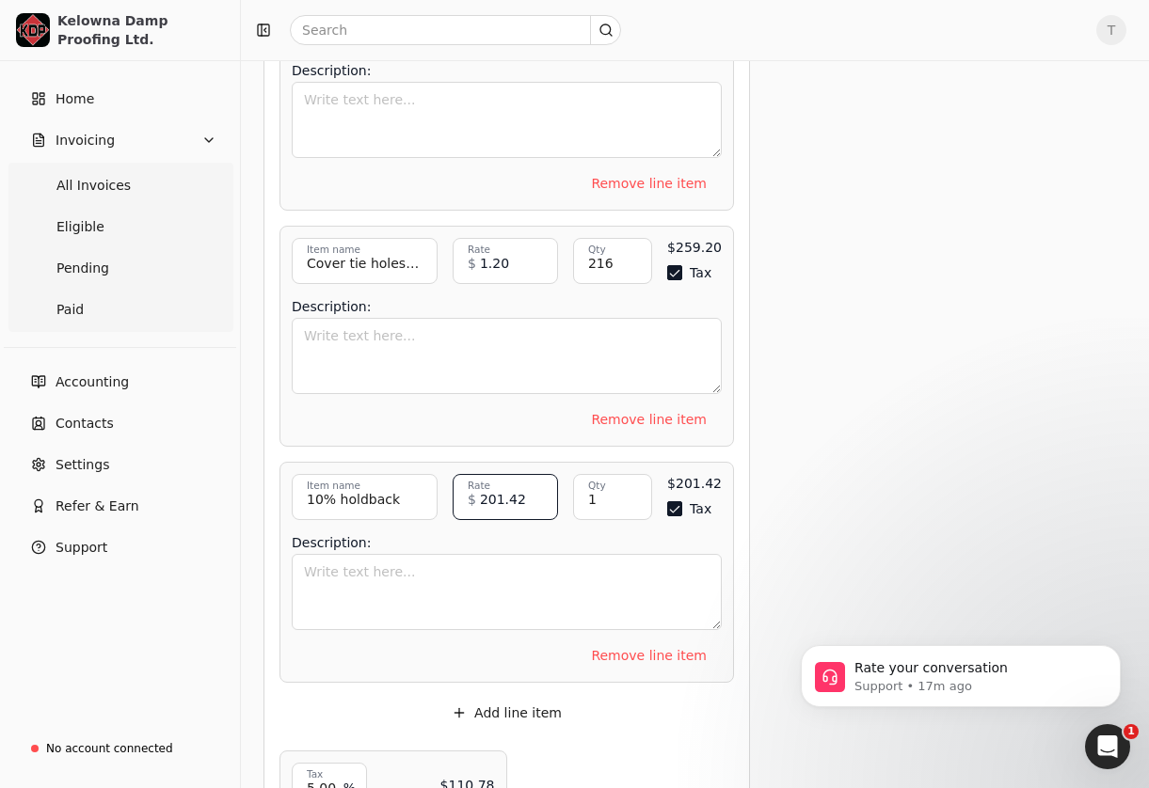
scroll to position [943, 0]
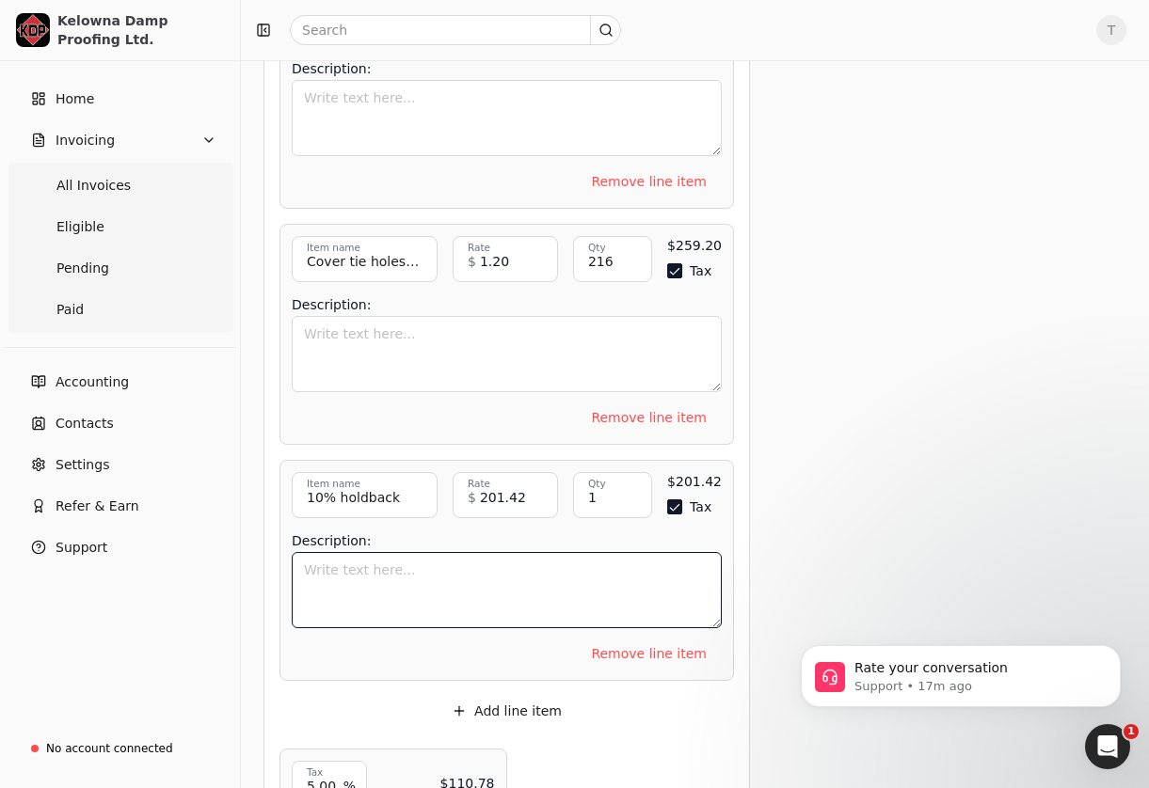
click at [424, 565] on textarea "Description:" at bounding box center [507, 590] width 430 height 76
click at [652, 652] on button "Remove line item" at bounding box center [649, 654] width 146 height 30
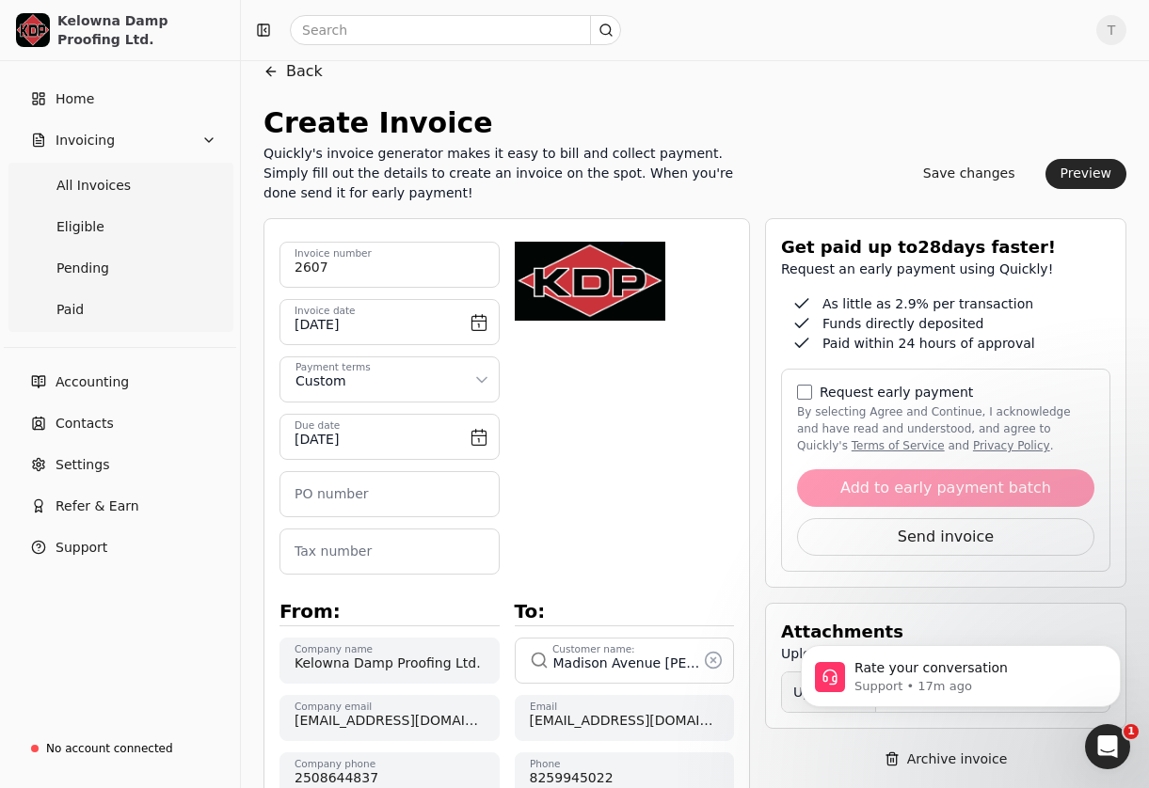
scroll to position [55, 0]
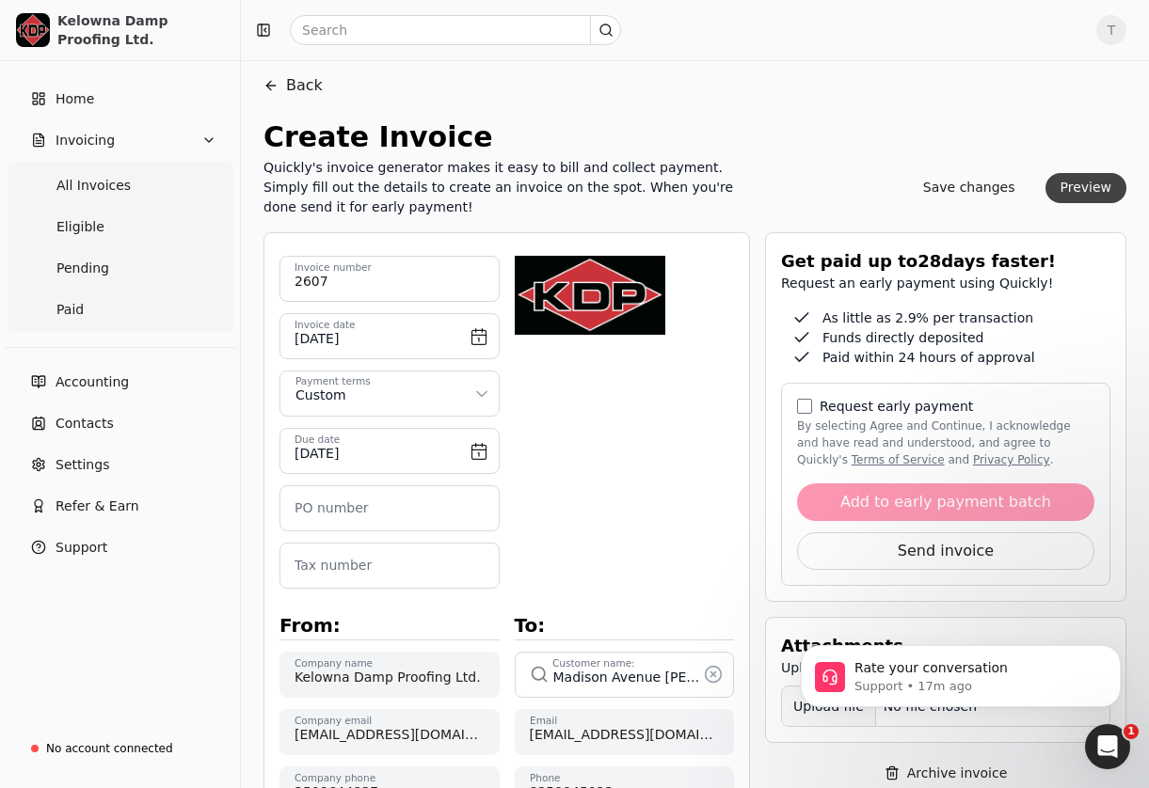
click at [1088, 185] on button "Preview" at bounding box center [1086, 188] width 82 height 30
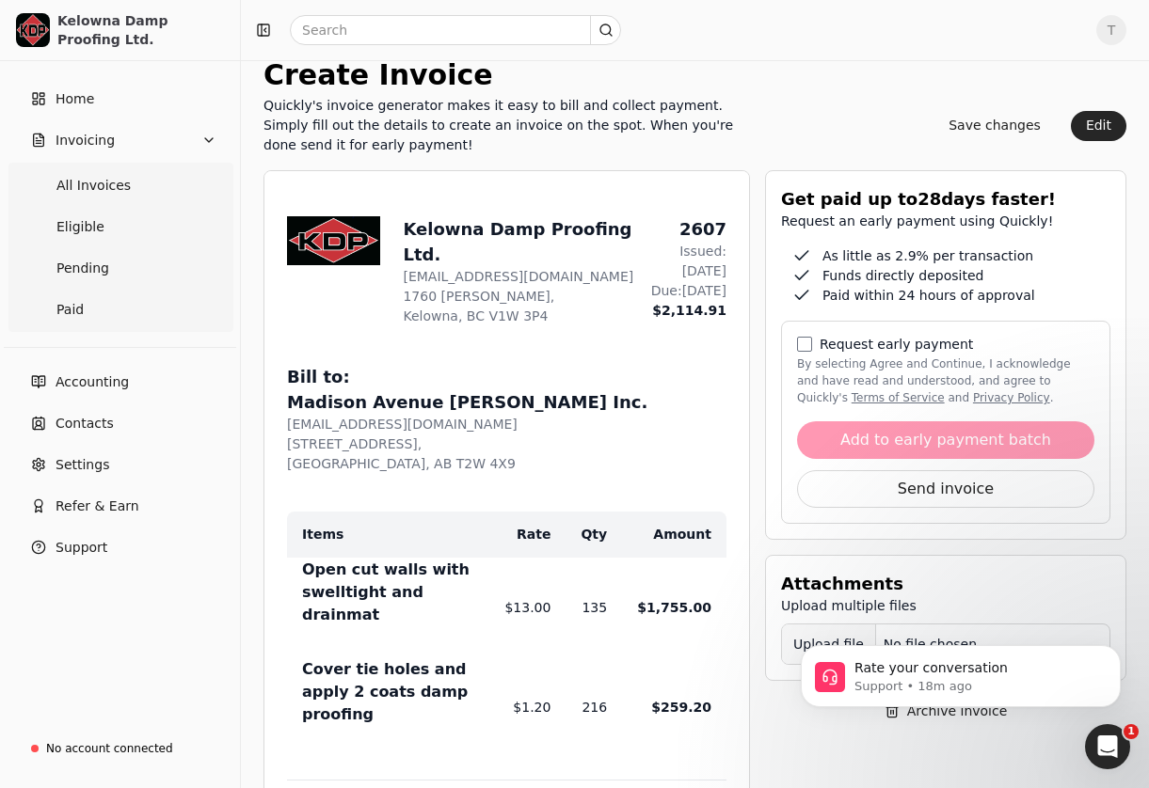
scroll to position [89, 0]
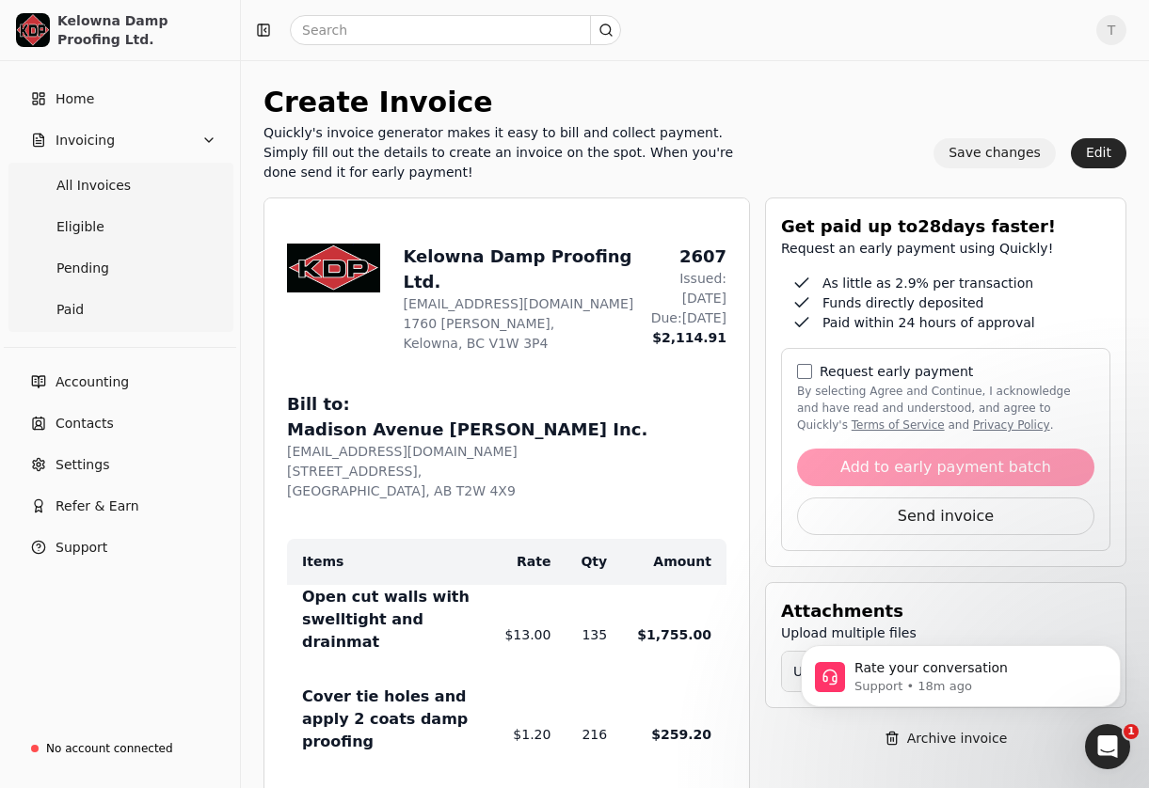
click at [1004, 152] on button "Save changes" at bounding box center [994, 153] width 122 height 30
click at [1094, 151] on button "Edit" at bounding box center [1099, 153] width 56 height 30
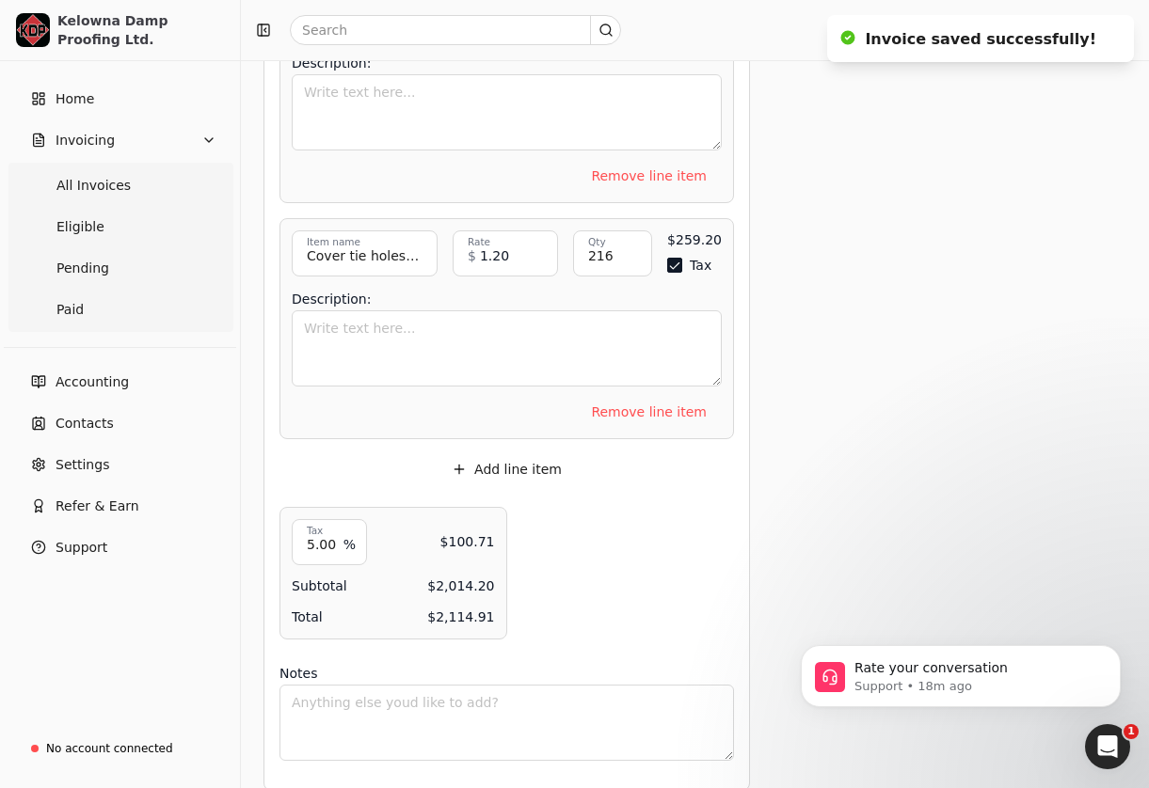
scroll to position [950, 0]
click at [504, 467] on button "Add line item" at bounding box center [507, 468] width 140 height 30
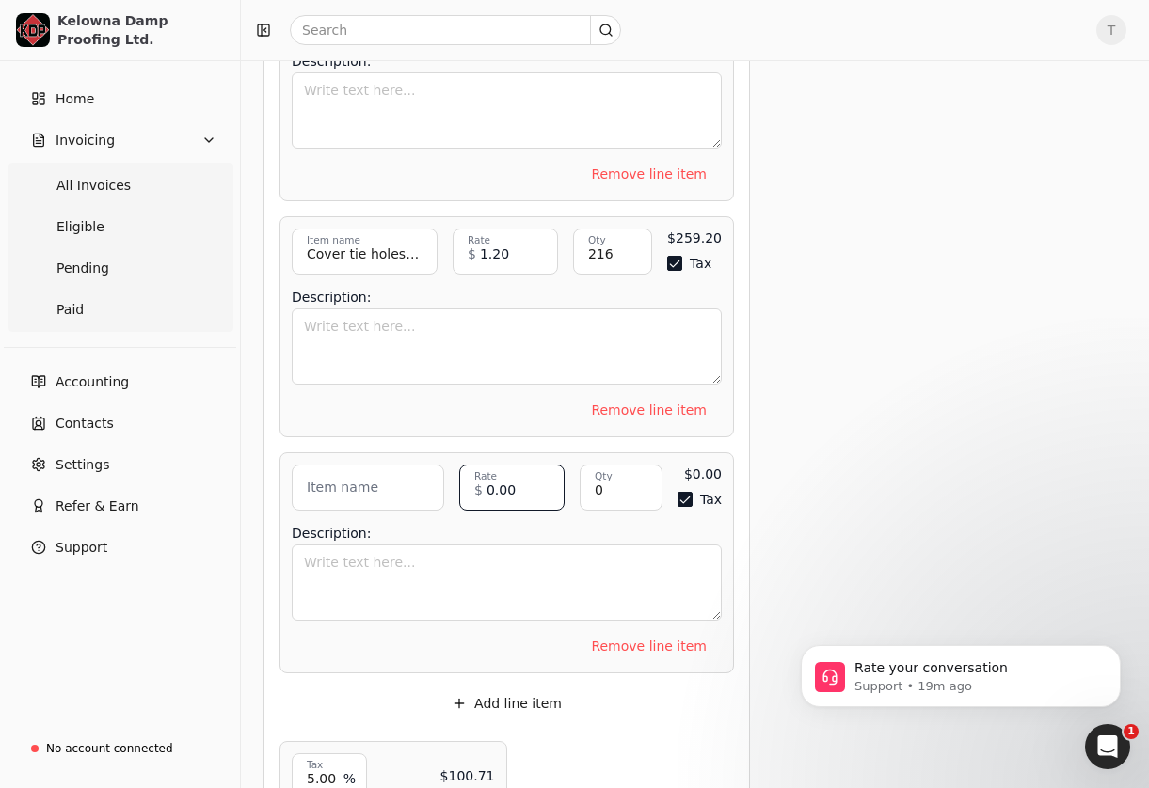
click at [520, 486] on input "0.00" at bounding box center [511, 488] width 105 height 46
type input "-"
type input "8"
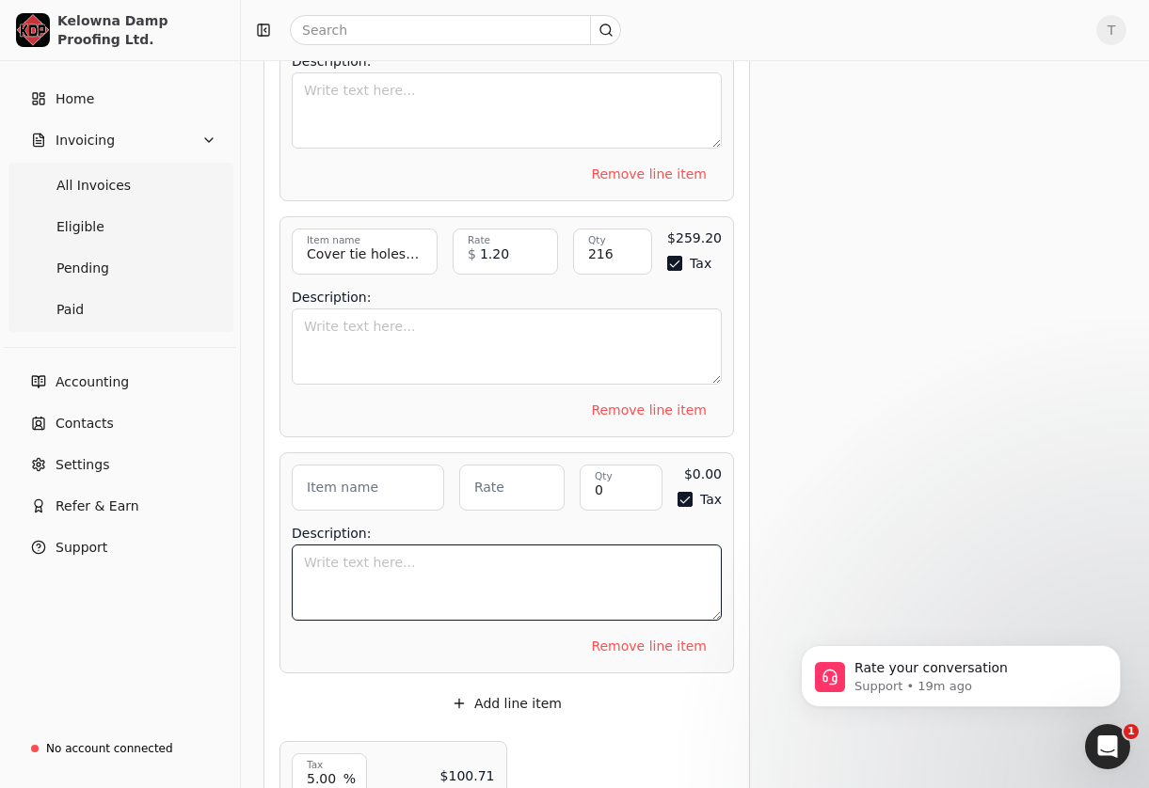
click at [507, 569] on textarea "Description:" at bounding box center [507, 583] width 430 height 76
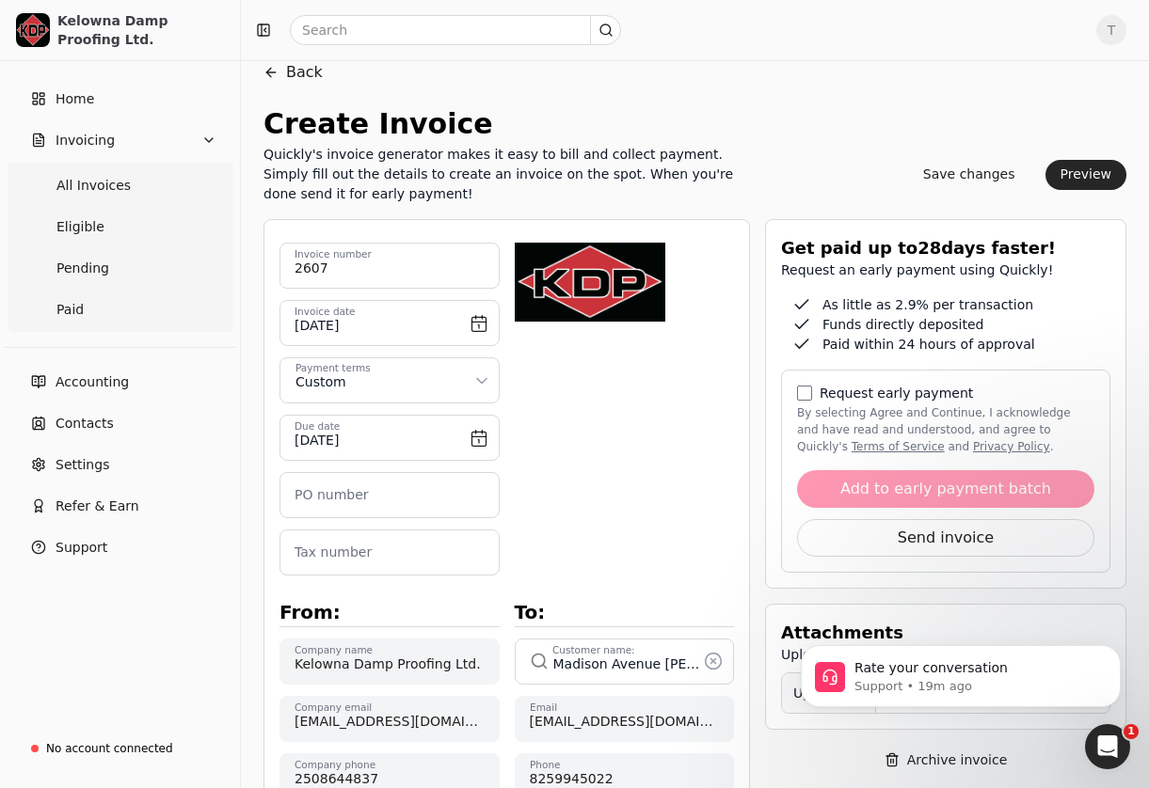
scroll to position [64, 0]
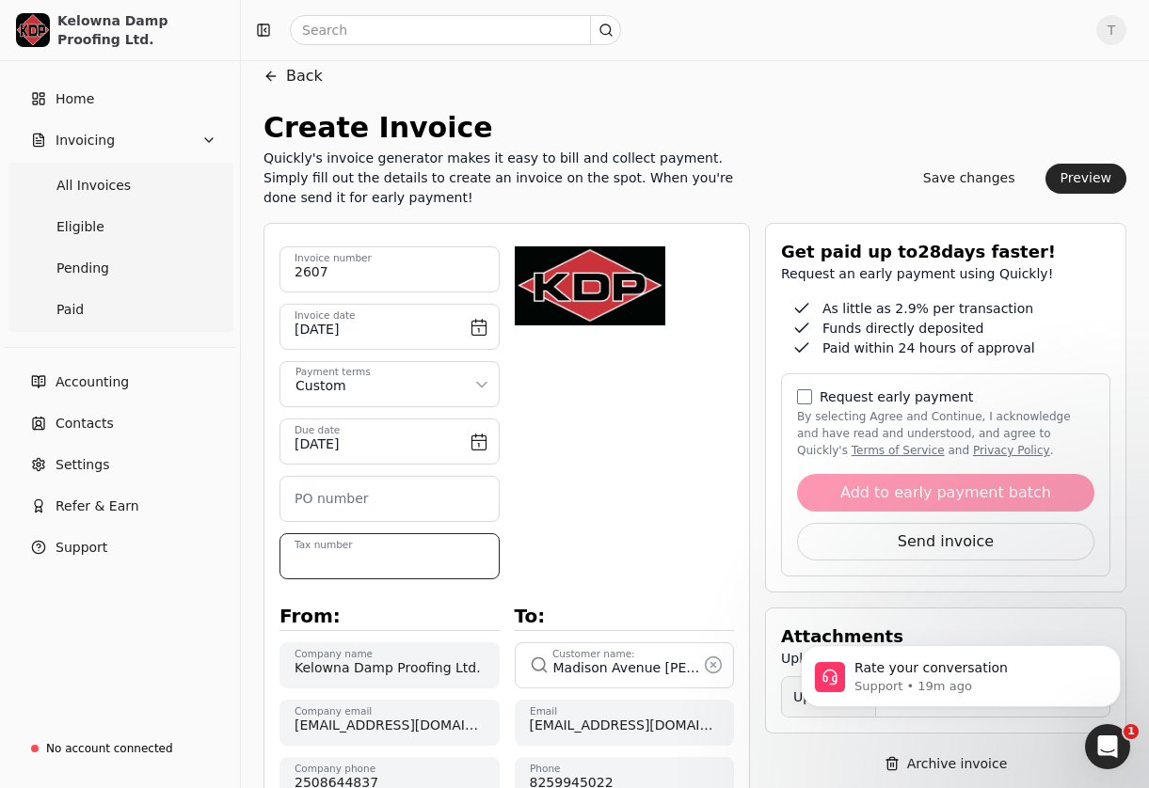
click at [373, 560] on number "Tax number" at bounding box center [389, 556] width 220 height 46
click at [374, 556] on number "79138" at bounding box center [389, 556] width 220 height 46
type number "791382120"
click at [715, 531] on div "Upload file: Drag your company logo here to upload or browse for files" at bounding box center [625, 402] width 220 height 310
click at [988, 181] on button "Save changes" at bounding box center [969, 179] width 122 height 30
